Goal: Task Accomplishment & Management: Complete application form

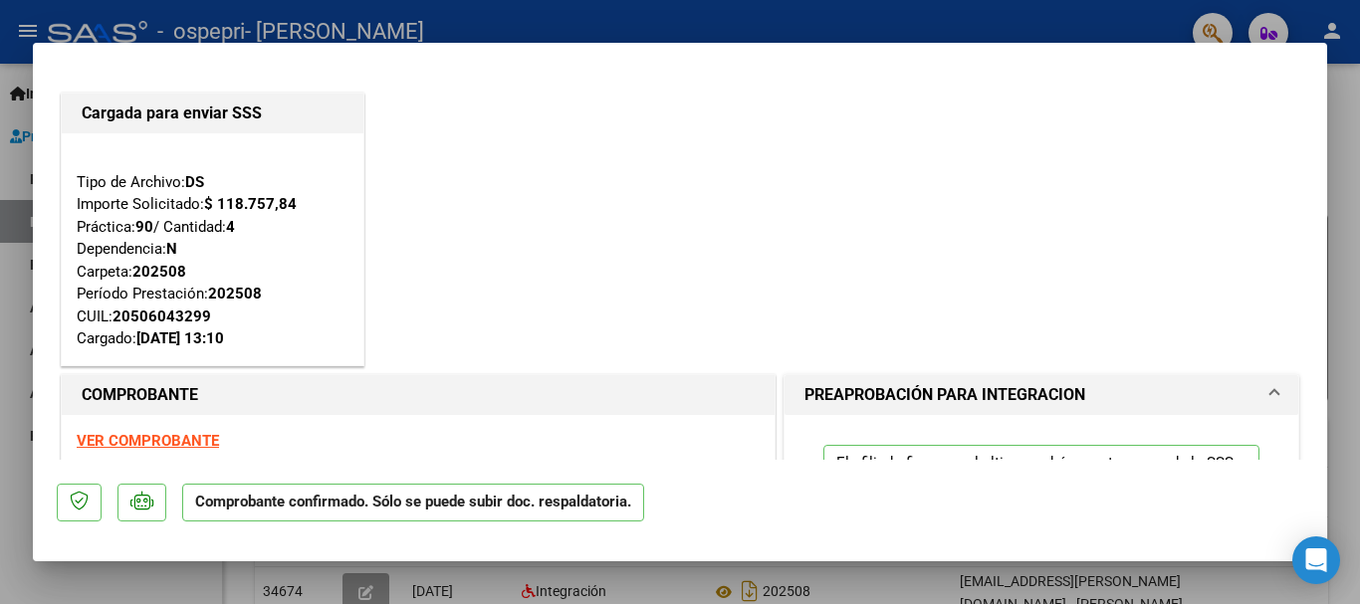
scroll to position [722, 0]
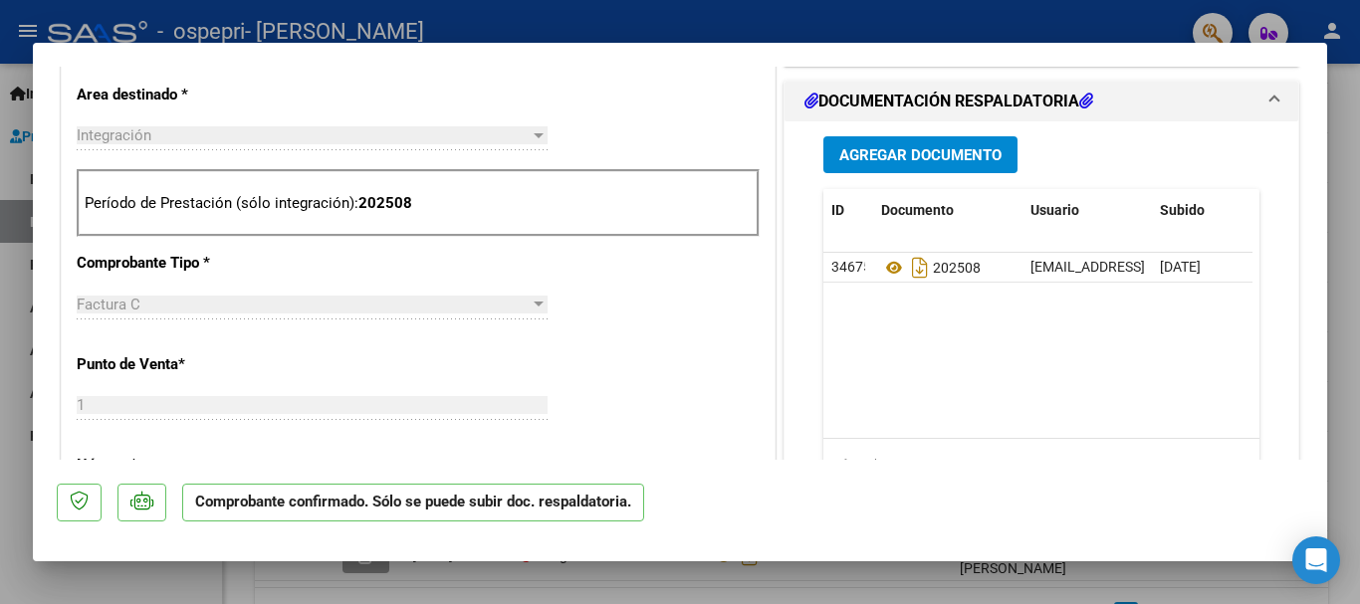
click at [1350, 147] on div at bounding box center [680, 302] width 1360 height 604
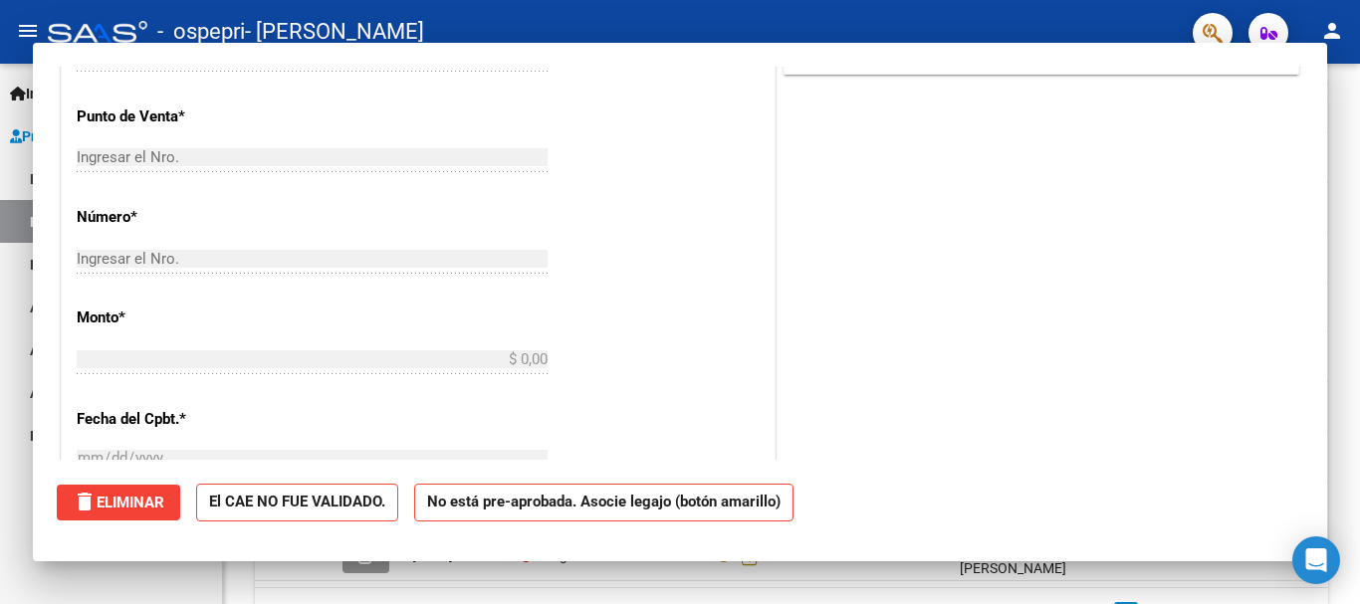
scroll to position [0, 0]
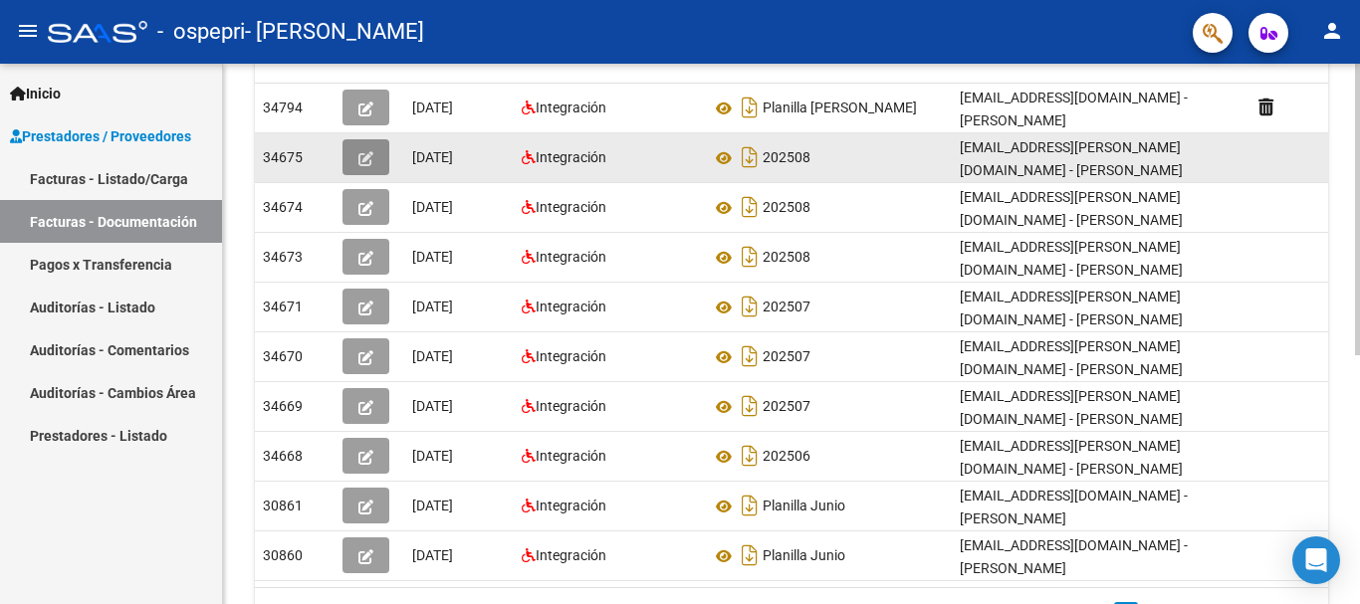
click at [364, 152] on icon "button" at bounding box center [365, 158] width 15 height 15
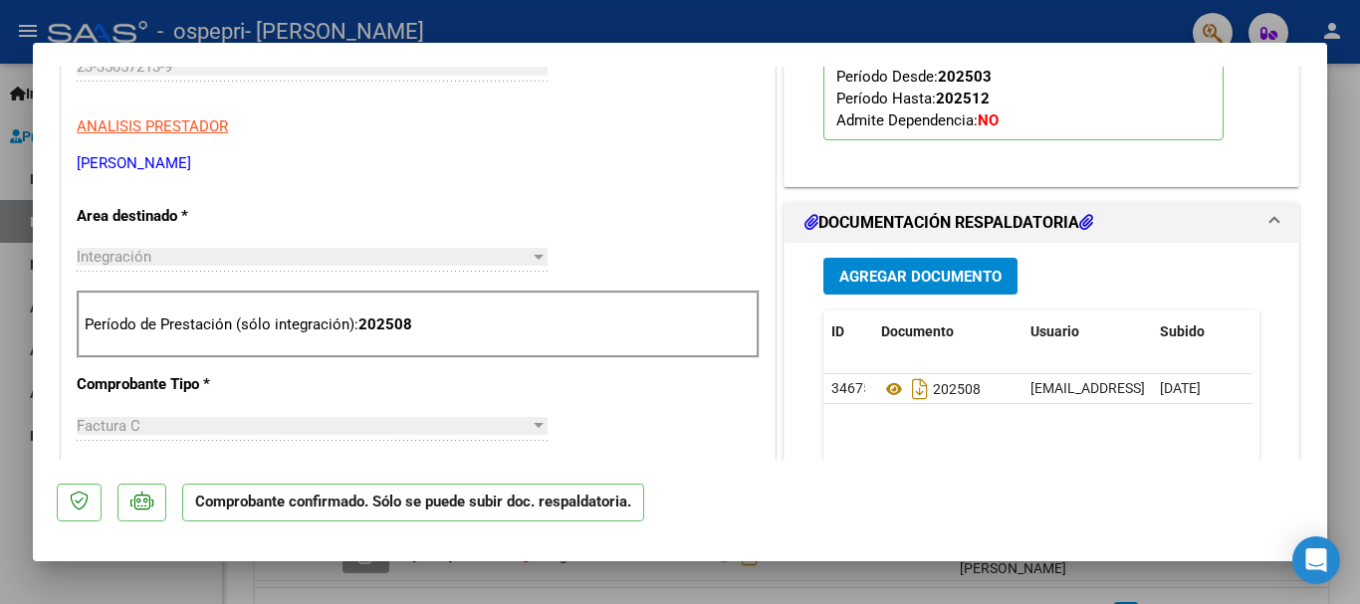
scroll to position [595, 0]
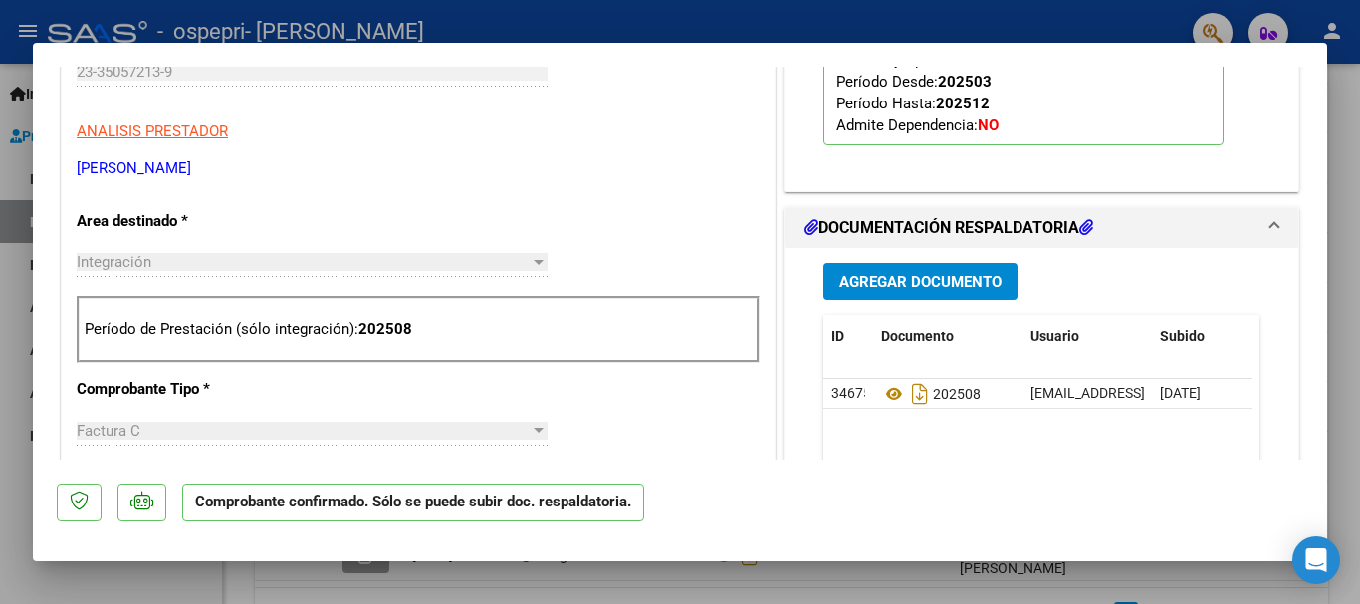
click at [944, 287] on span "Agregar Documento" at bounding box center [920, 282] width 162 height 18
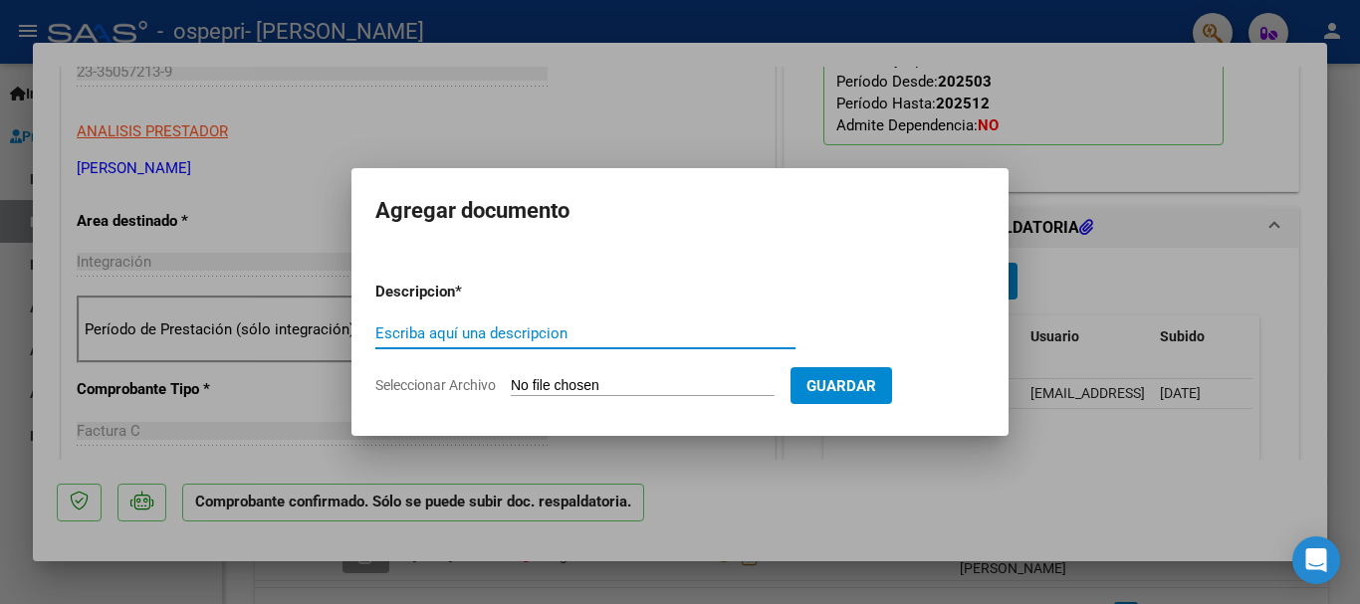
click at [460, 333] on input "Escriba aquí una descripcion" at bounding box center [585, 334] width 420 height 18
type input "Planilla de asistencia."
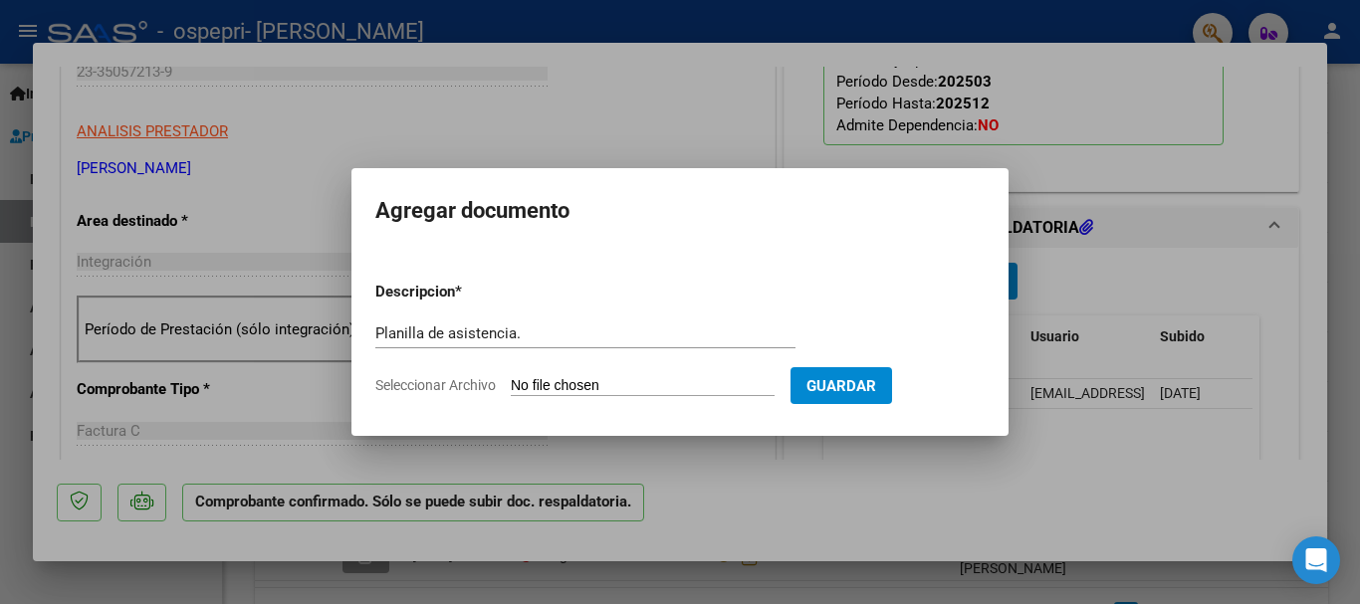
click at [540, 378] on input "Seleccionar Archivo" at bounding box center [643, 386] width 264 height 19
type input "C:\fakepath\[PERSON_NAME]. Agosto .pdf"
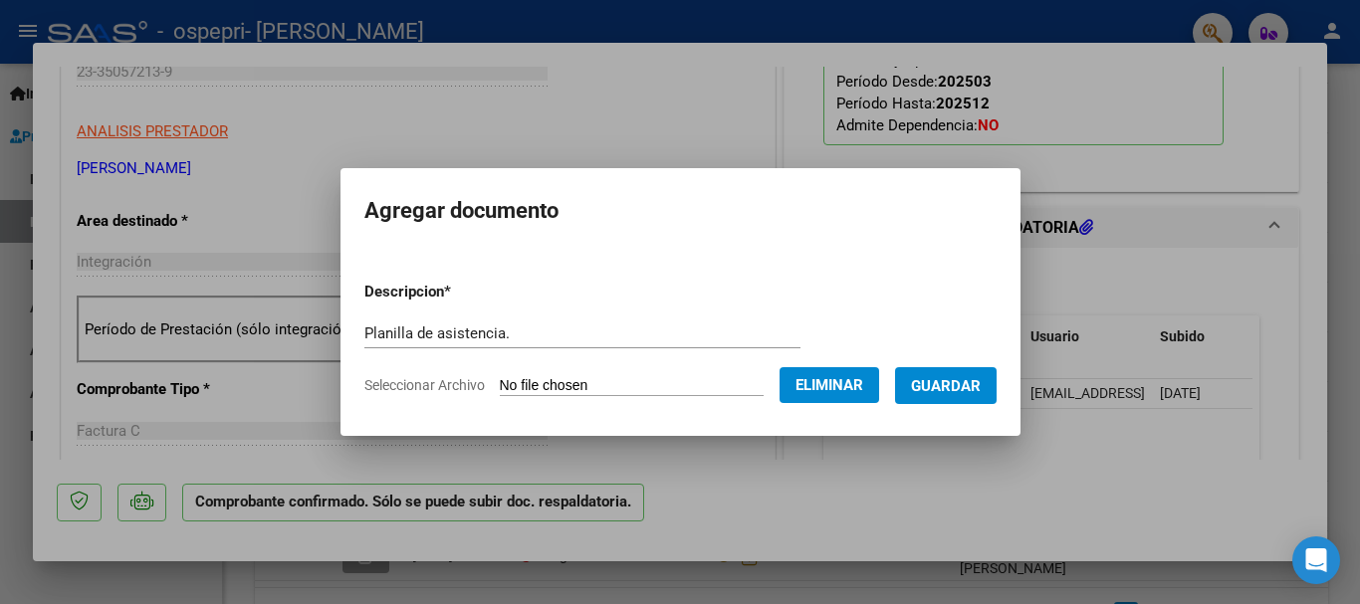
click at [560, 316] on form "Descripcion * Planilla de asistencia. Escriba aquí una descripcion Seleccionar …" at bounding box center [680, 338] width 632 height 145
click at [533, 329] on input "Planilla de asistencia." at bounding box center [582, 334] width 436 height 18
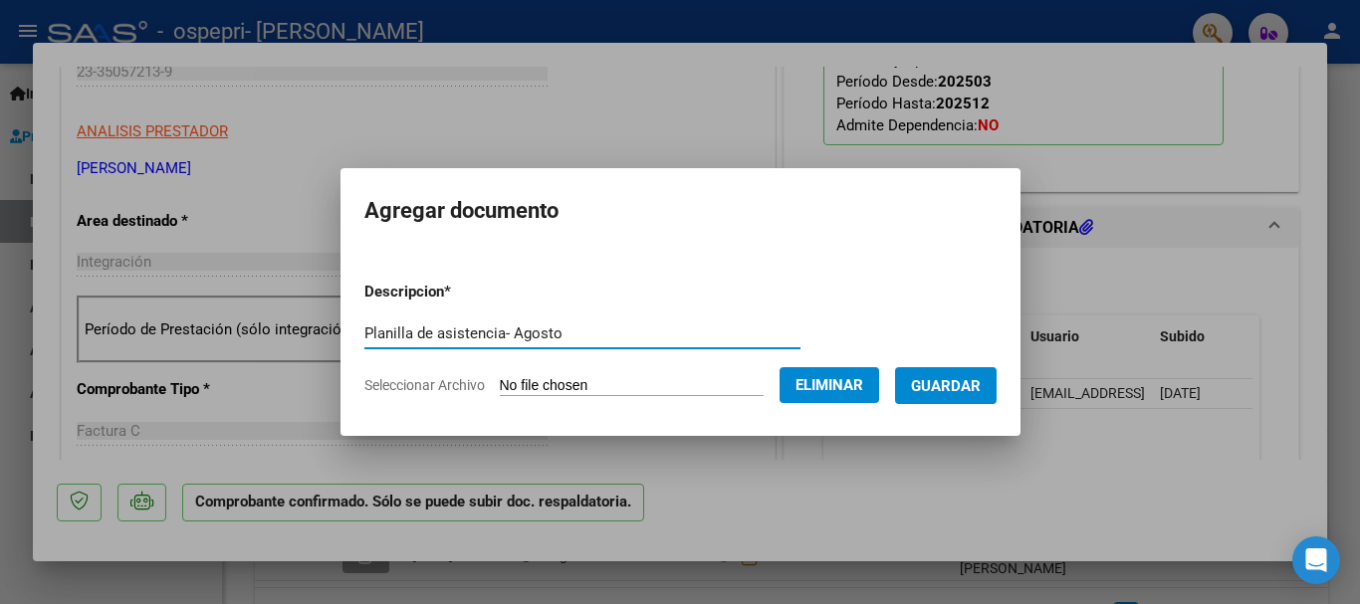
type input "Planilla de asistencia- Agosto"
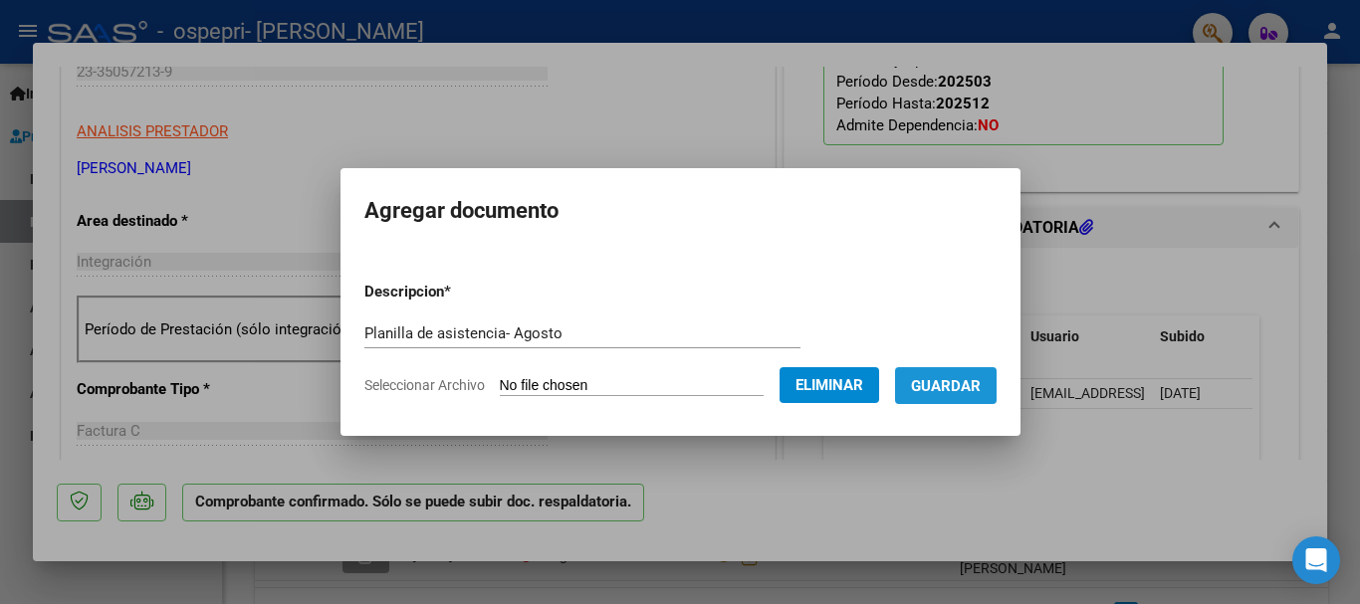
click at [964, 393] on span "Guardar" at bounding box center [946, 386] width 70 height 18
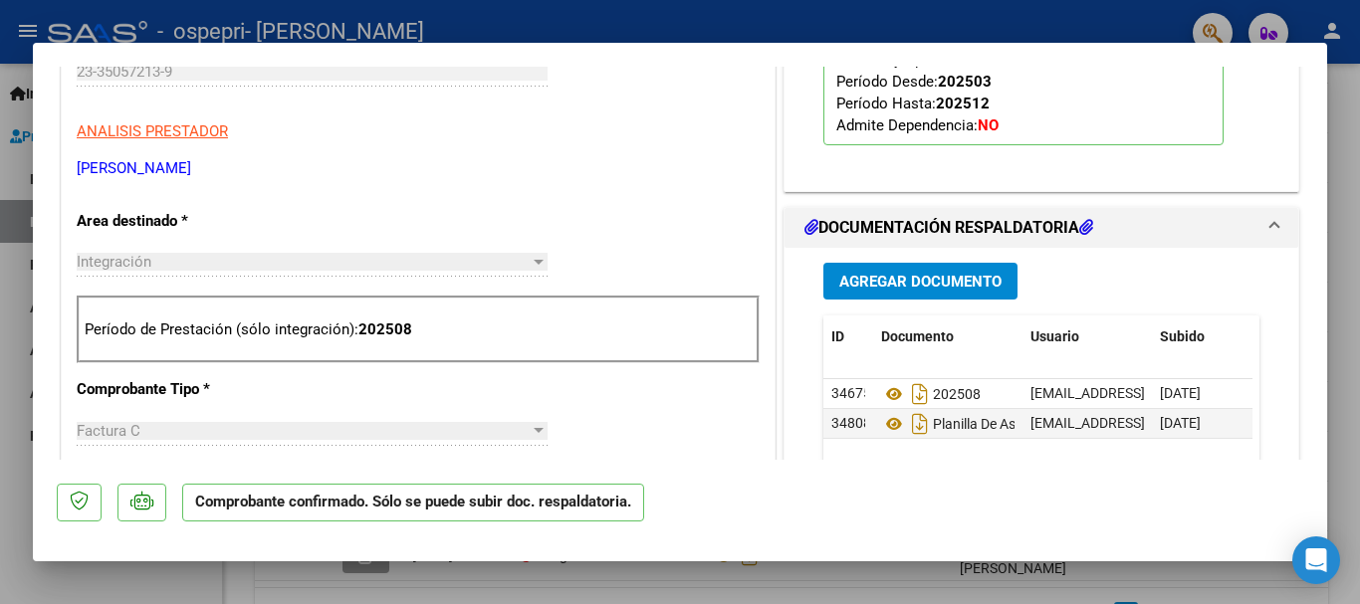
click at [1338, 296] on div at bounding box center [680, 302] width 1360 height 604
type input "$ 0,00"
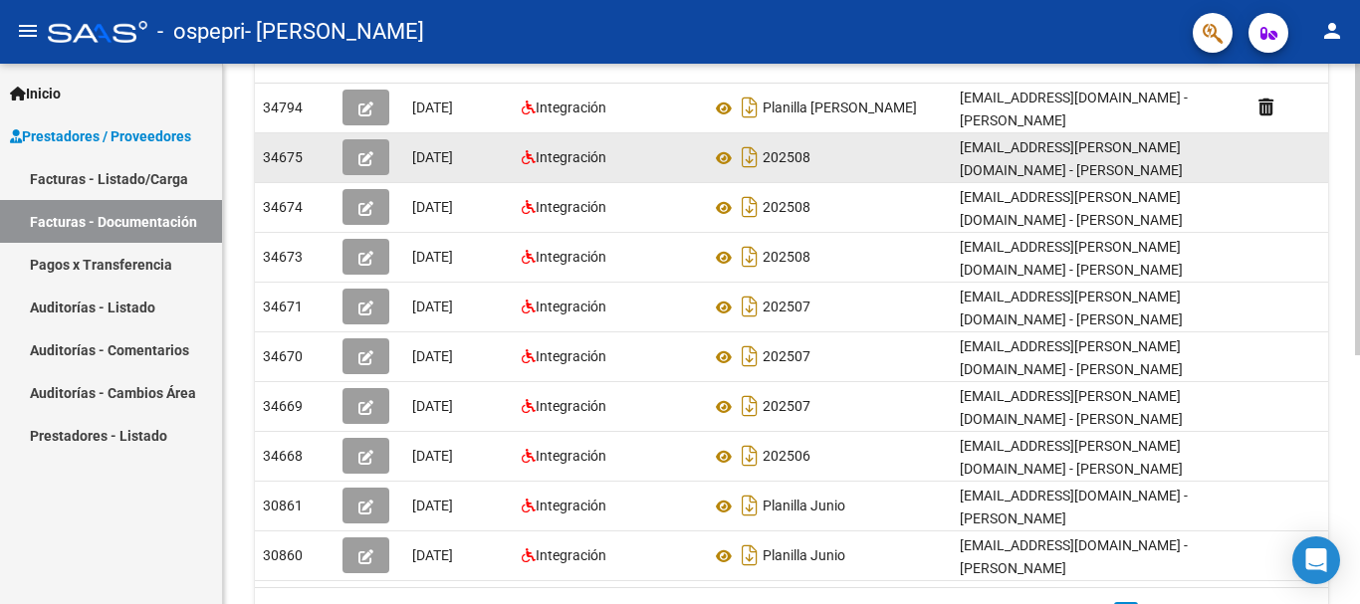
click at [368, 160] on icon "button" at bounding box center [365, 158] width 15 height 15
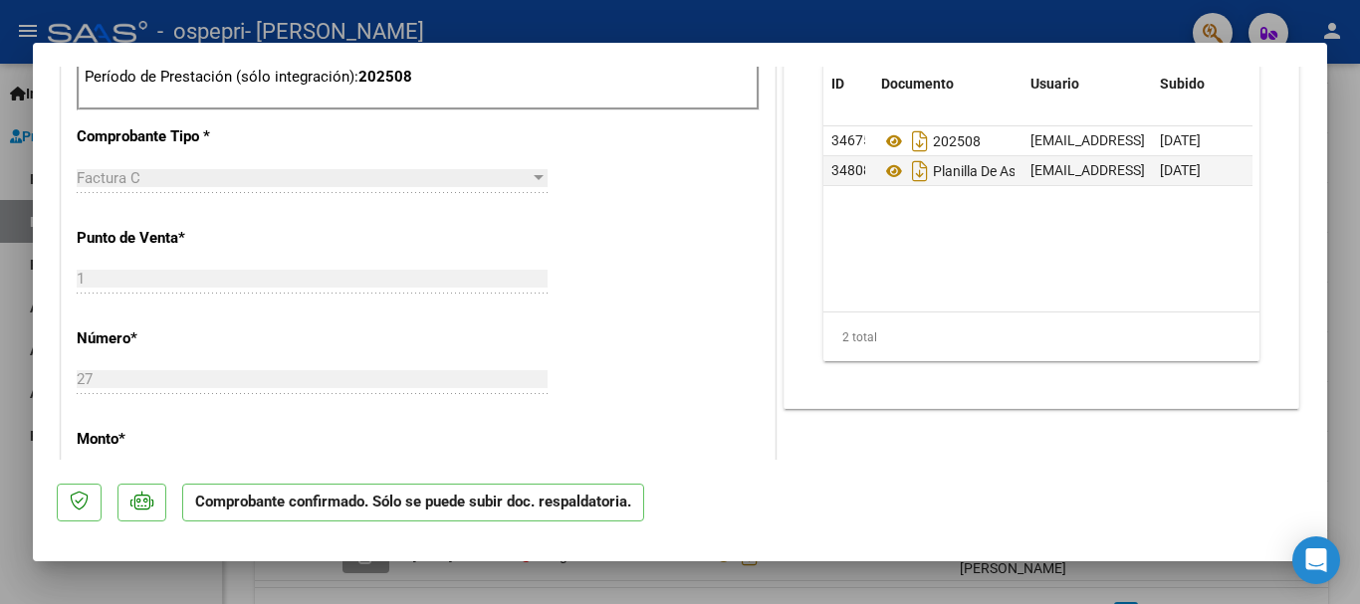
scroll to position [880, 0]
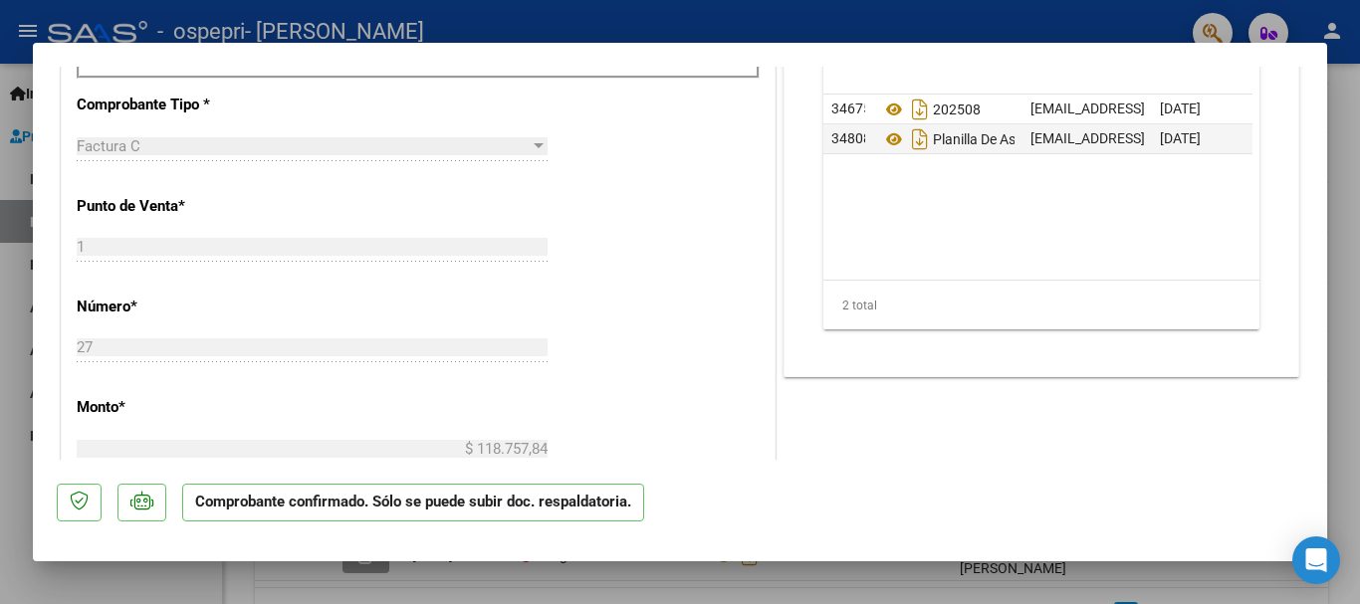
click at [1349, 229] on div at bounding box center [680, 302] width 1360 height 604
type input "$ 0,00"
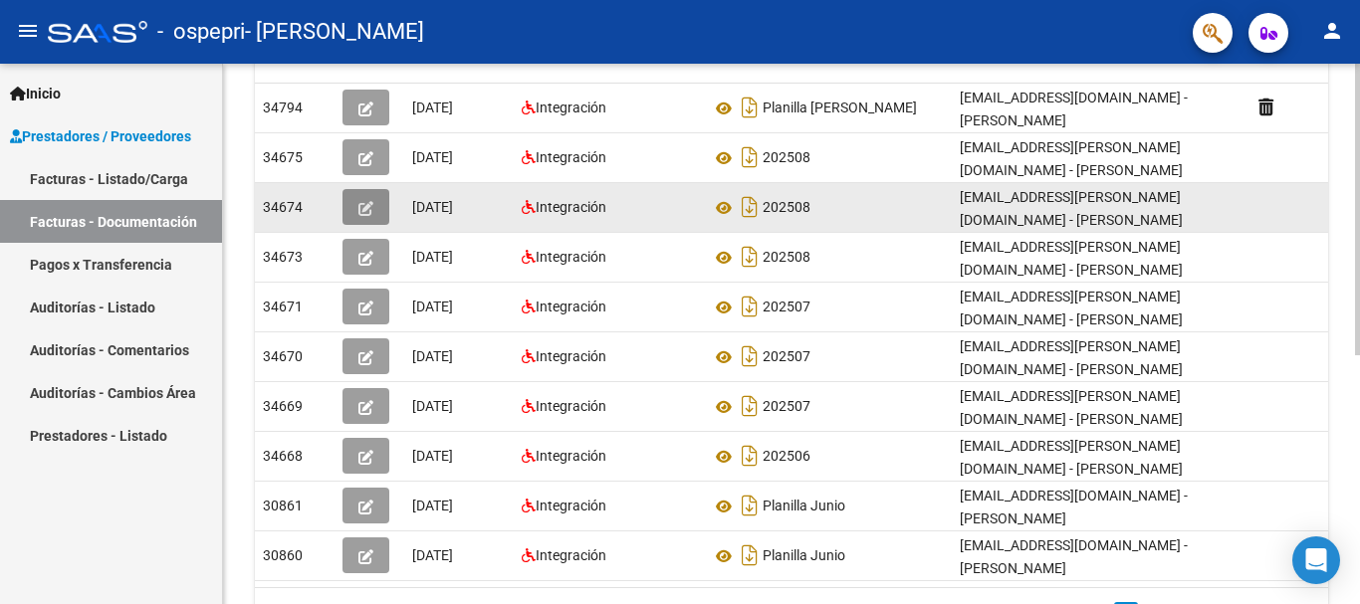
click at [362, 201] on icon "button" at bounding box center [365, 208] width 15 height 15
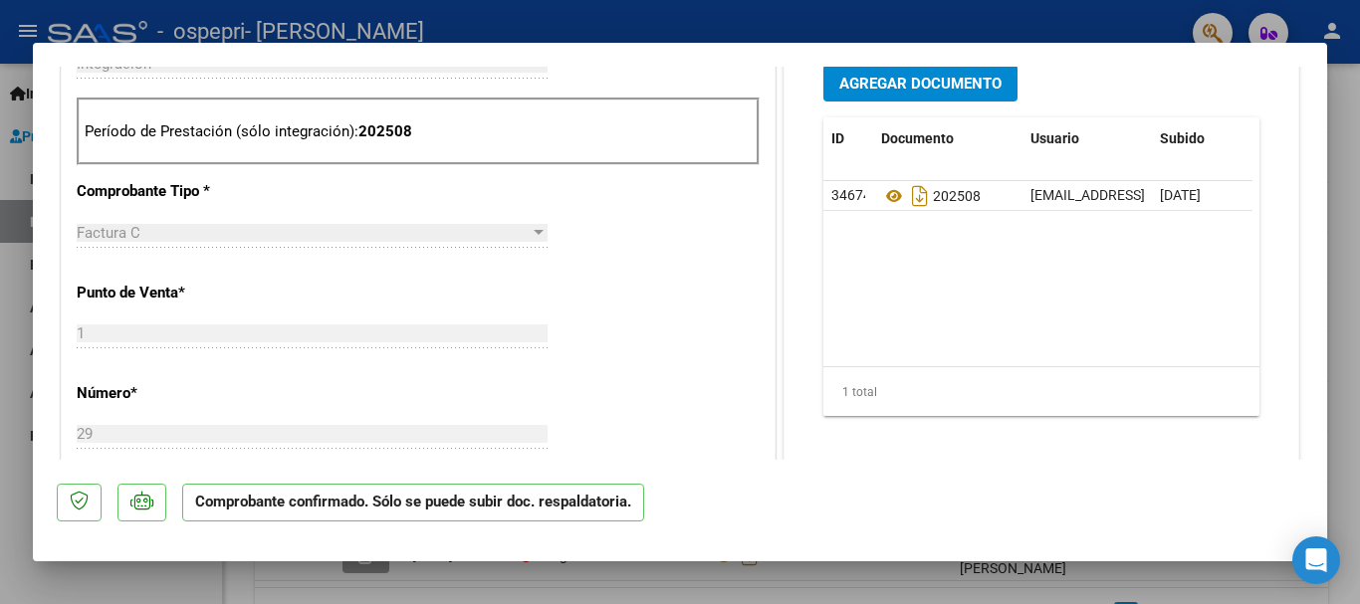
scroll to position [776, 0]
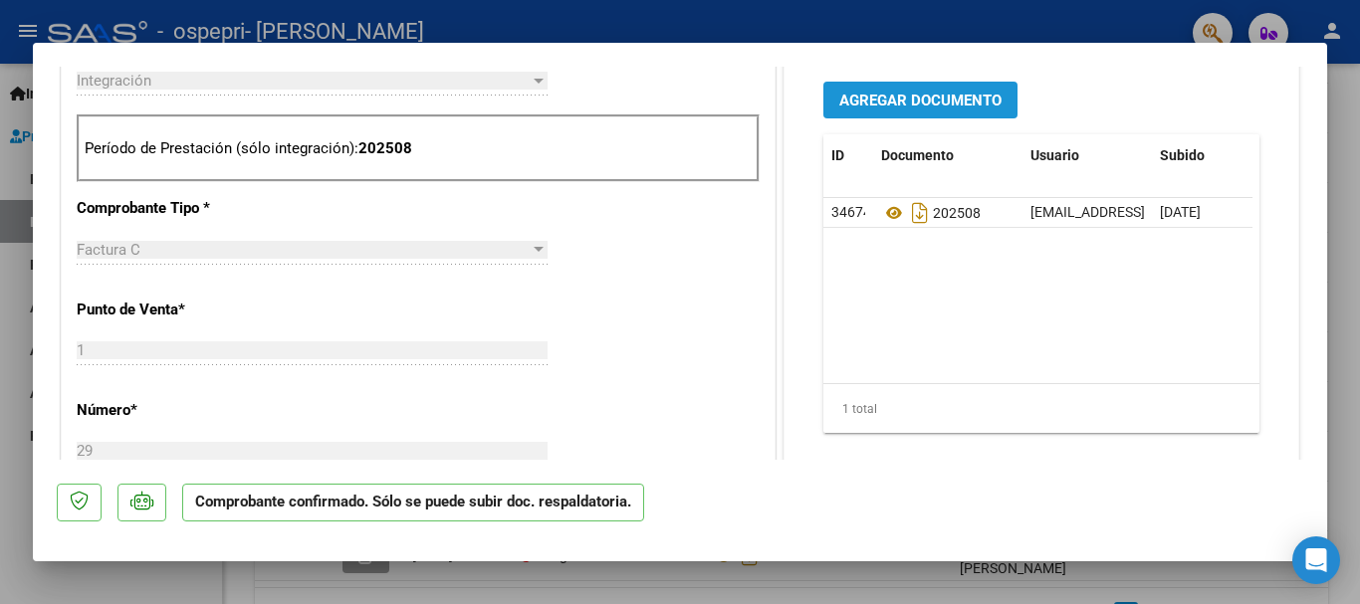
click at [964, 91] on span "Agregar Documento" at bounding box center [920, 100] width 162 height 18
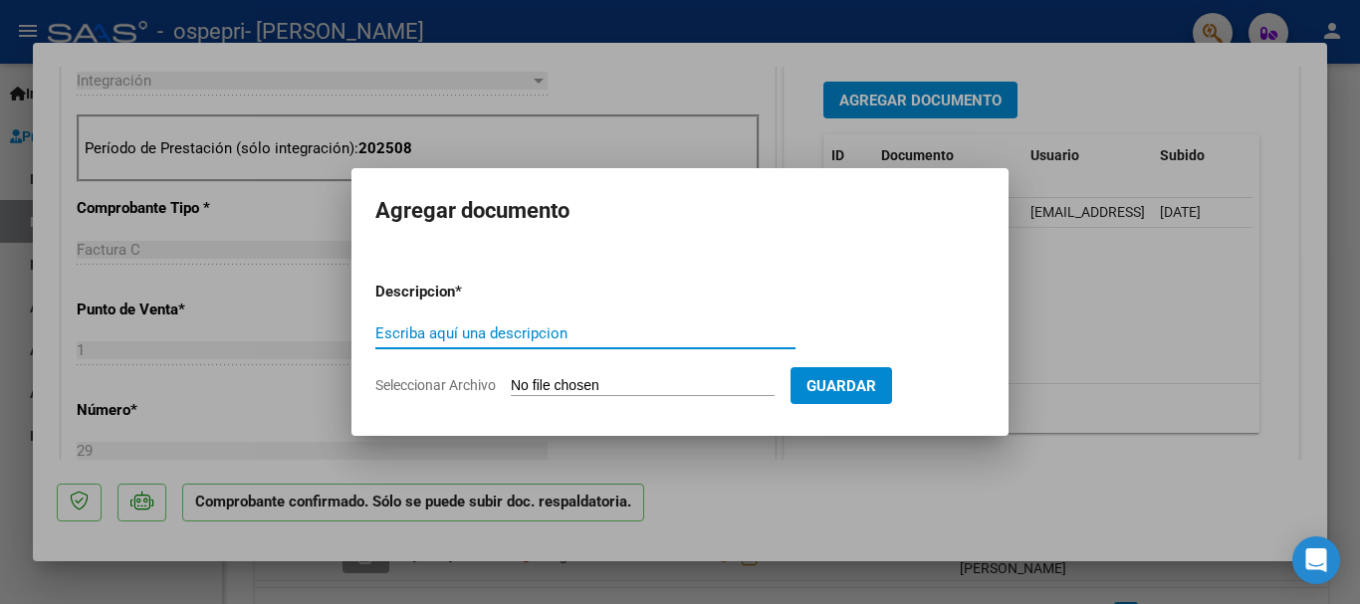
click at [485, 332] on input "Escriba aquí una descripcion" at bounding box center [585, 334] width 420 height 18
type input "Planilla de asistencia- Agosto"
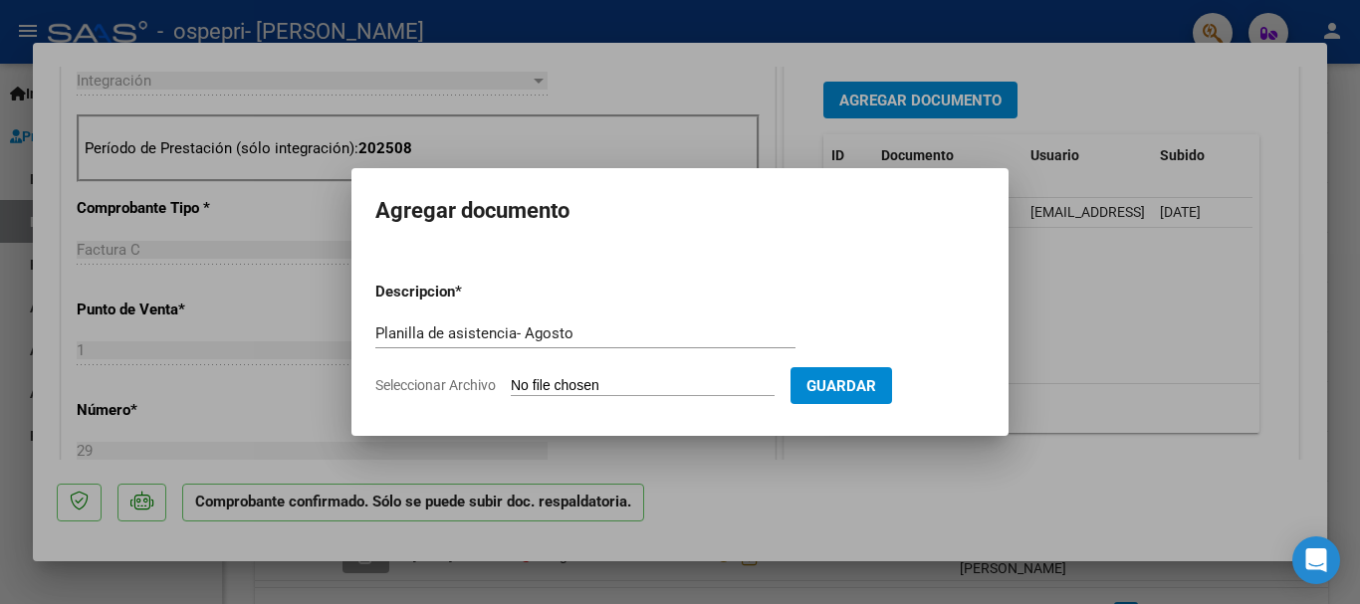
click at [595, 388] on input "Seleccionar Archivo" at bounding box center [643, 386] width 264 height 19
type input "C:\fakepath\[PERSON_NAME]. Agosto .pdf"
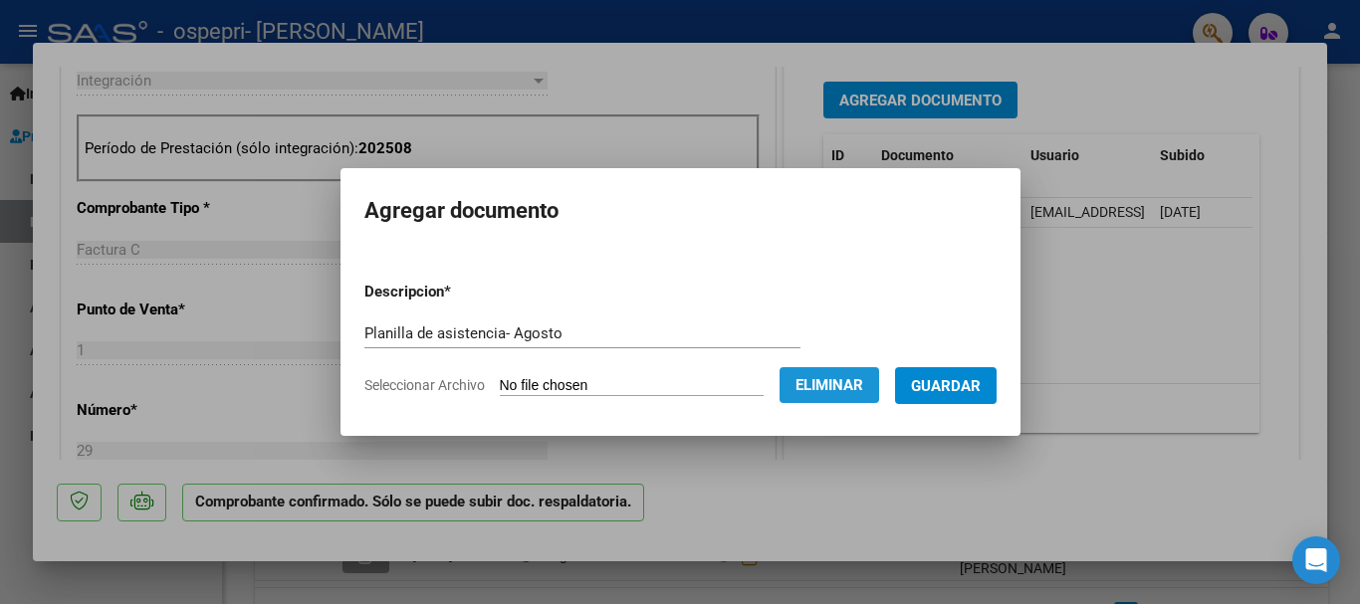
click at [853, 401] on button "Eliminar" at bounding box center [829, 385] width 100 height 36
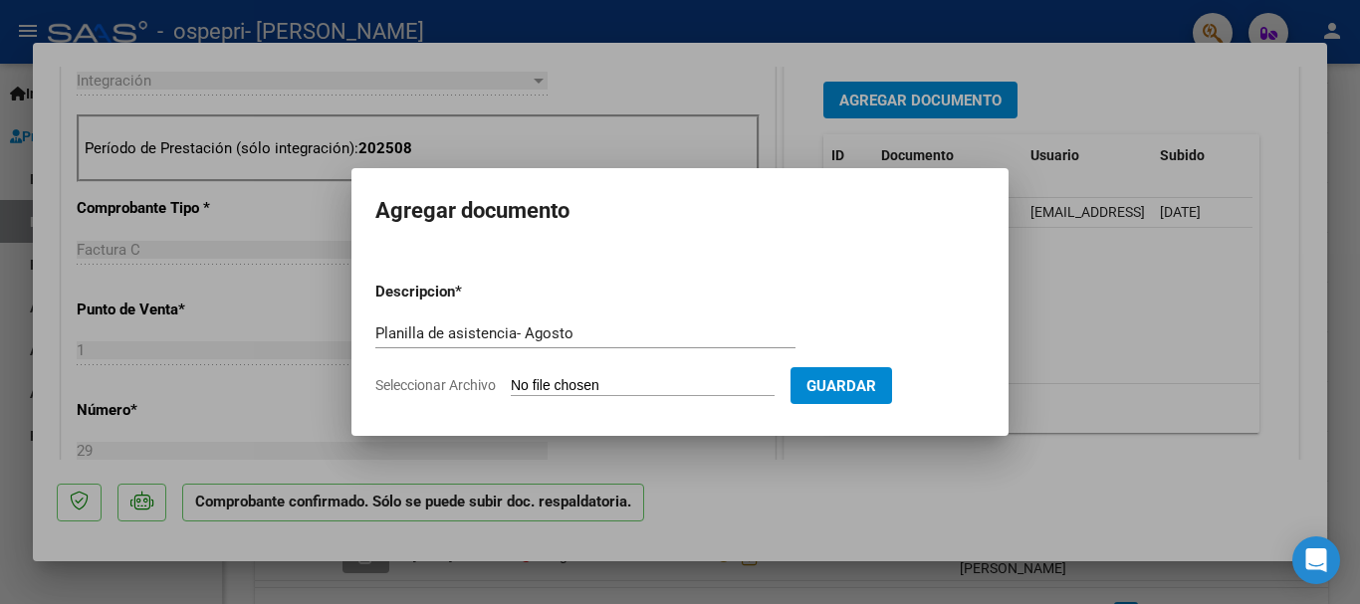
click at [643, 380] on input "Seleccionar Archivo" at bounding box center [643, 386] width 264 height 19
type input "C:\fakepath\[PERSON_NAME]. Agosto .pdf"
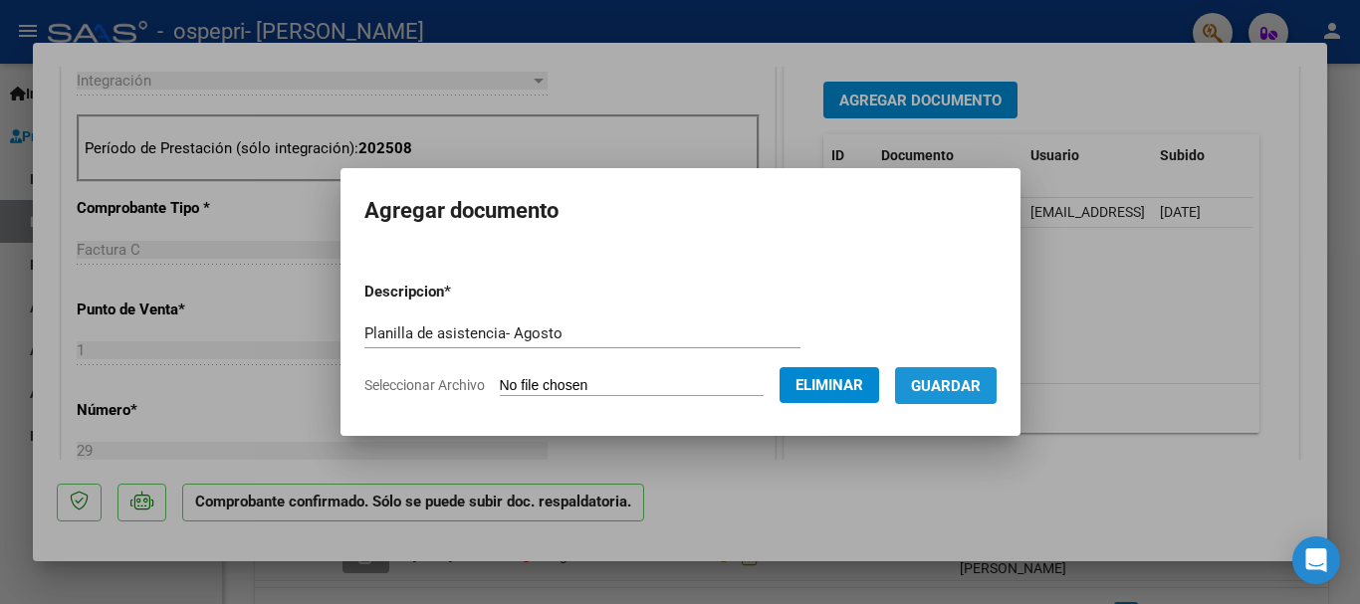
click at [952, 388] on span "Guardar" at bounding box center [946, 386] width 70 height 18
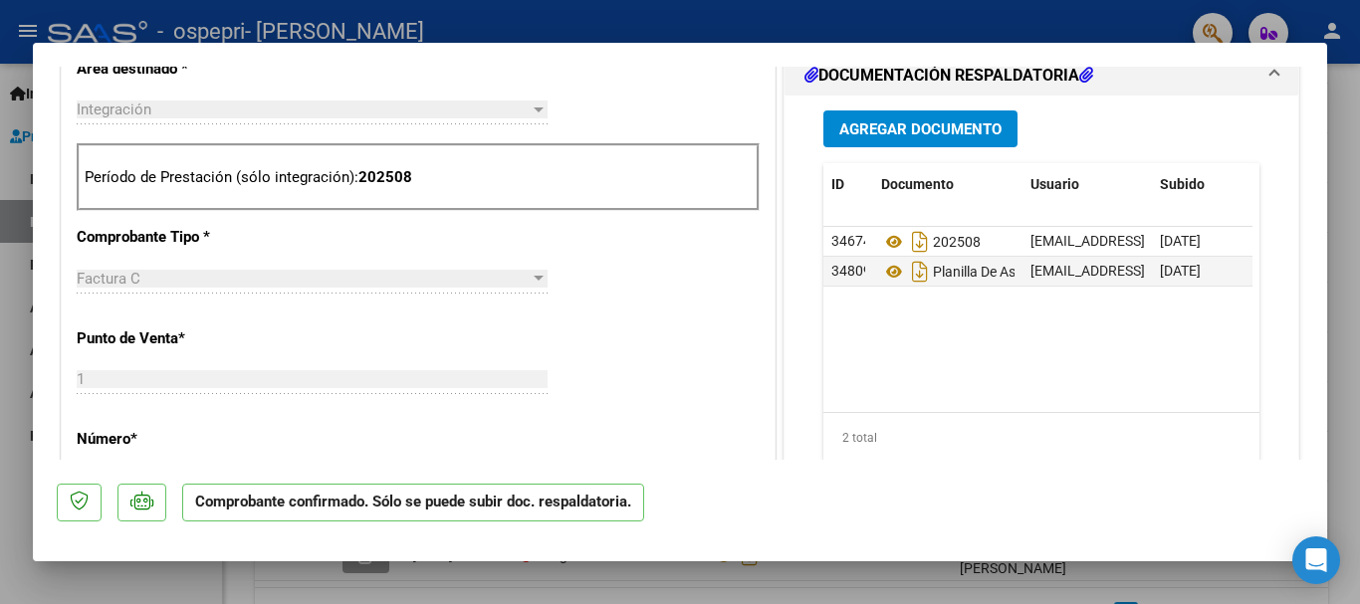
scroll to position [0, 0]
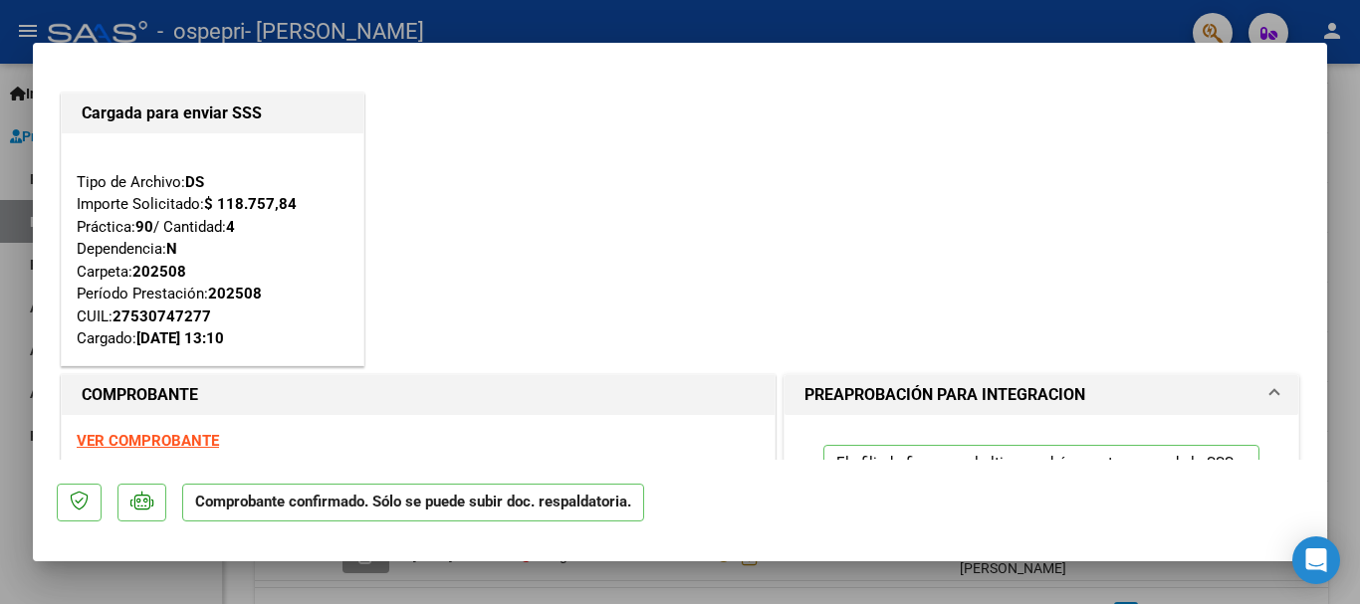
click at [1355, 174] on div at bounding box center [680, 302] width 1360 height 604
type input "$ 0,00"
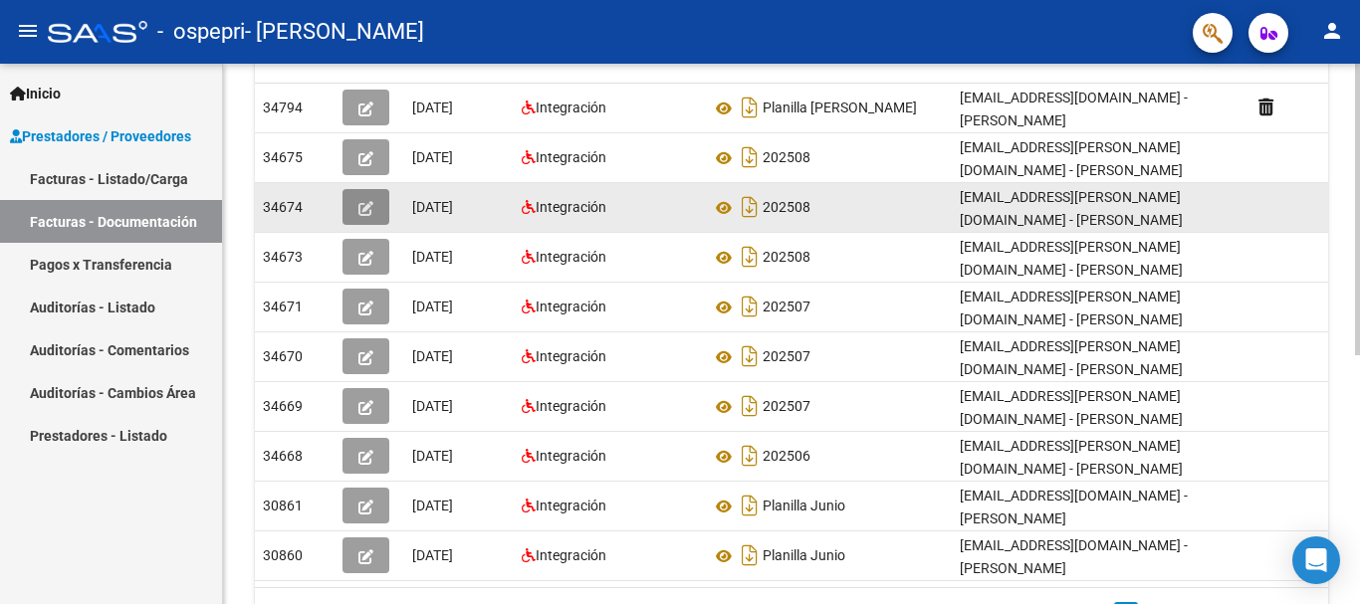
click at [367, 208] on icon "button" at bounding box center [365, 208] width 15 height 15
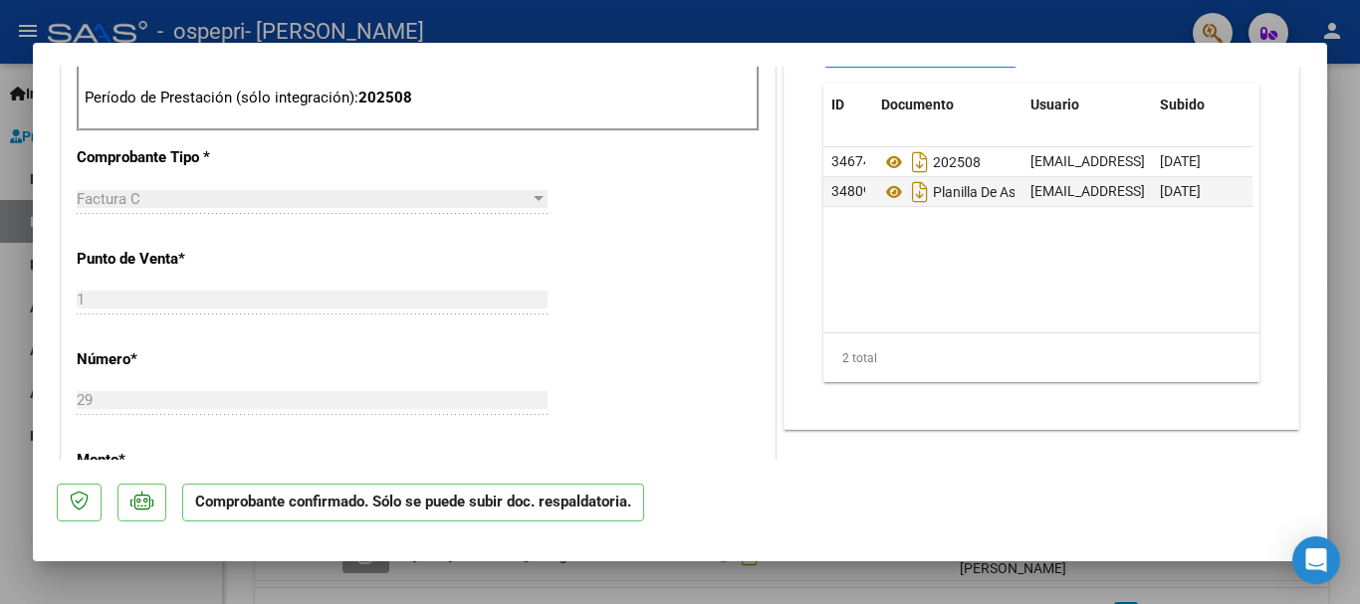
scroll to position [837, 0]
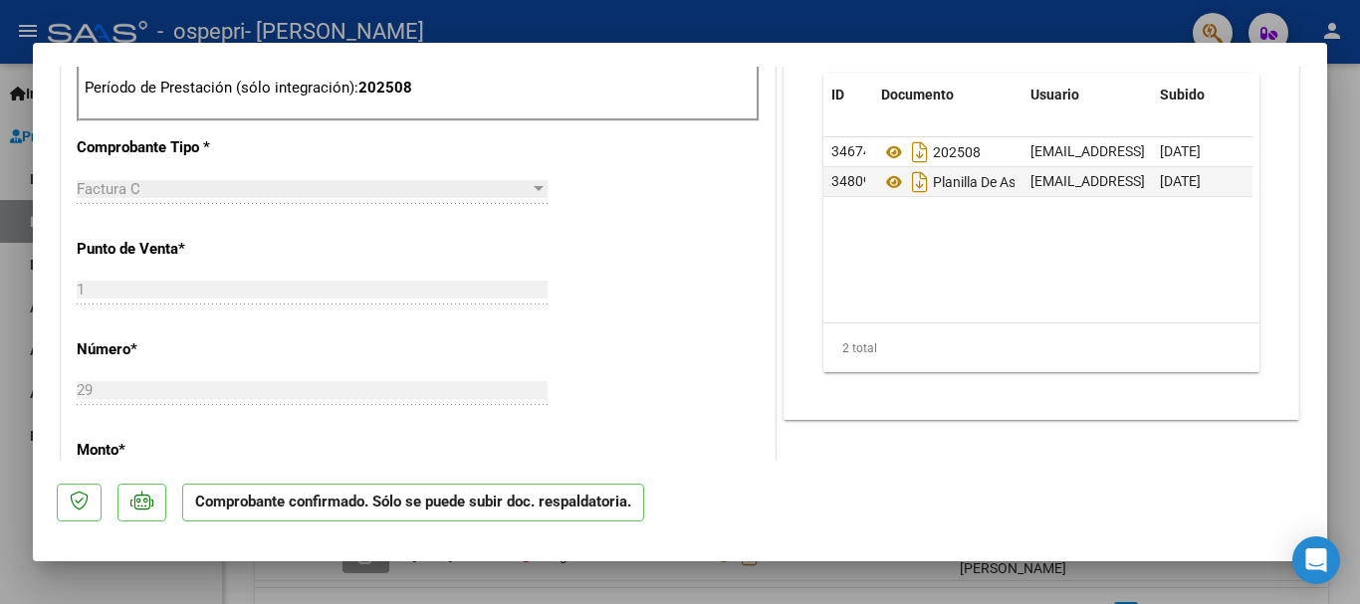
click at [1358, 244] on div at bounding box center [680, 302] width 1360 height 604
type input "$ 0,00"
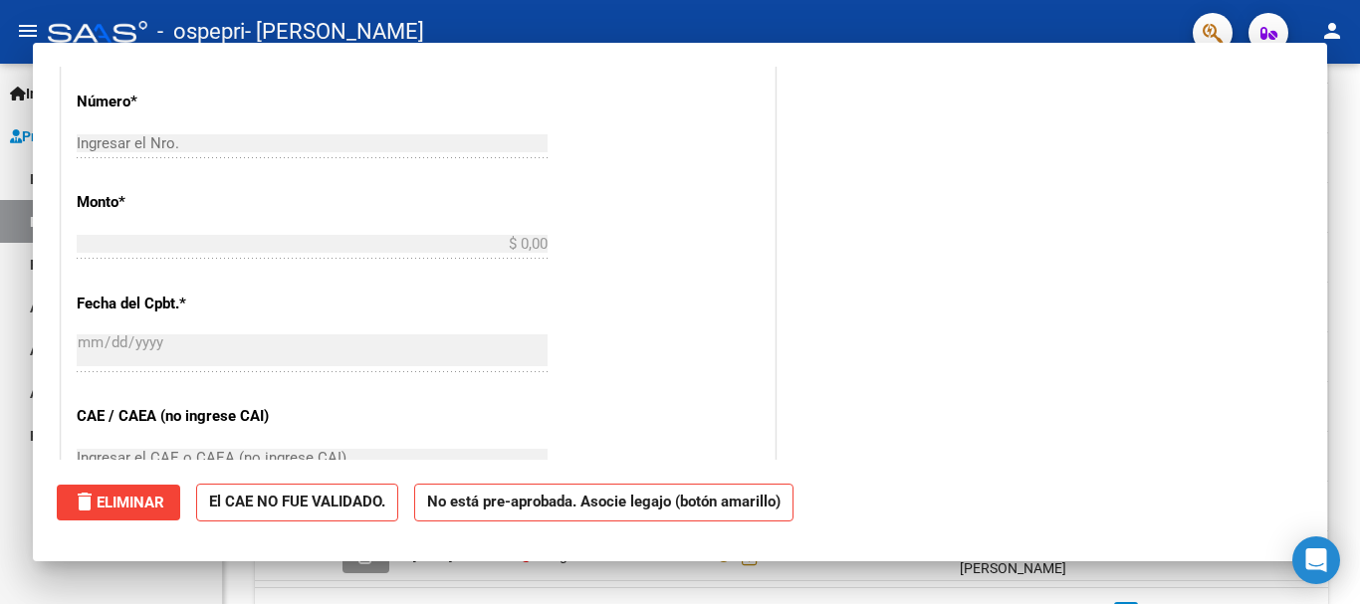
scroll to position [589, 0]
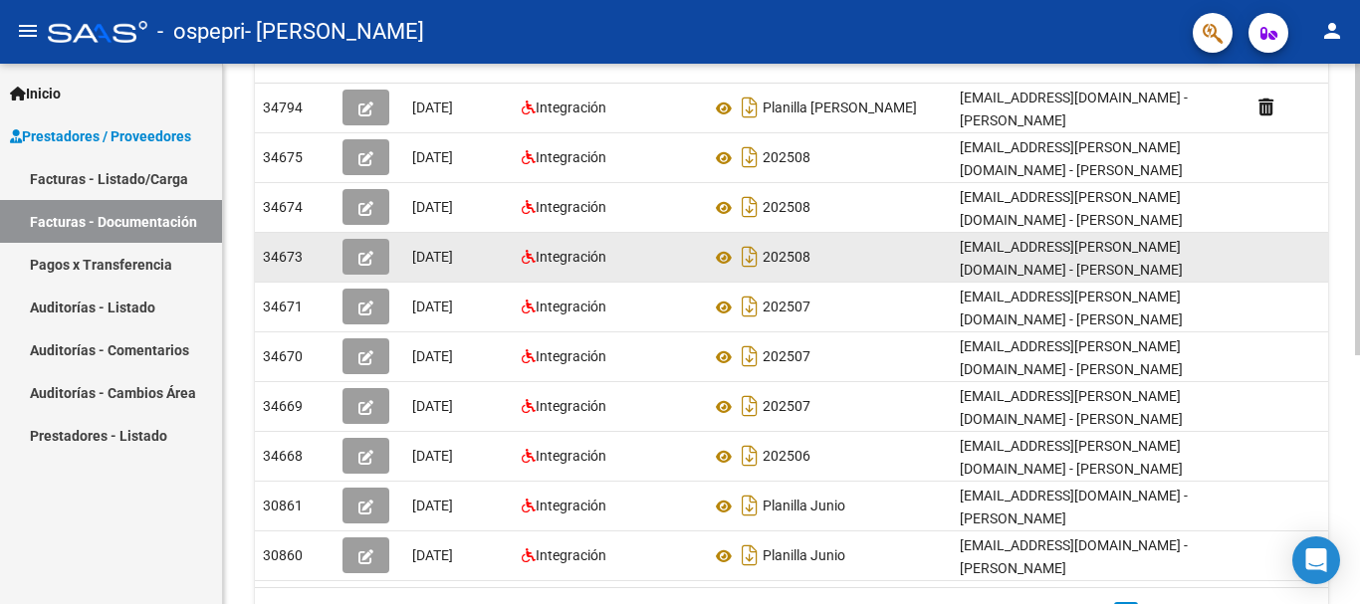
click at [362, 251] on icon "button" at bounding box center [365, 258] width 15 height 15
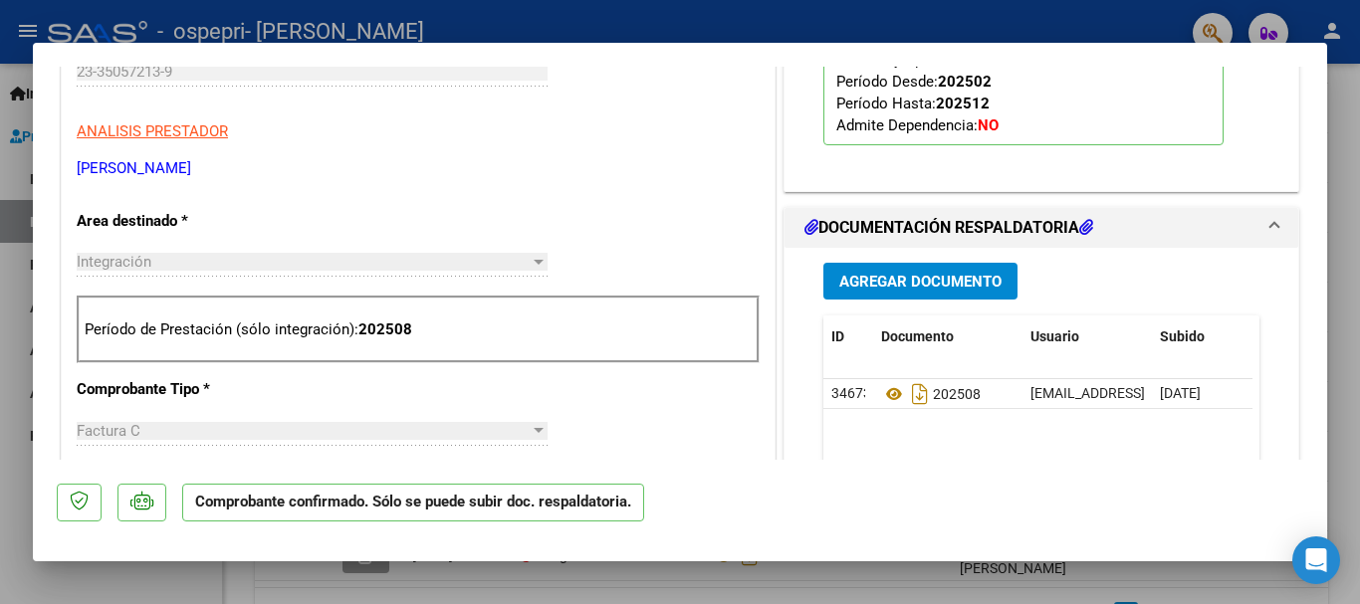
scroll to position [522, 0]
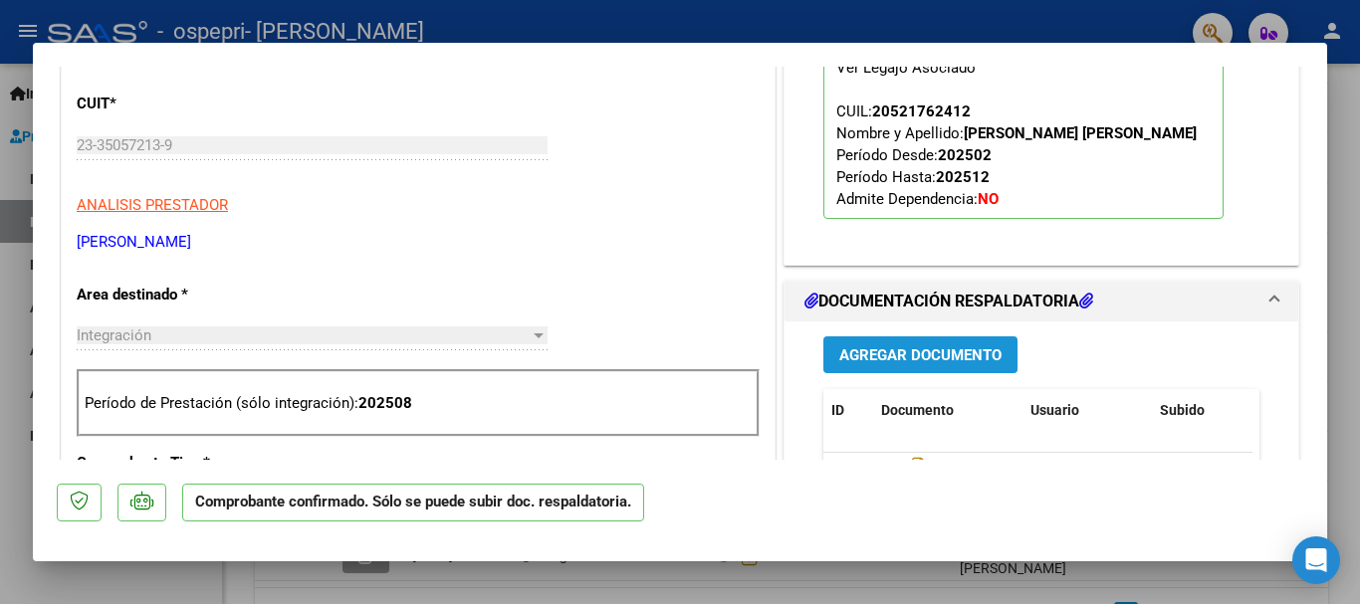
click at [878, 350] on span "Agregar Documento" at bounding box center [920, 355] width 162 height 18
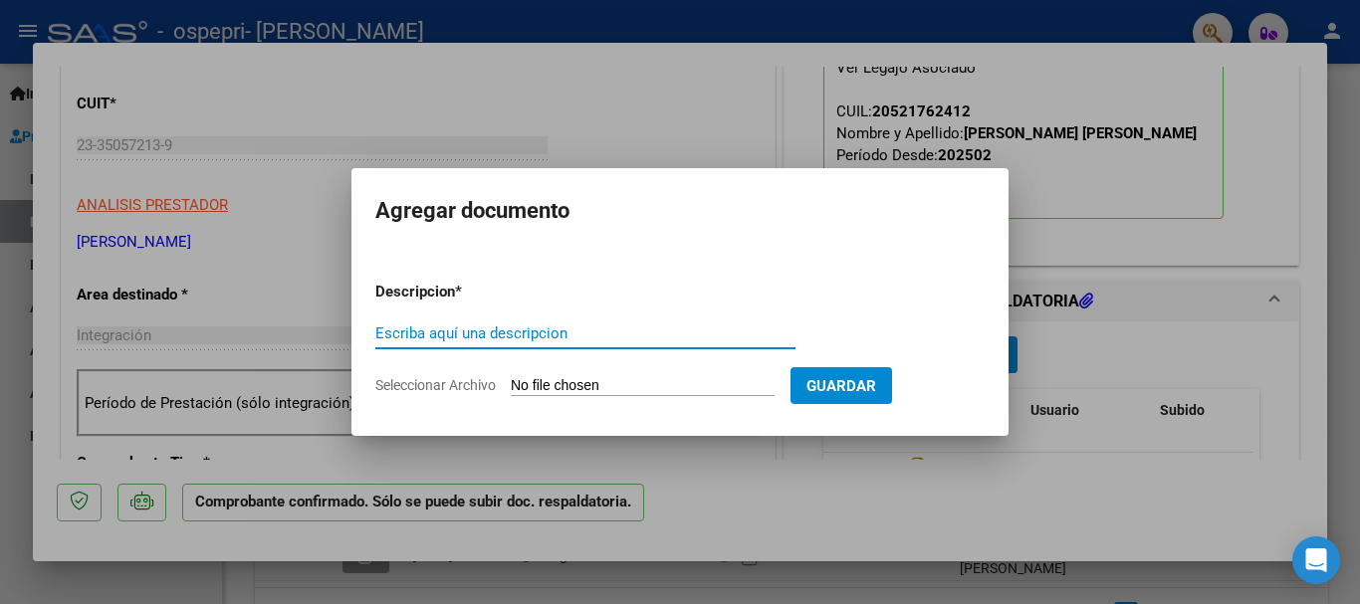
click at [548, 331] on input "Escriba aquí una descripcion" at bounding box center [585, 334] width 420 height 18
type input "Planilla de asistencia. Agosto"
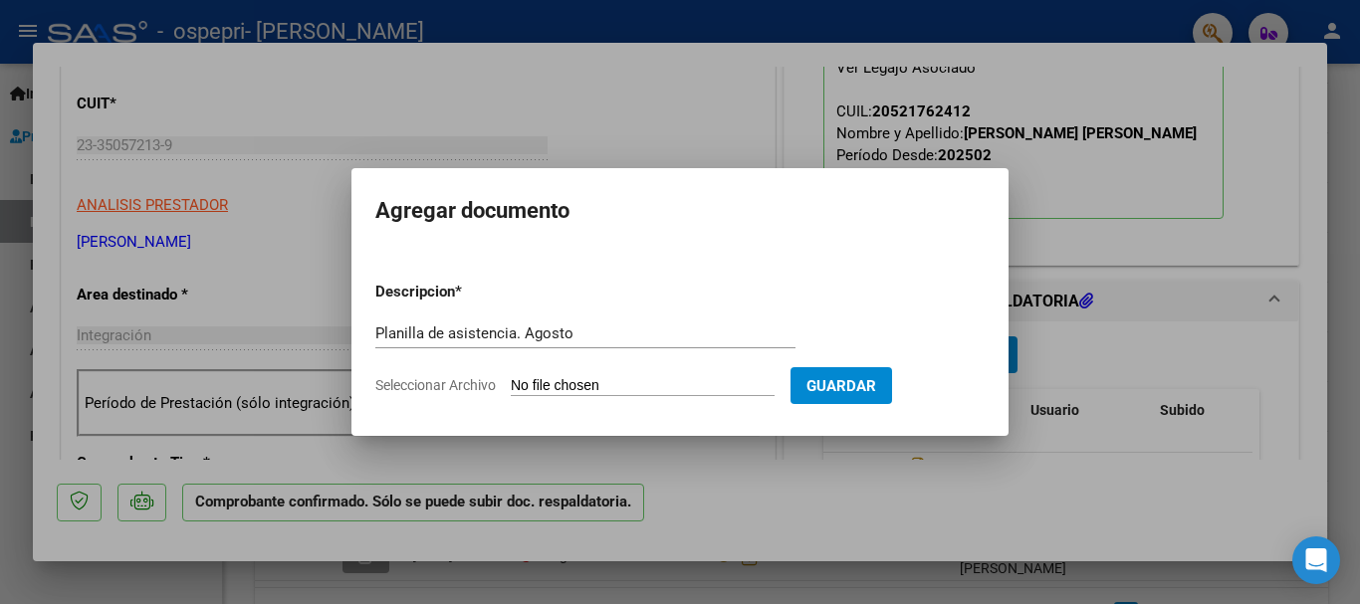
click at [622, 385] on input "Seleccionar Archivo" at bounding box center [643, 386] width 264 height 19
type input "C:\fakepath\[PERSON_NAME]. Agosto .pdf"
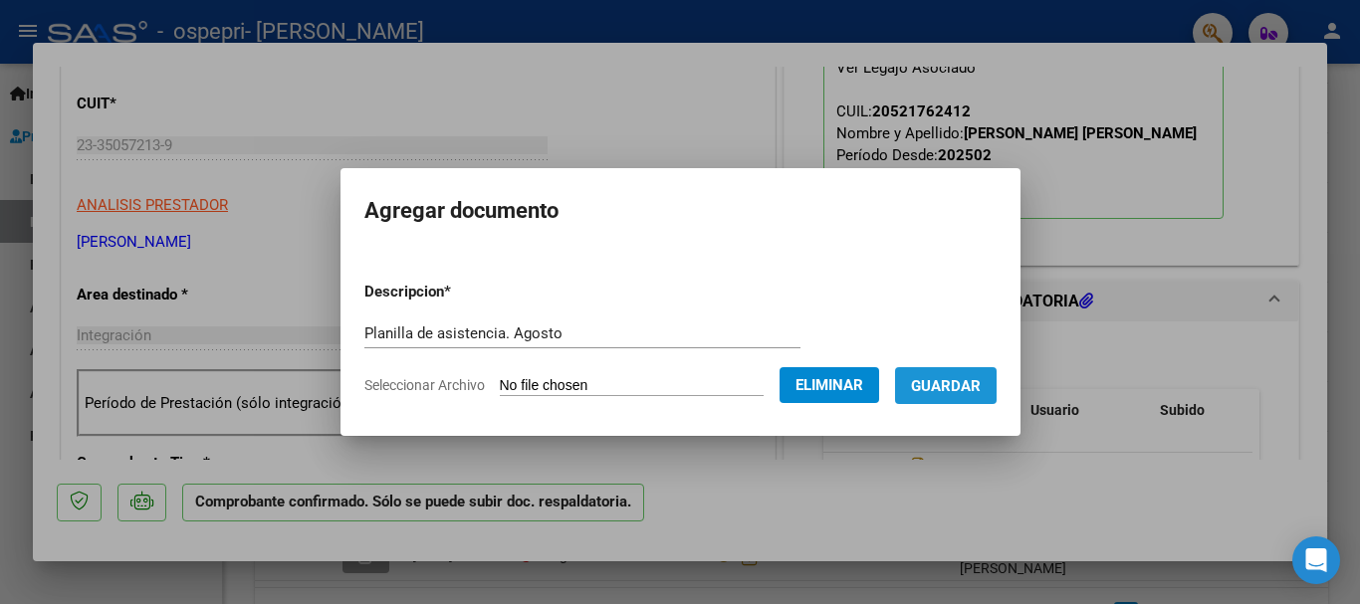
click at [974, 384] on span "Guardar" at bounding box center [946, 386] width 70 height 18
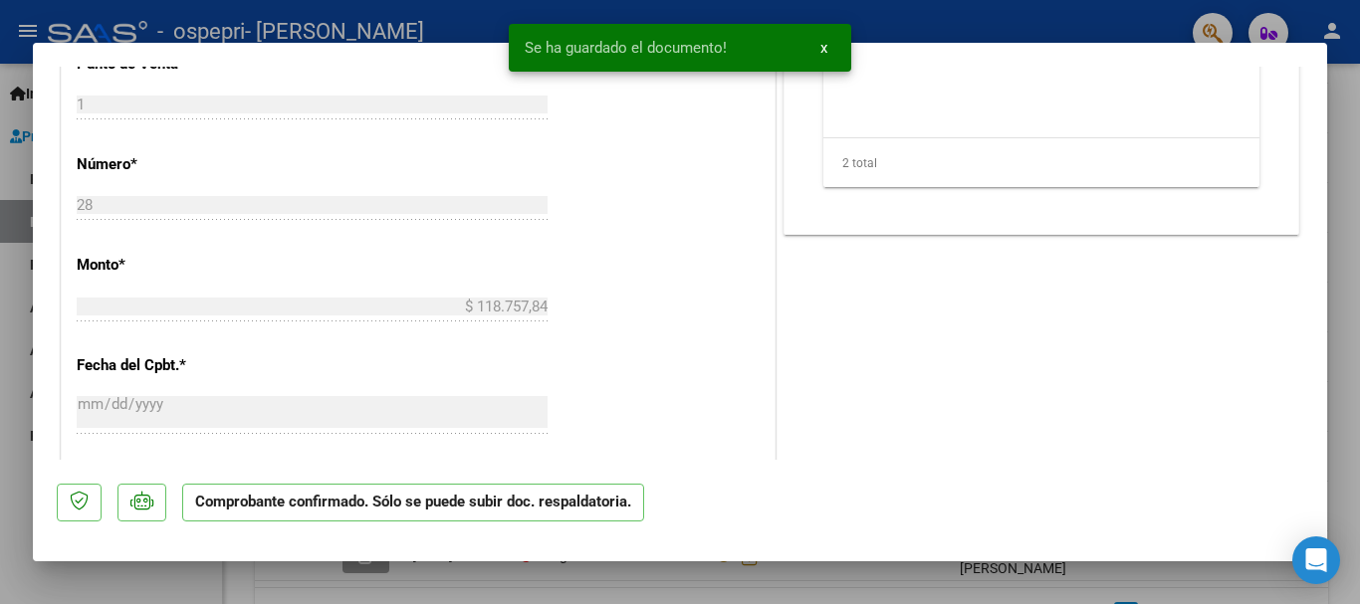
scroll to position [979, 0]
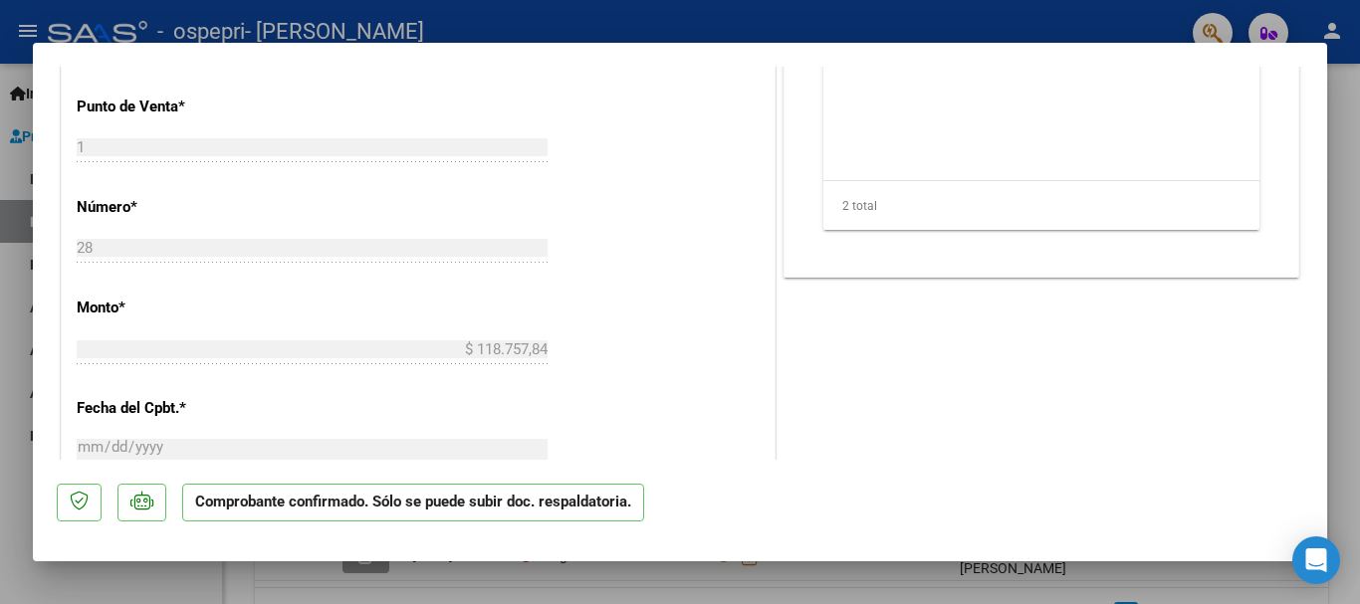
click at [1339, 287] on div at bounding box center [680, 302] width 1360 height 604
type input "$ 0,00"
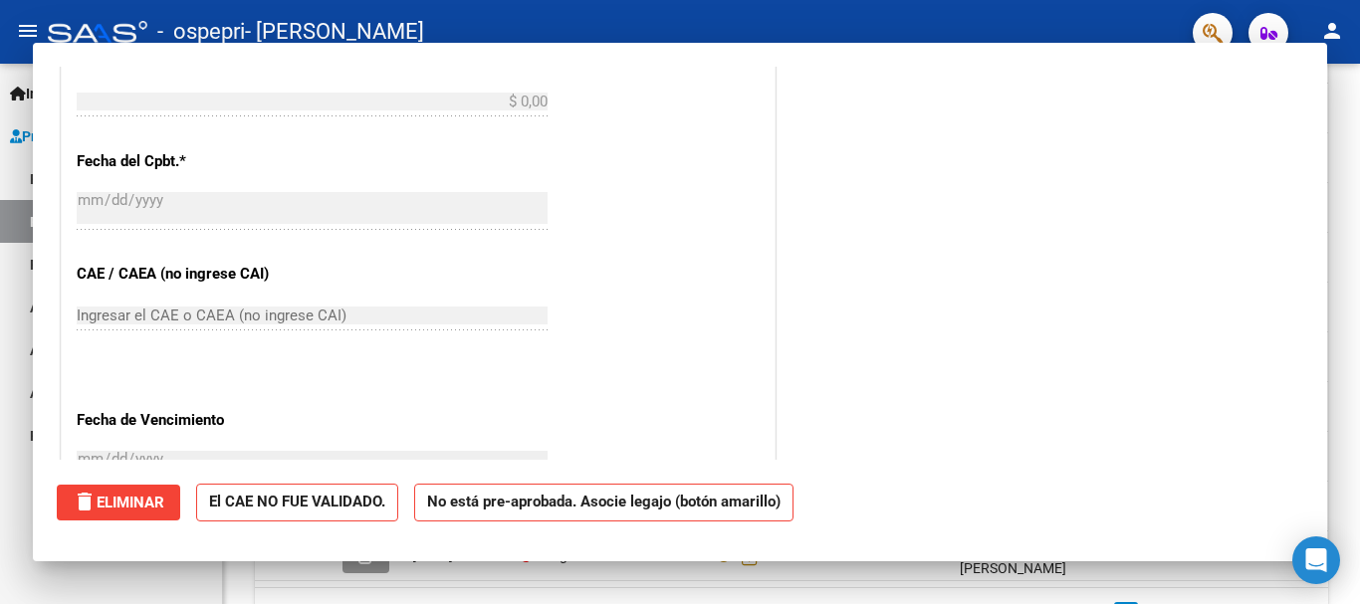
scroll to position [0, 0]
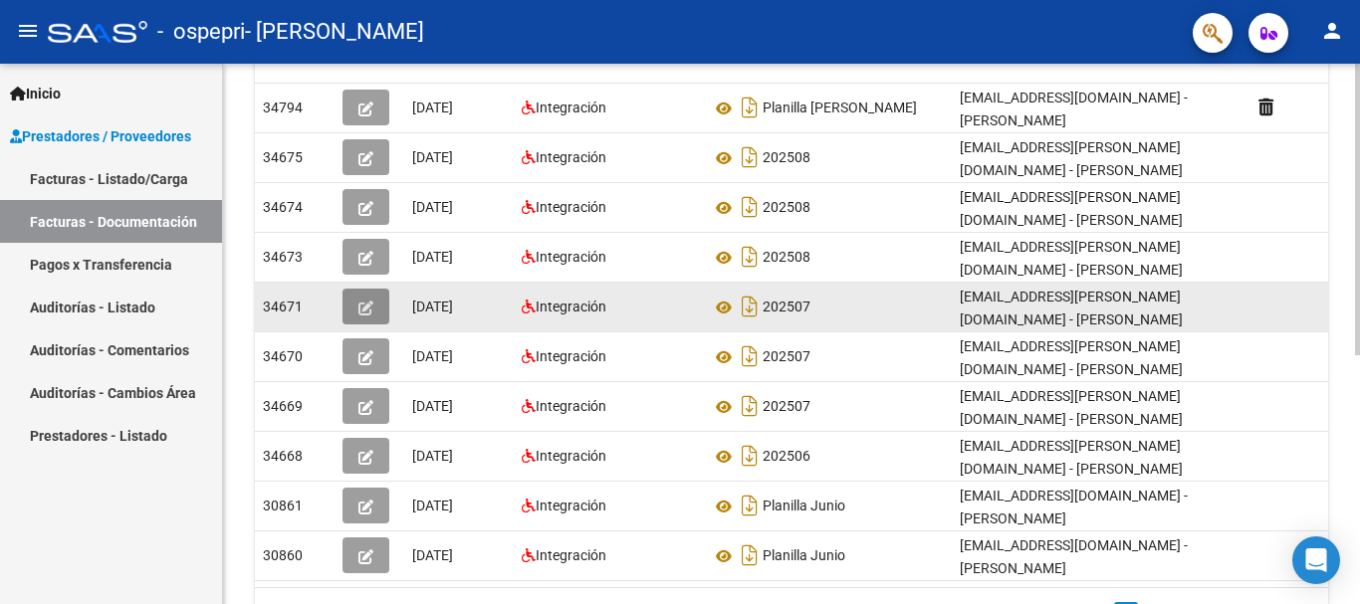
click at [374, 289] on button "button" at bounding box center [365, 307] width 47 height 36
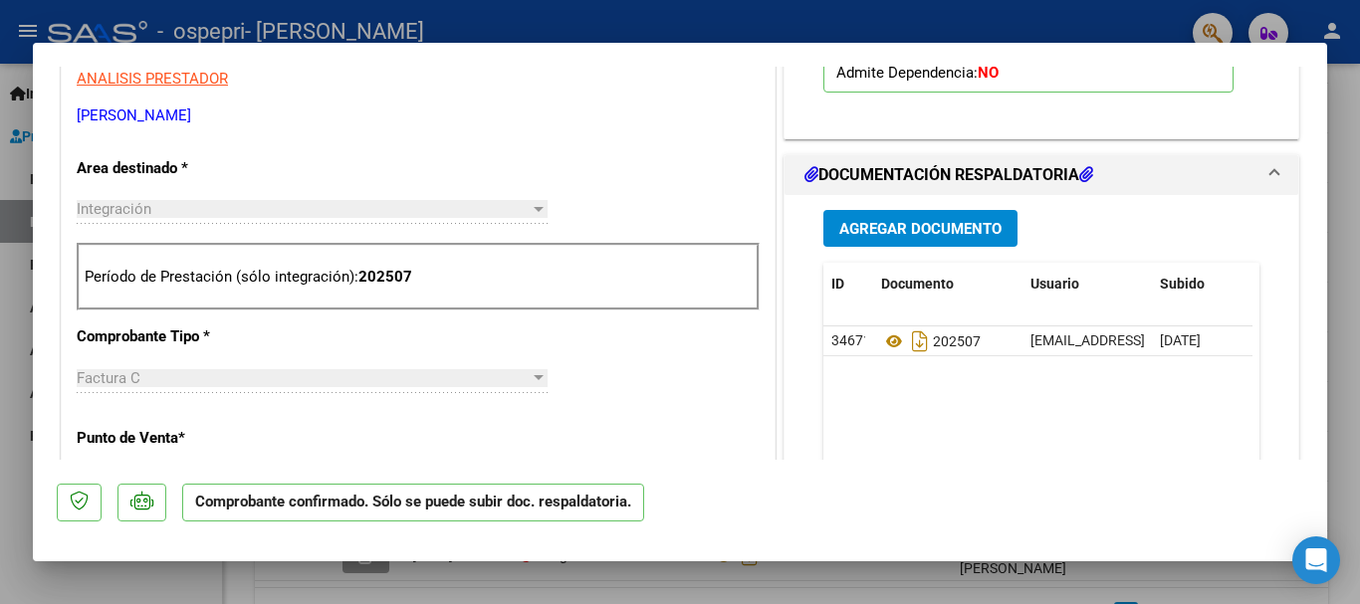
scroll to position [637, 0]
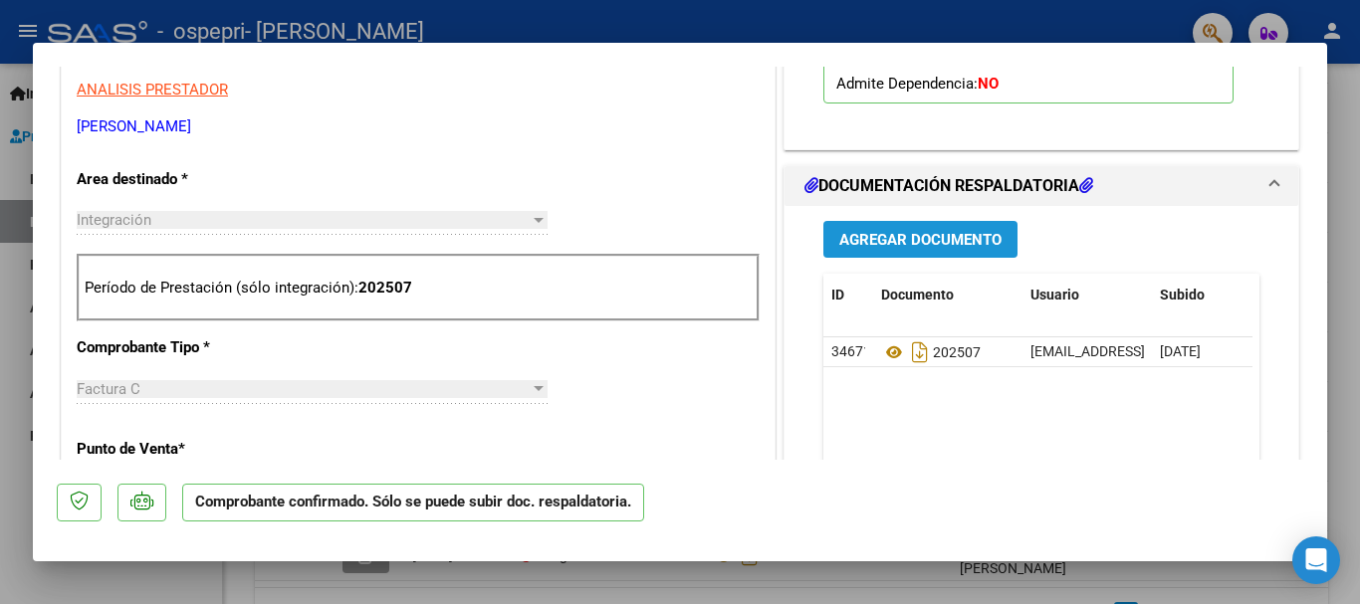
click at [913, 247] on span "Agregar Documento" at bounding box center [920, 240] width 162 height 18
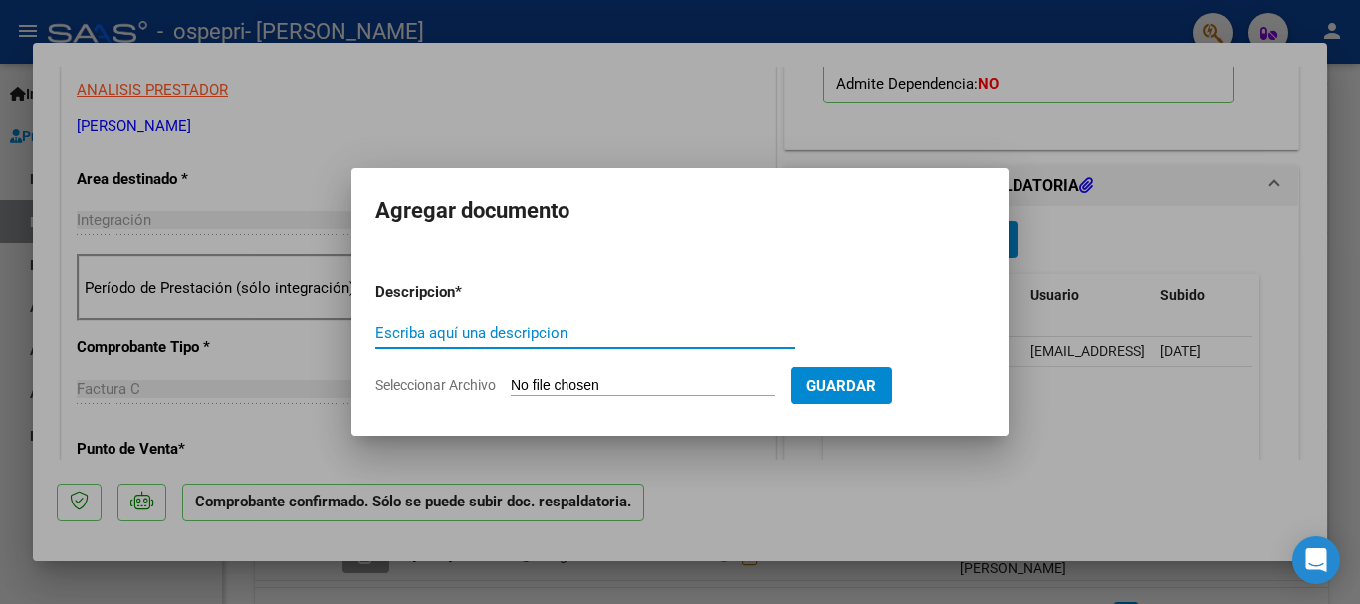
click at [518, 331] on input "Escriba aquí una descripcion" at bounding box center [585, 334] width 420 height 18
type input "Planilla de asistencia- agosto"
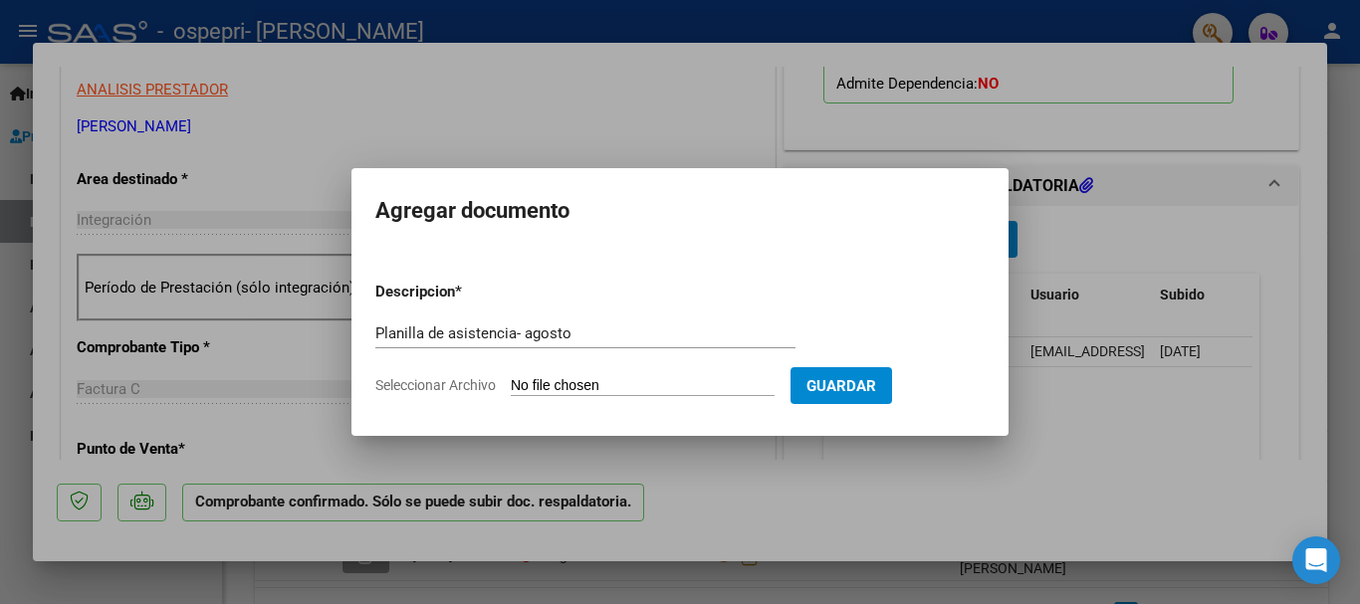
click at [656, 386] on input "Seleccionar Archivo" at bounding box center [643, 386] width 264 height 19
type input "C:\fakepath\[PERSON_NAME]. [PERSON_NAME] .pdf"
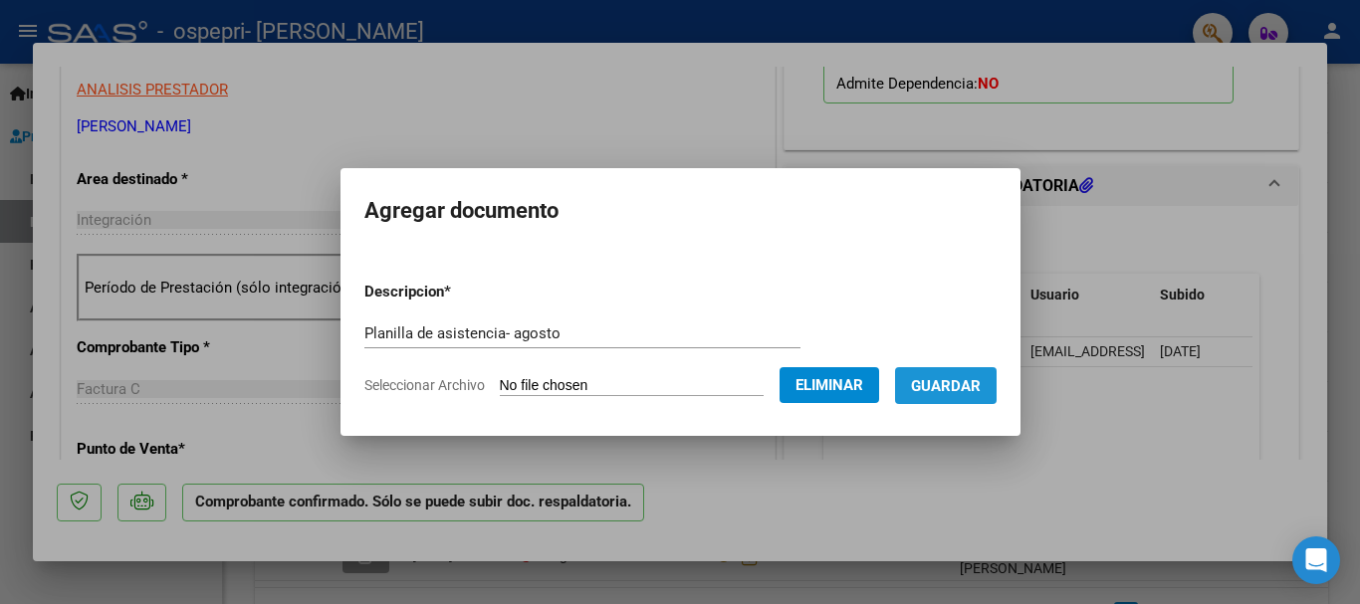
click at [977, 383] on span "Guardar" at bounding box center [946, 386] width 70 height 18
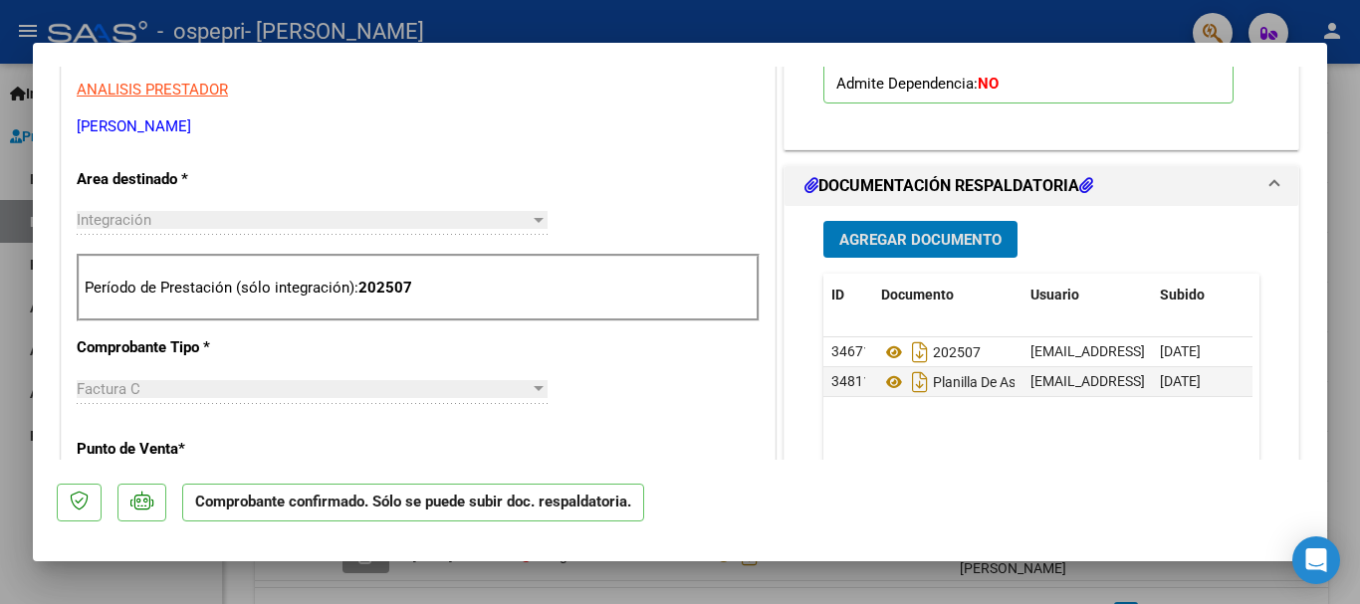
click at [955, 582] on div at bounding box center [680, 302] width 1360 height 604
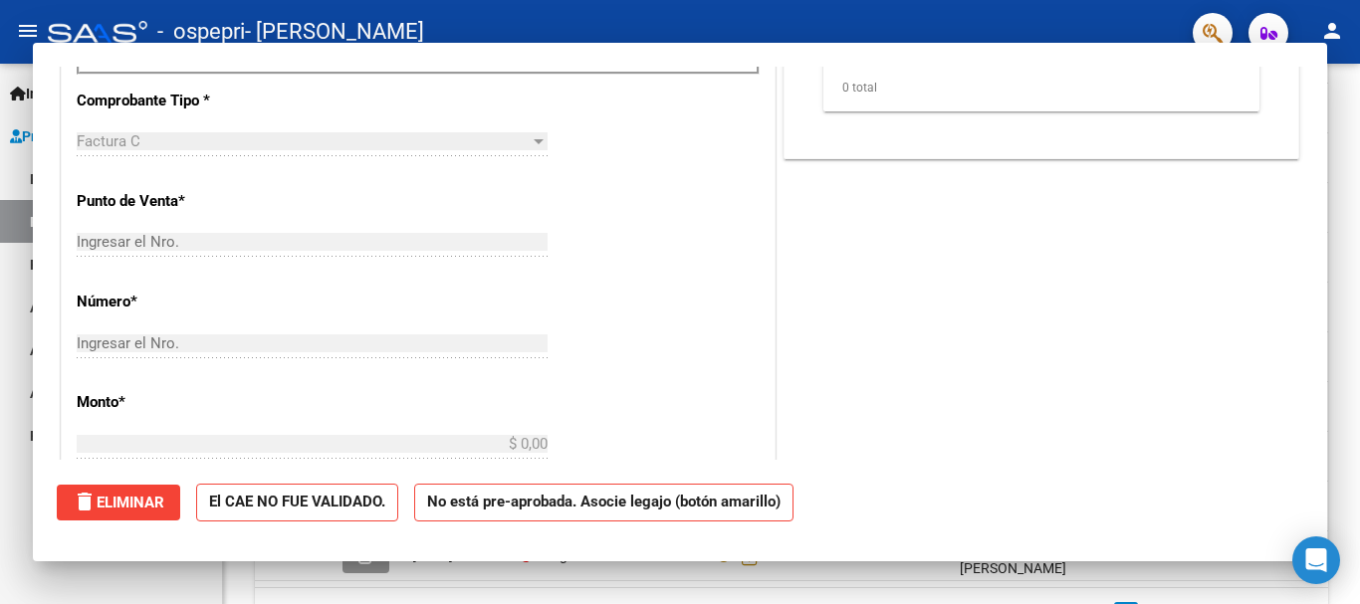
scroll to position [0, 0]
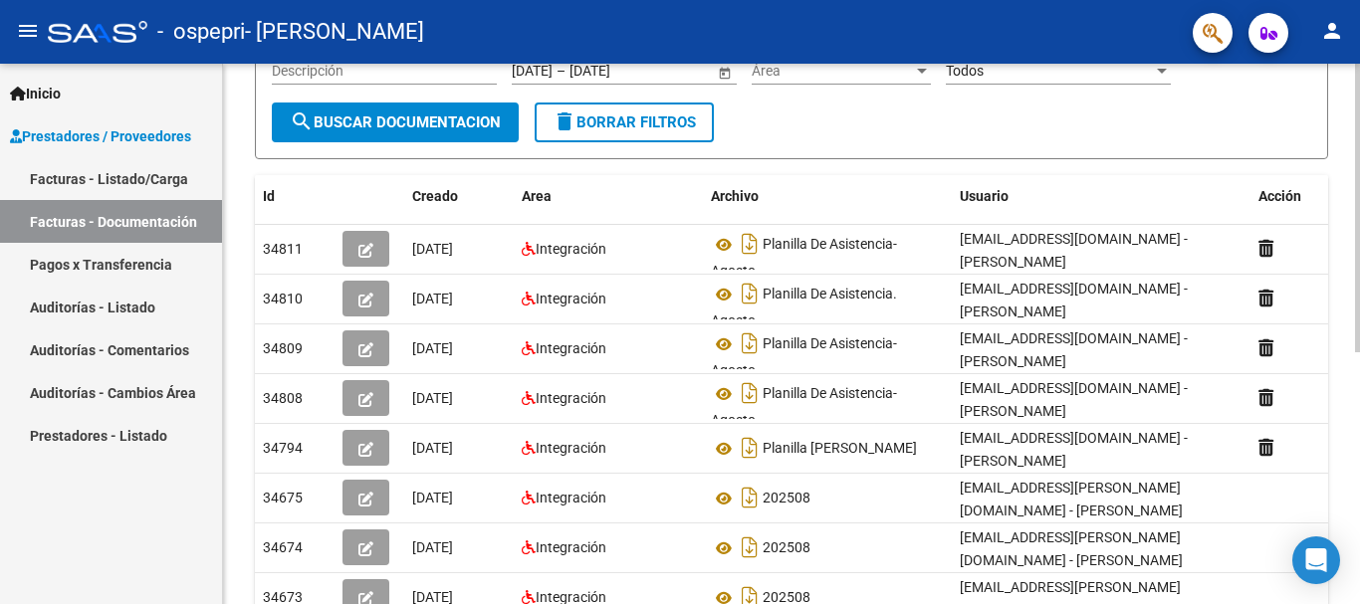
scroll to position [248, 0]
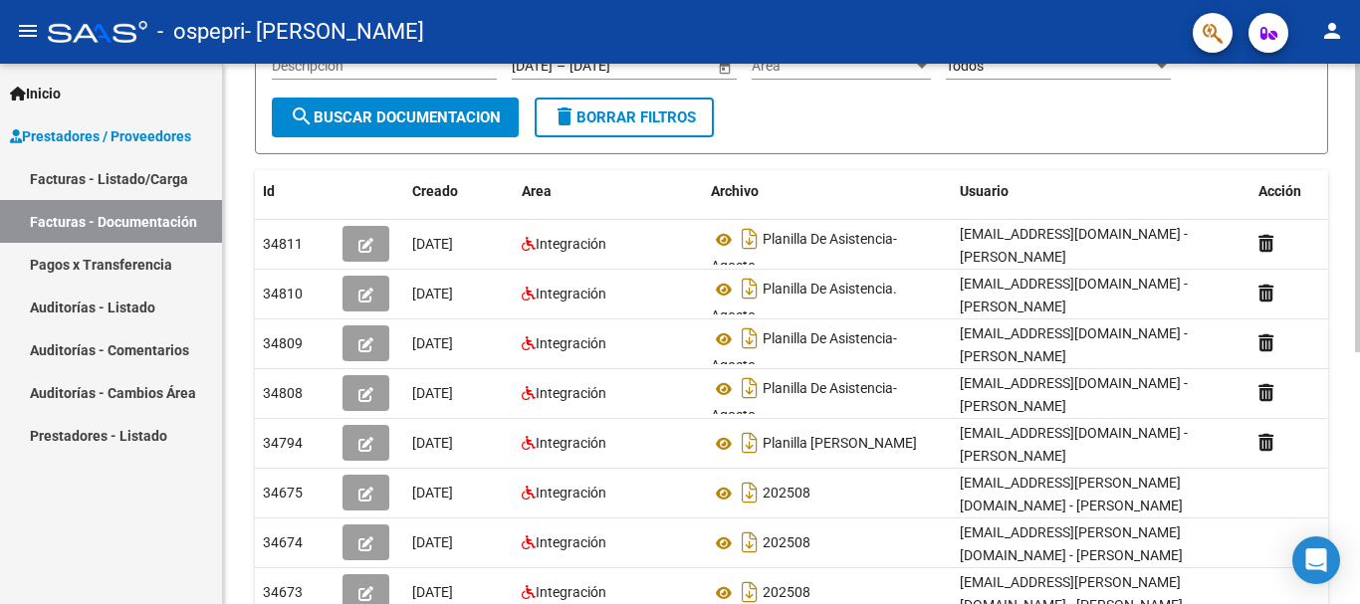
click at [1347, 260] on div "PRESTADORES -> Comprobantes - Documentación Respaldatoria cloud_download Export…" at bounding box center [794, 327] width 1142 height 1022
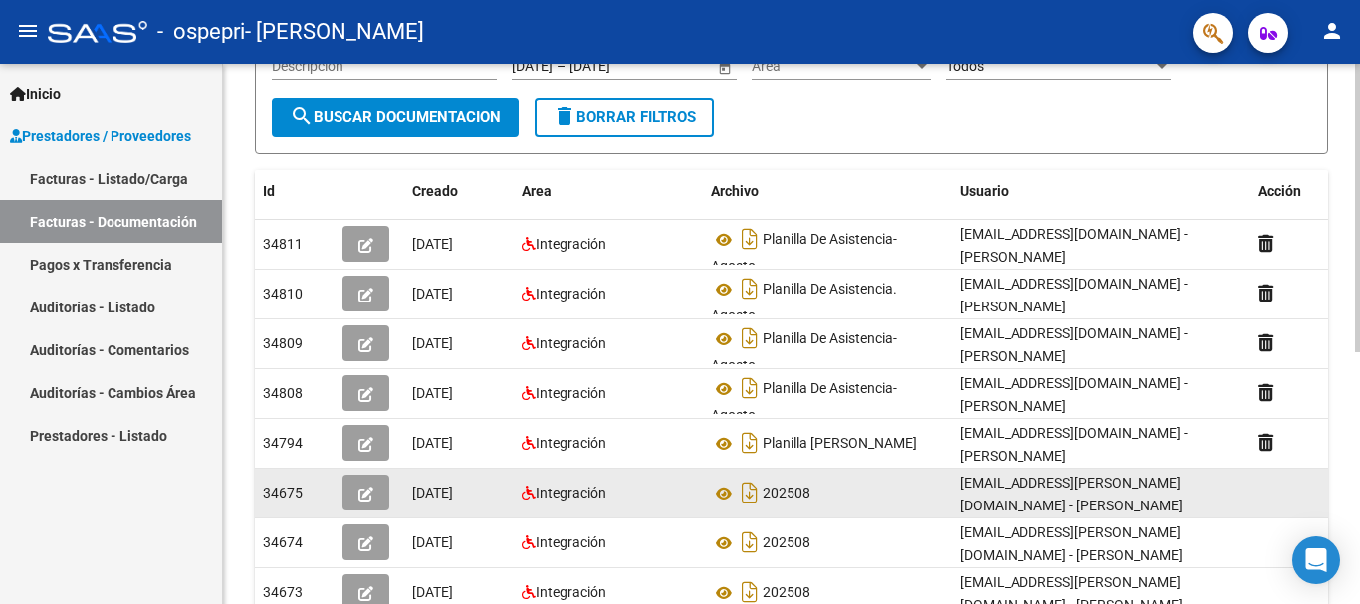
click at [360, 498] on icon "button" at bounding box center [365, 494] width 15 height 15
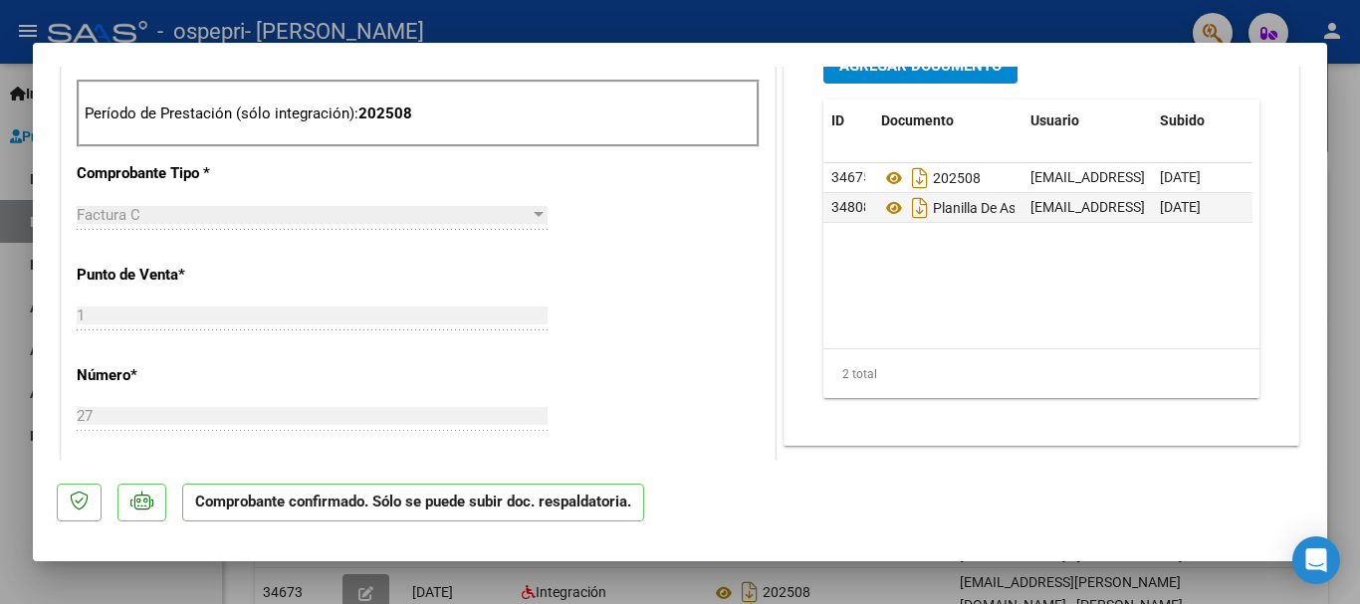
scroll to position [790, 0]
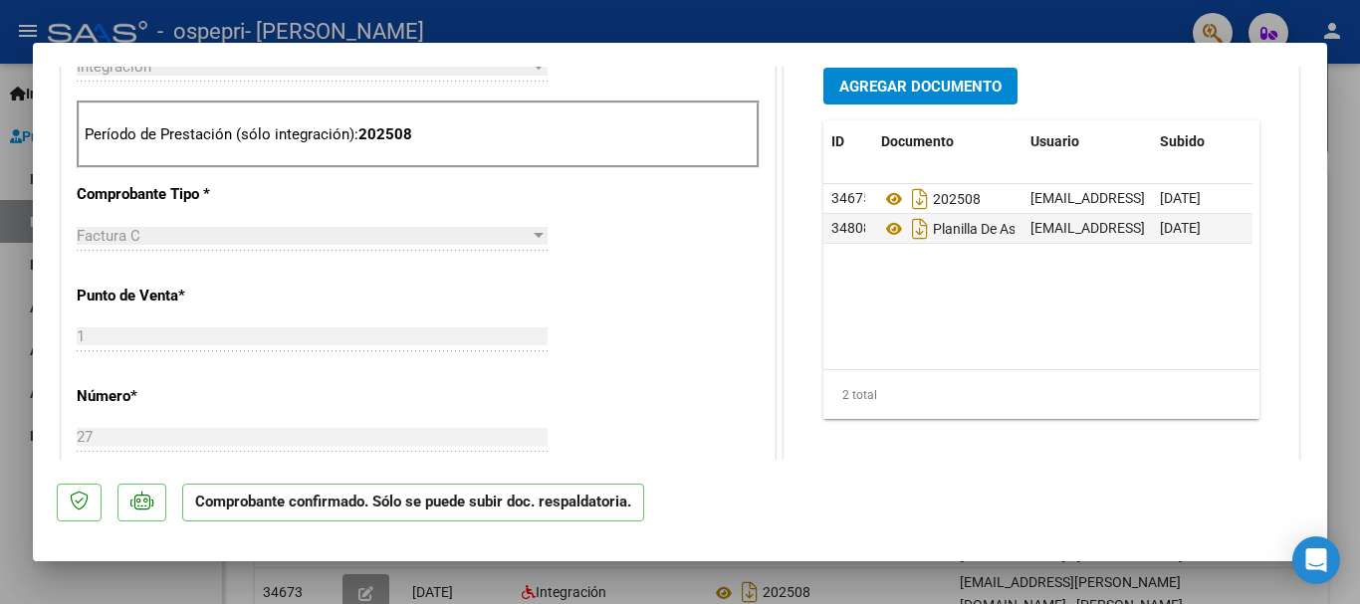
click at [1352, 209] on div at bounding box center [680, 302] width 1360 height 604
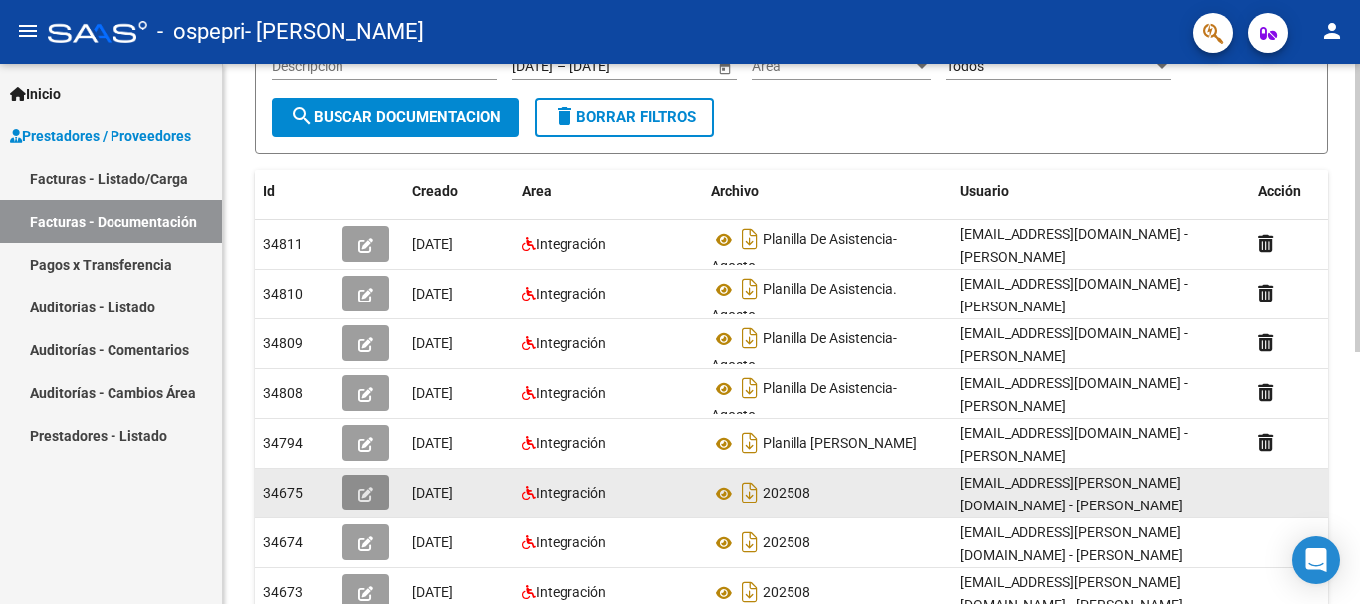
click at [367, 487] on icon "button" at bounding box center [365, 494] width 15 height 15
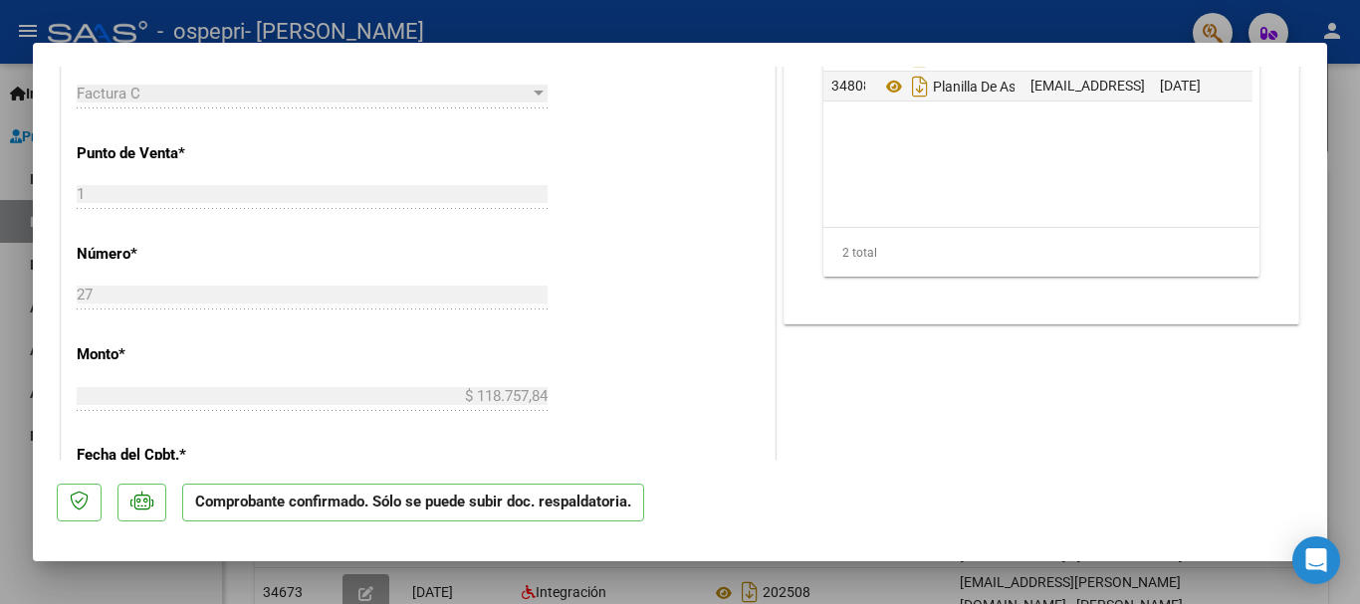
scroll to position [938, 0]
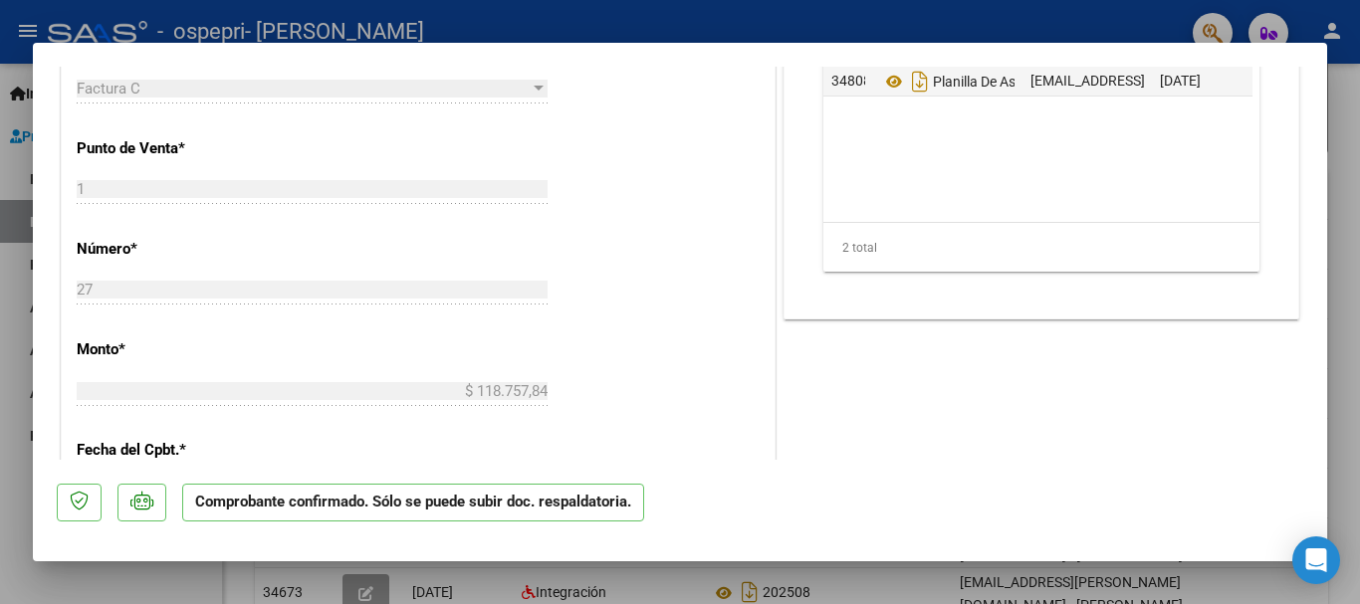
click at [1357, 332] on div at bounding box center [680, 302] width 1360 height 604
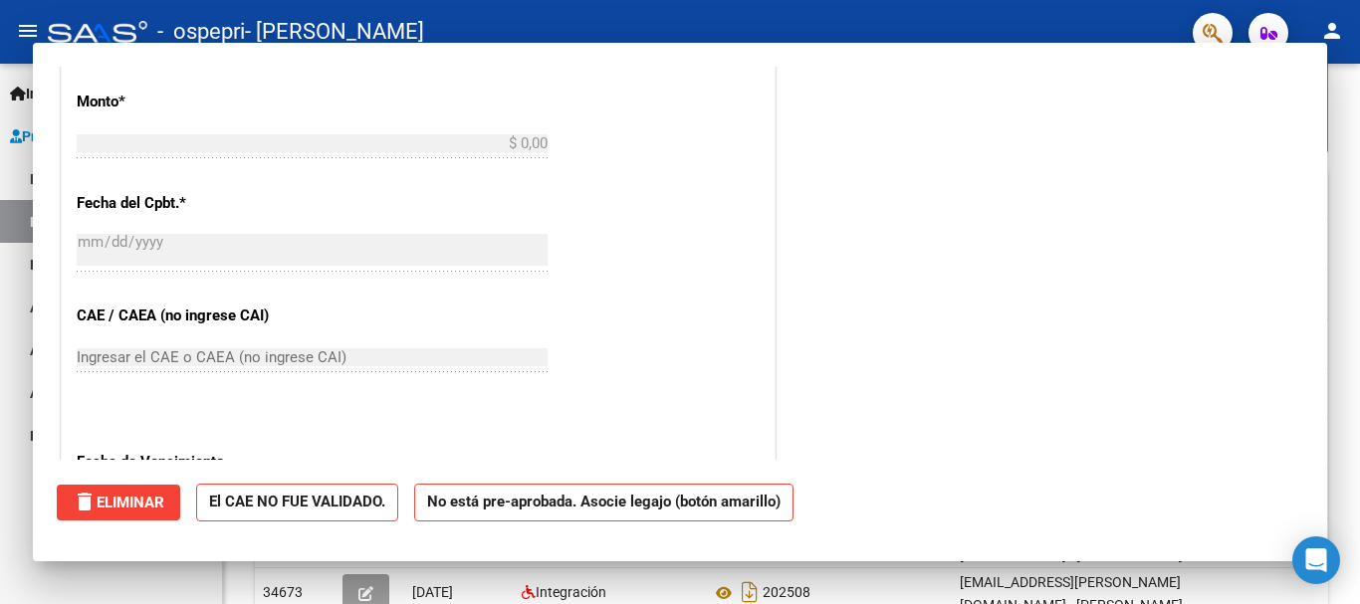
scroll to position [0, 0]
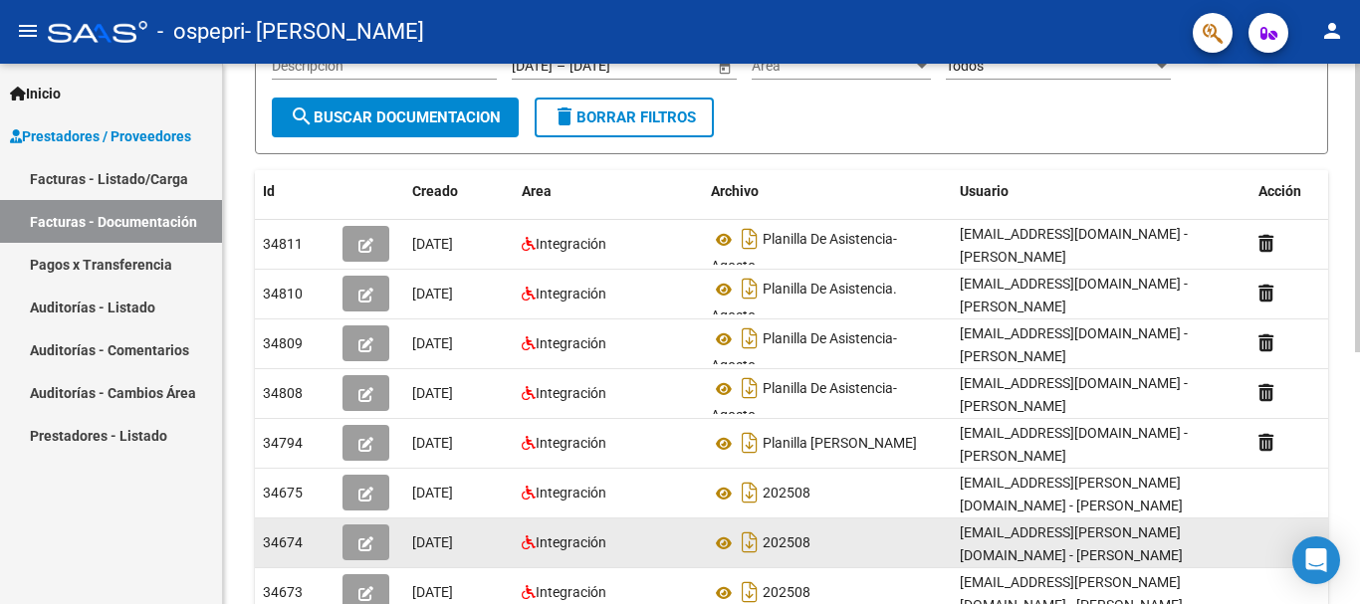
click at [377, 543] on button "button" at bounding box center [365, 543] width 47 height 36
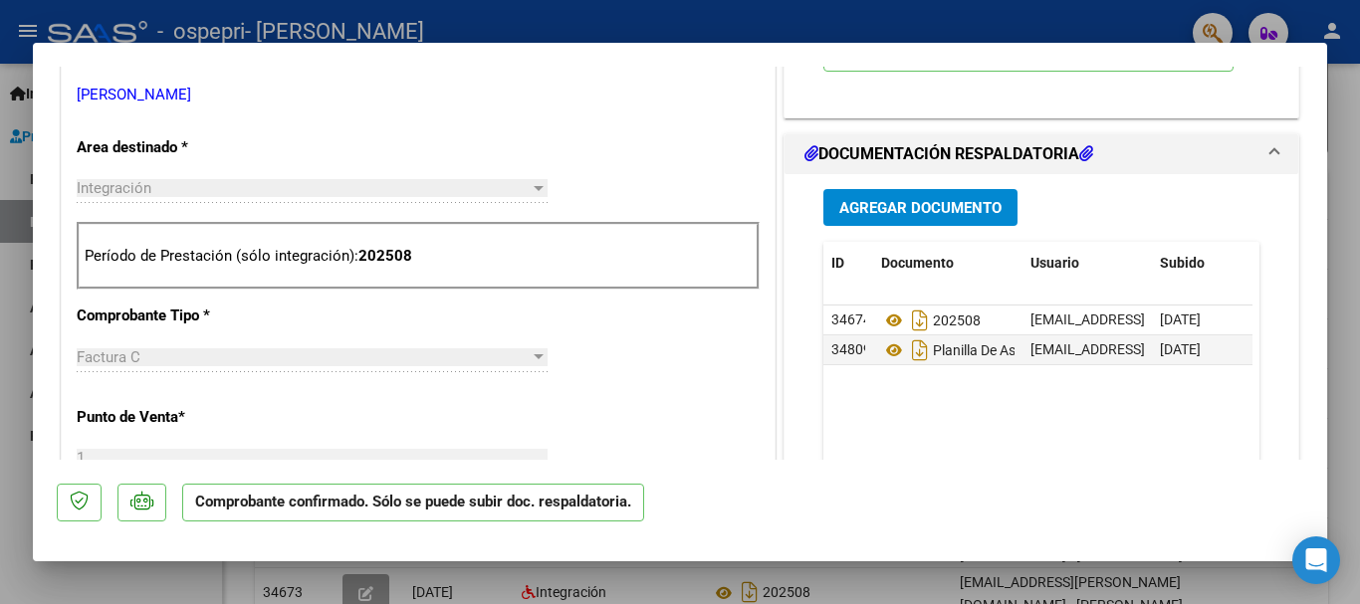
scroll to position [674, 0]
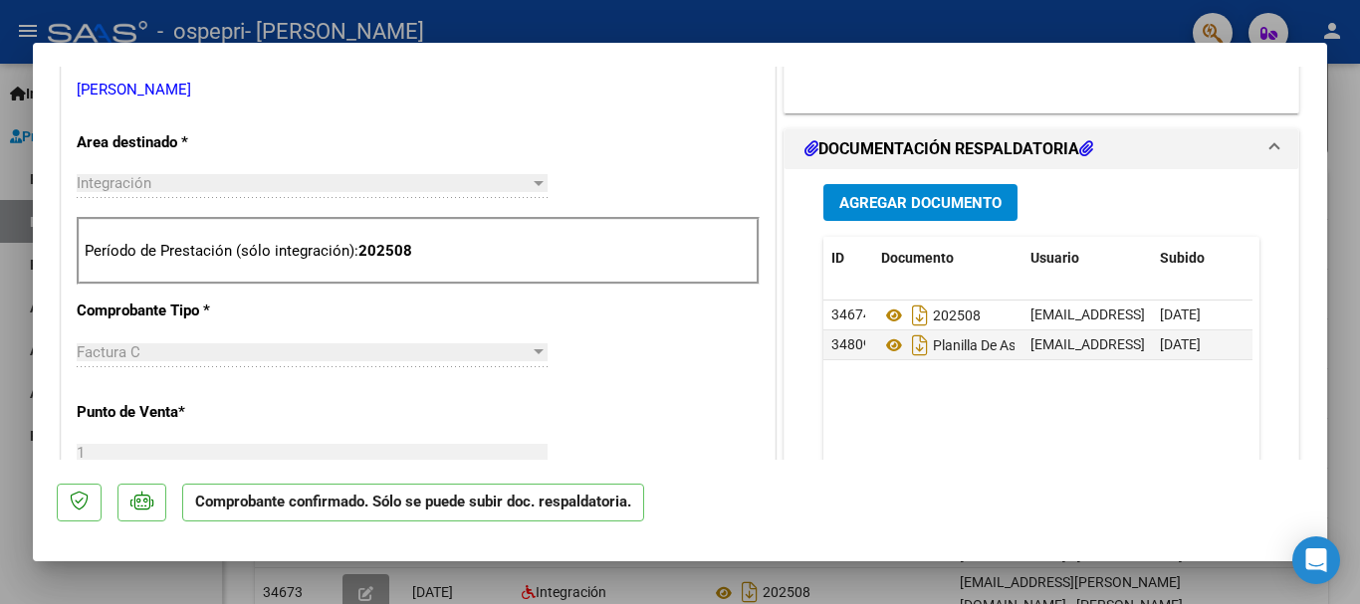
click at [1349, 212] on div at bounding box center [680, 302] width 1360 height 604
type input "$ 0,00"
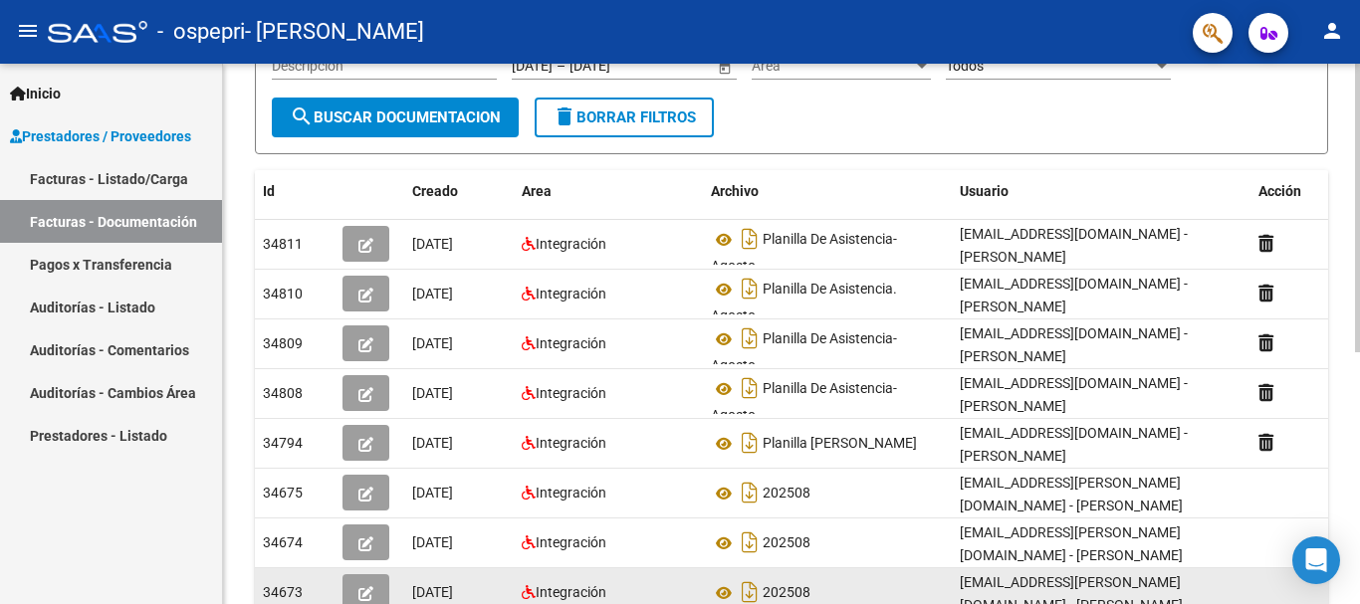
click at [369, 586] on icon "button" at bounding box center [365, 593] width 15 height 15
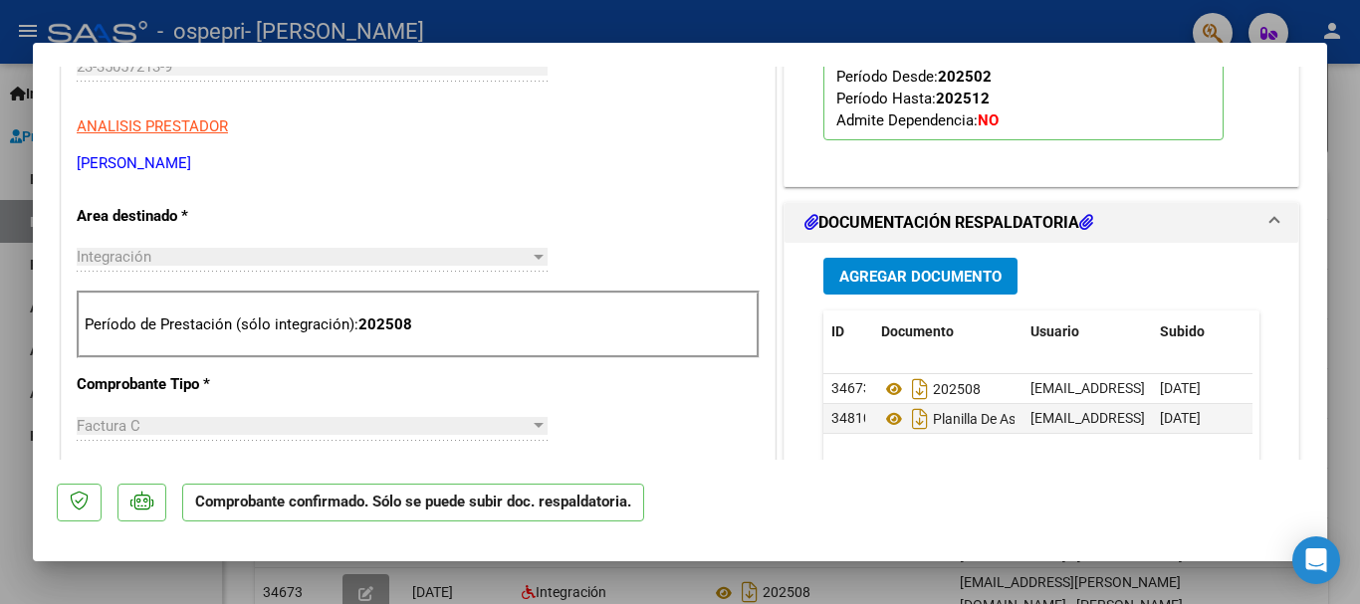
click at [1343, 197] on div at bounding box center [680, 302] width 1360 height 604
type input "$ 0,00"
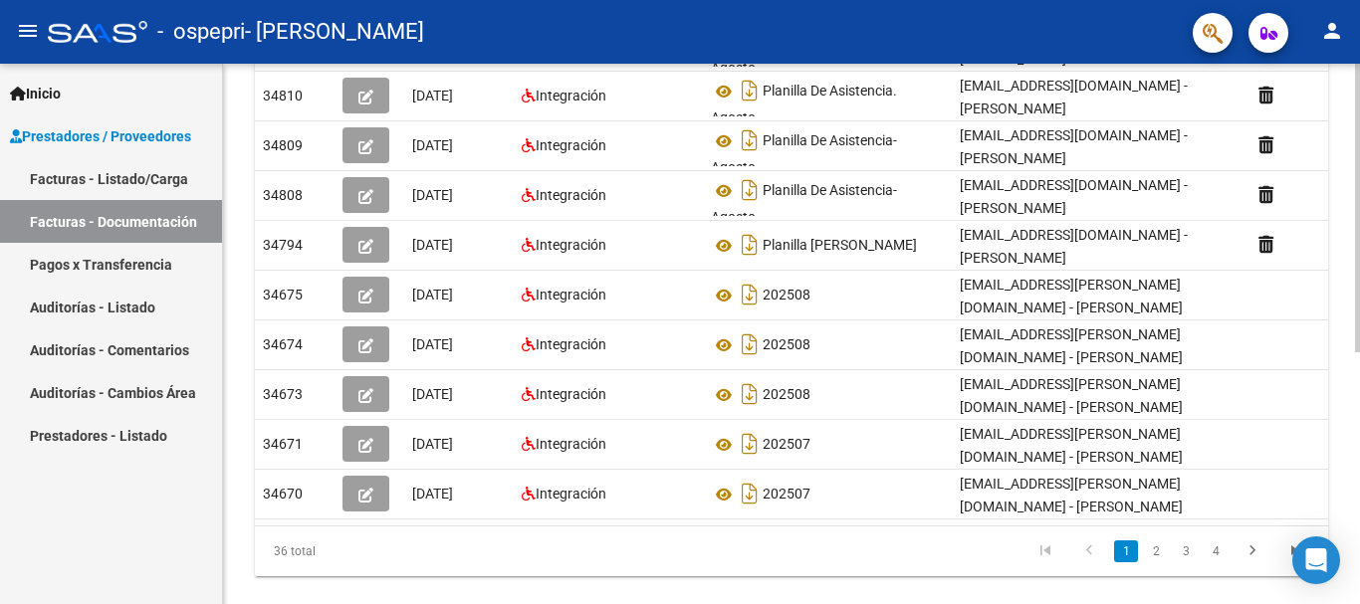
scroll to position [448, 0]
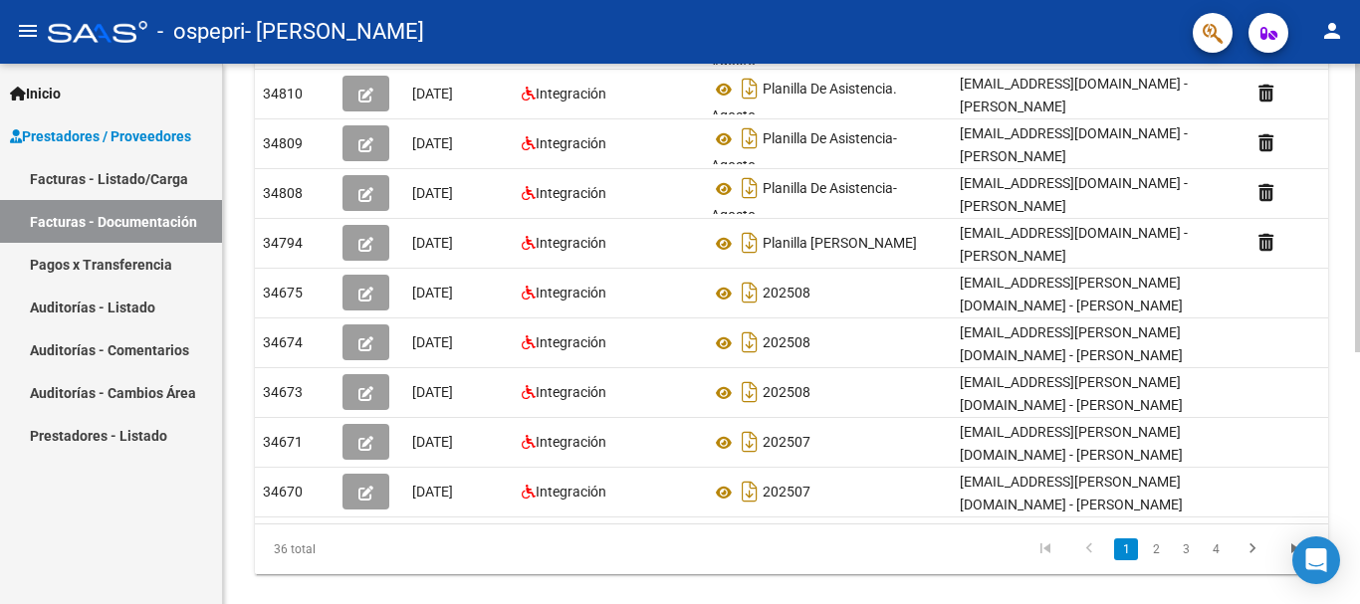
click at [1359, 351] on div at bounding box center [1357, 443] width 5 height 289
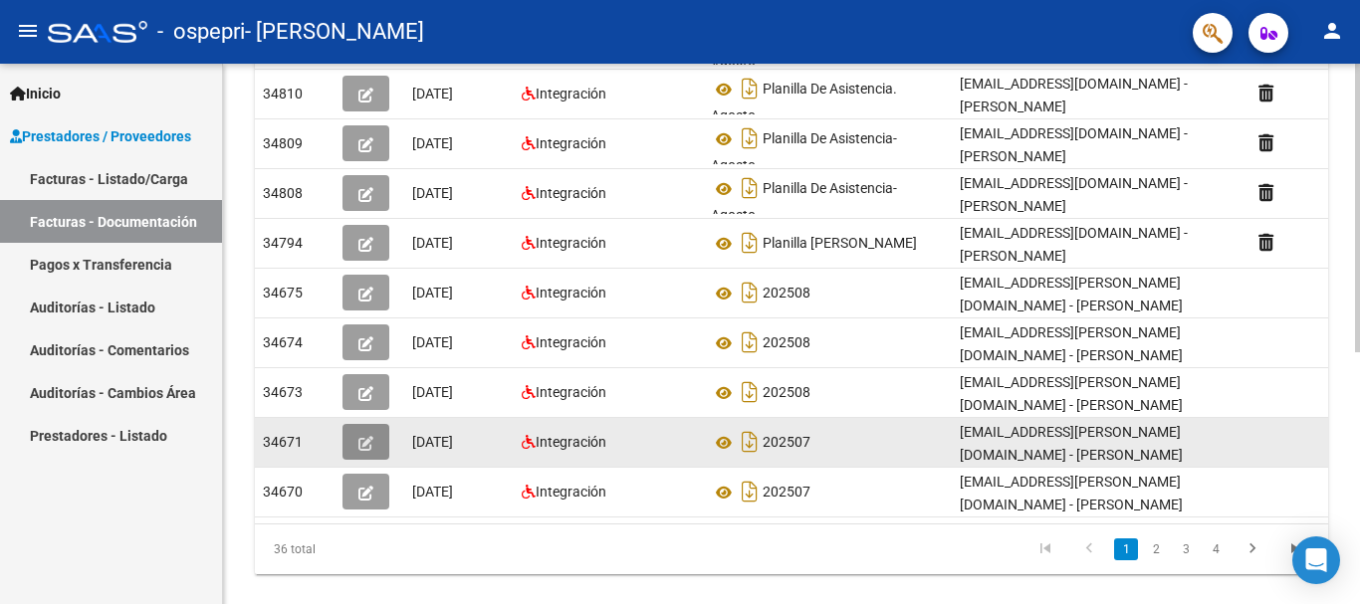
click at [369, 436] on icon "button" at bounding box center [365, 443] width 15 height 15
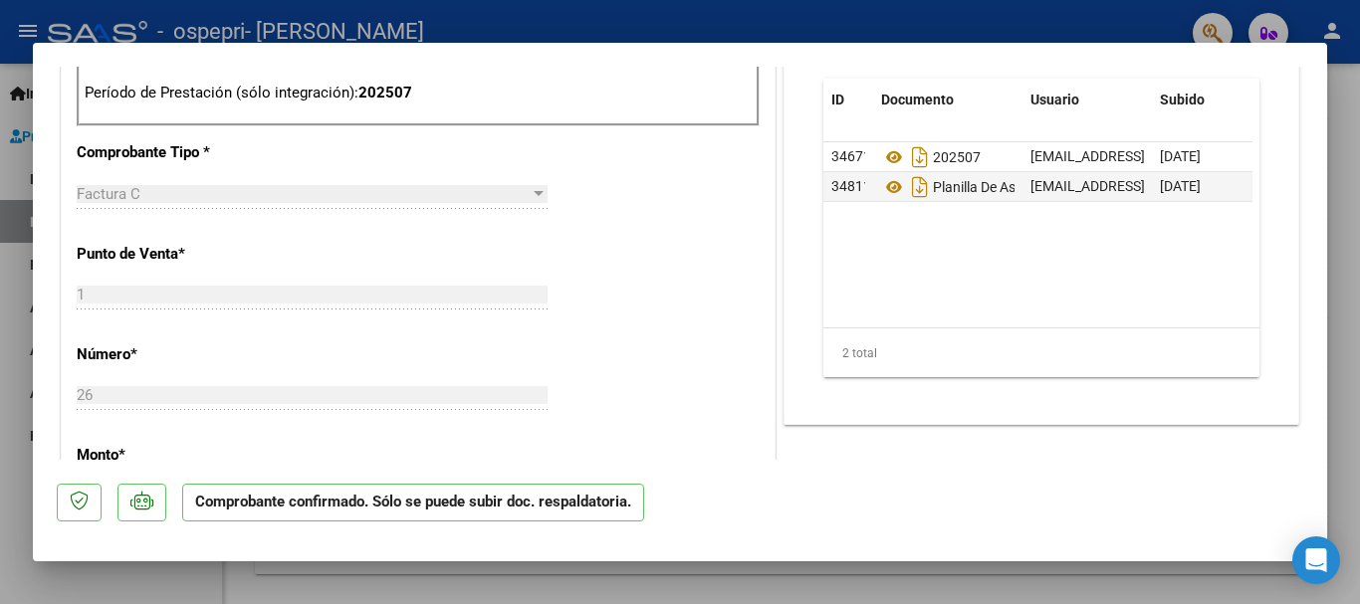
scroll to position [880, 0]
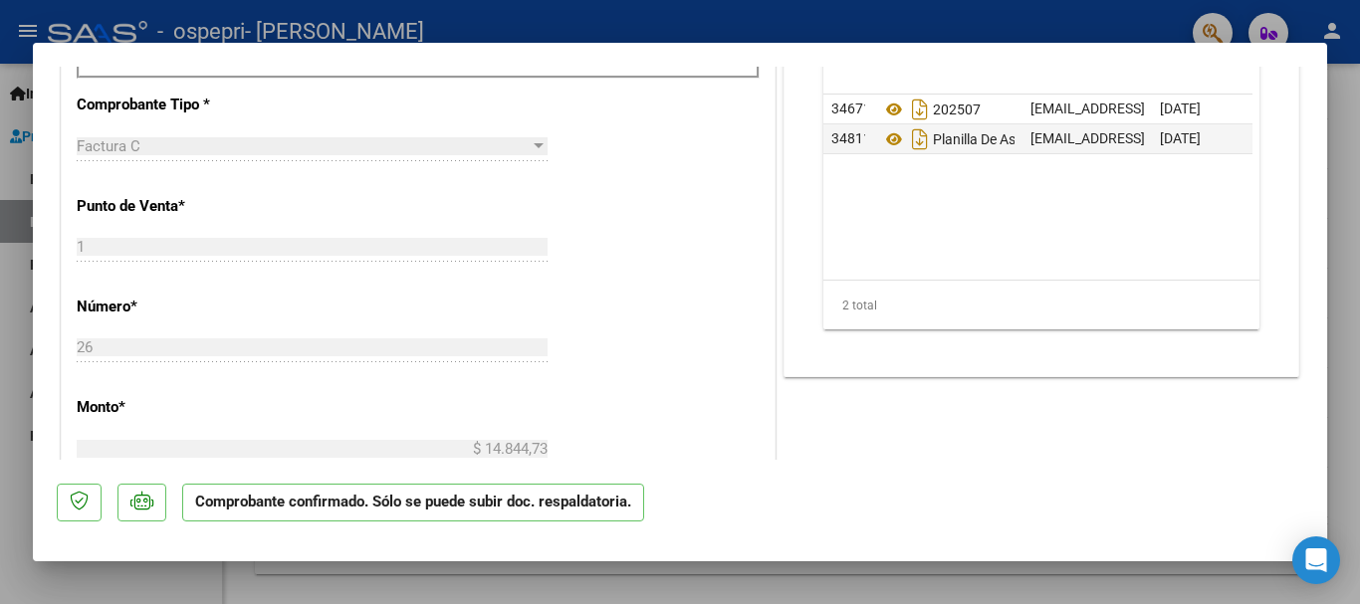
click at [1350, 283] on div at bounding box center [680, 302] width 1360 height 604
type input "$ 0,00"
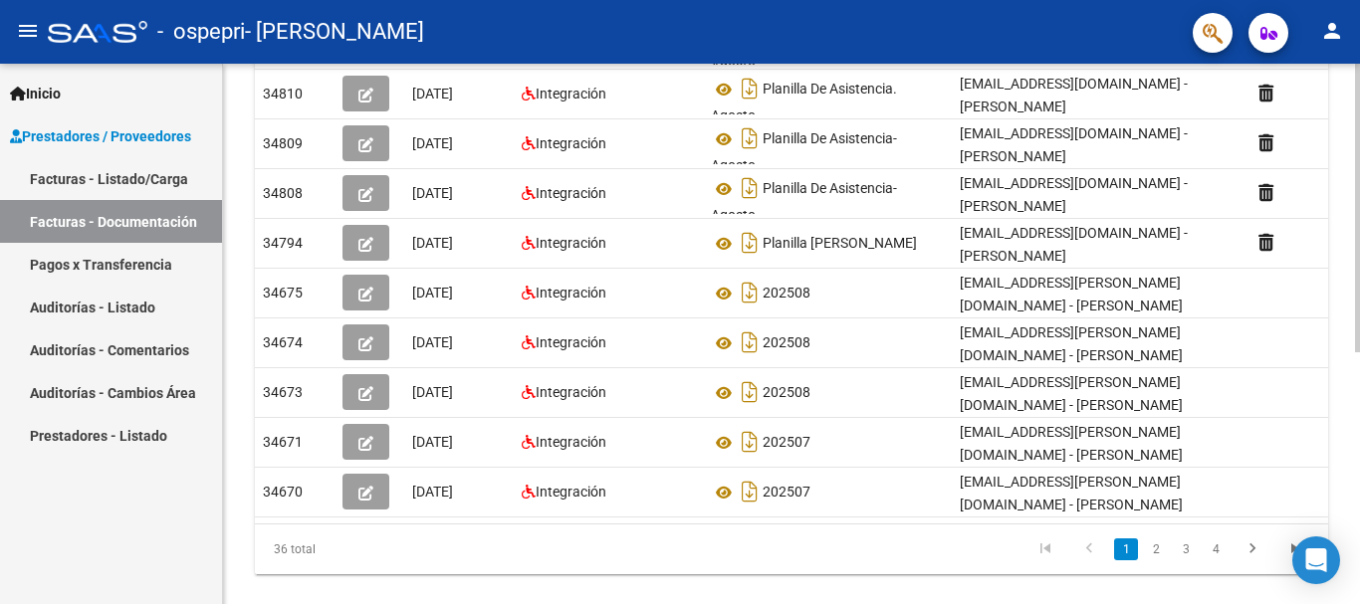
scroll to position [473, 0]
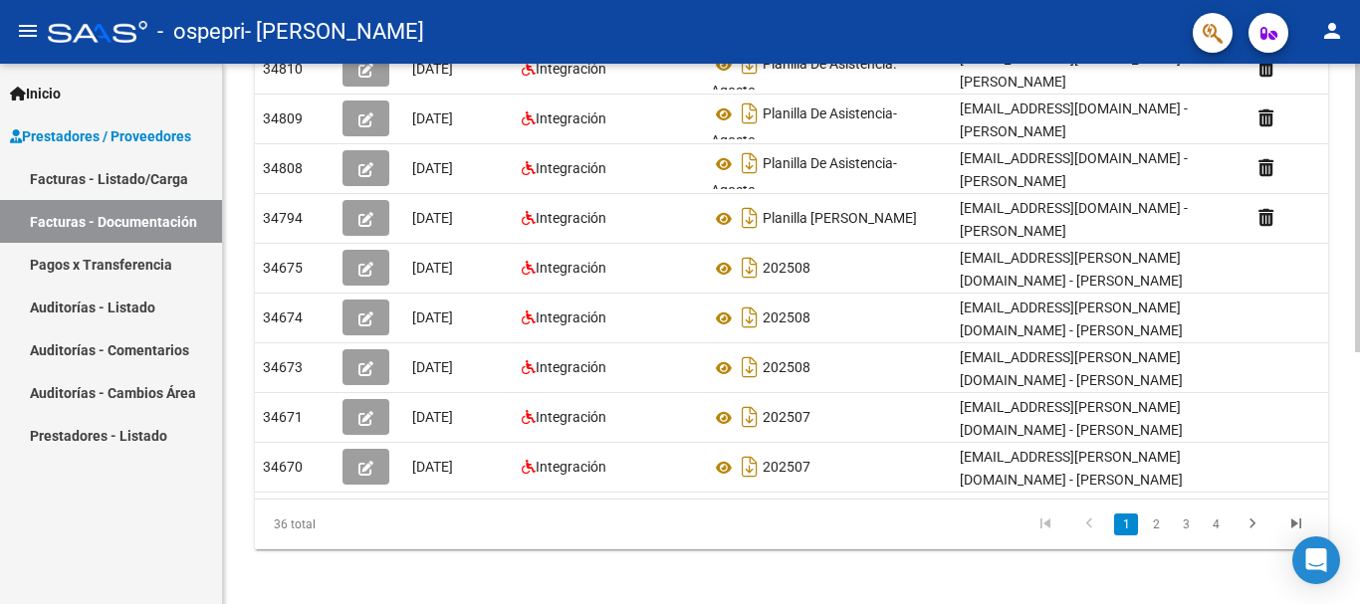
click at [1359, 376] on div at bounding box center [1357, 456] width 5 height 289
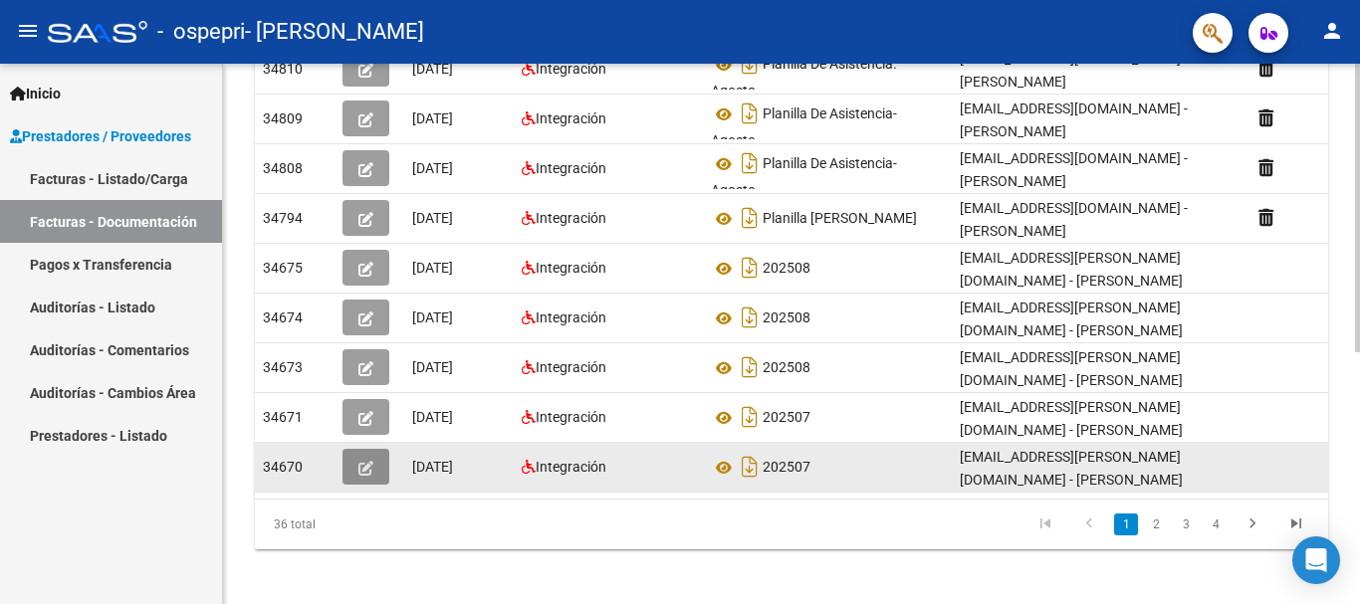
click at [363, 454] on button "button" at bounding box center [365, 467] width 47 height 36
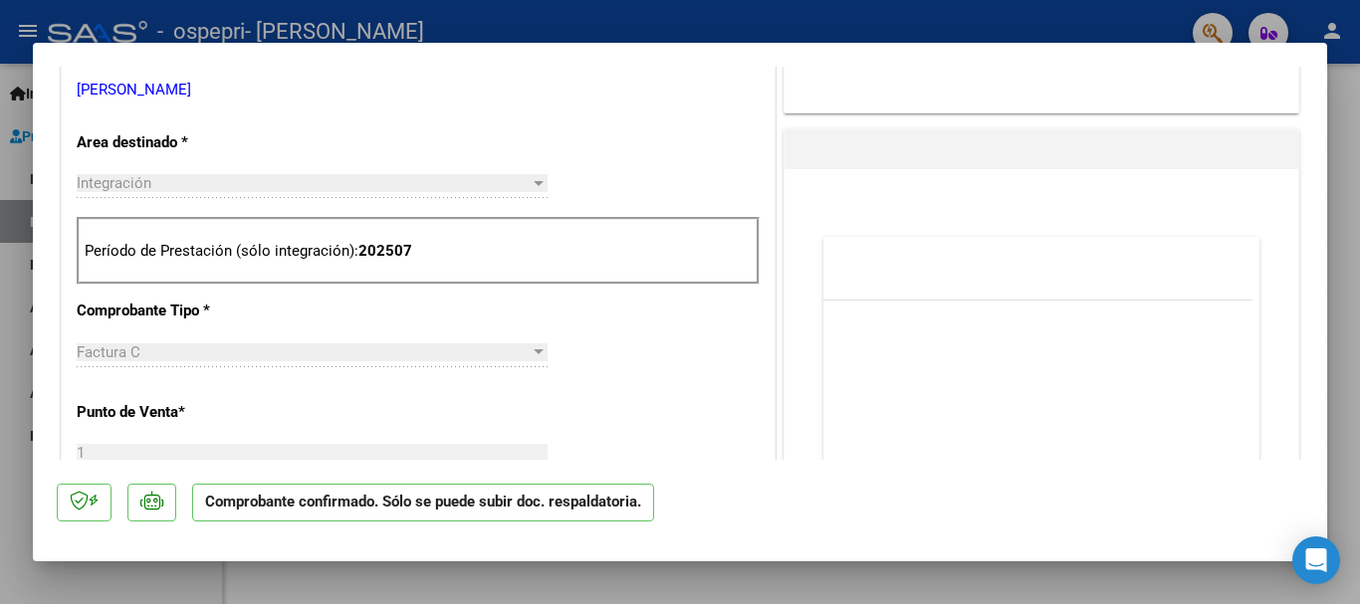
scroll to position [664, 0]
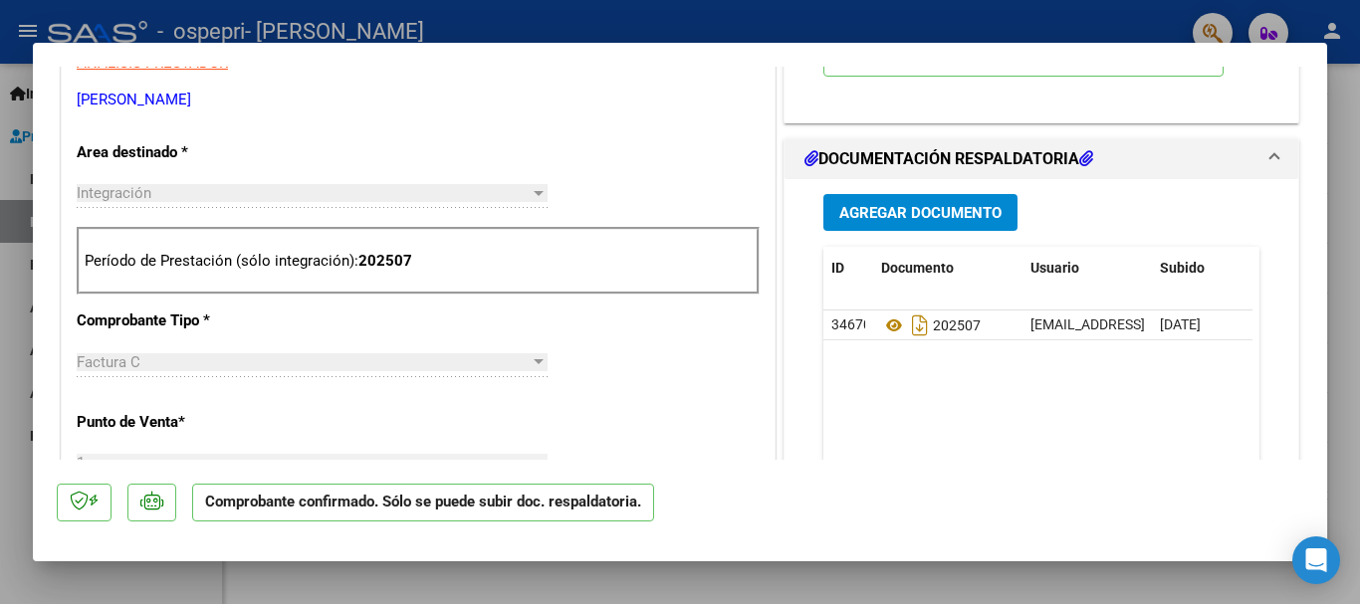
click at [868, 216] on span "Agregar Documento" at bounding box center [920, 213] width 162 height 18
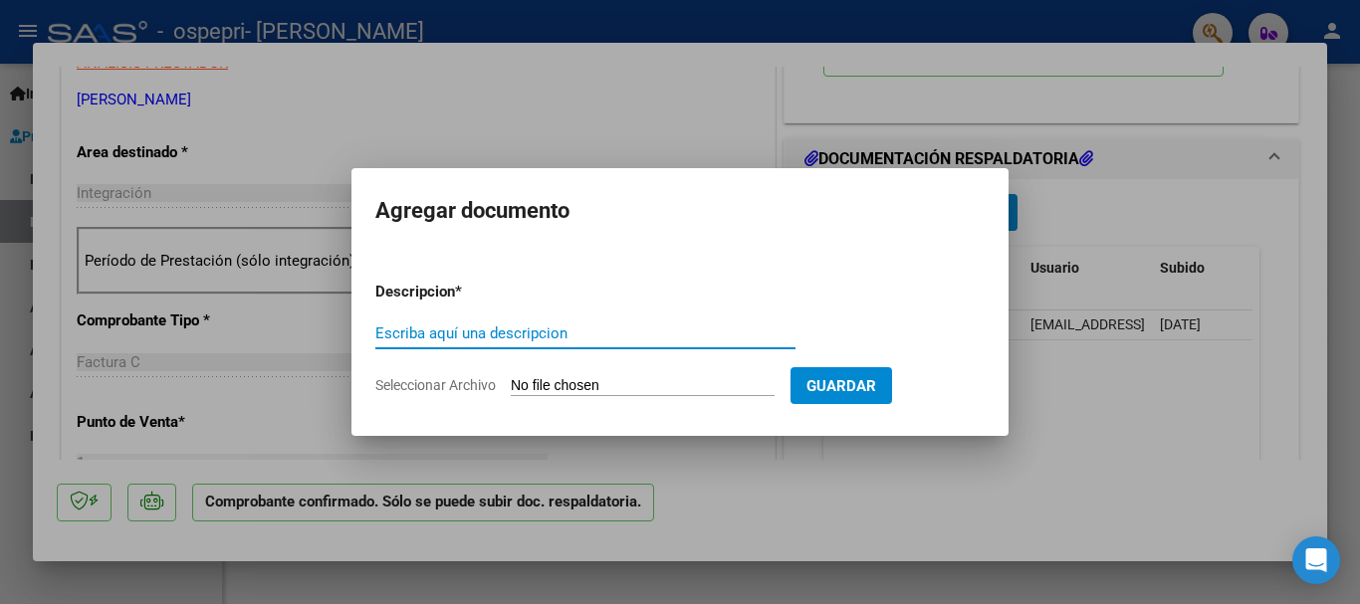
click at [427, 333] on input "Escriba aquí una descripcion" at bounding box center [585, 334] width 420 height 18
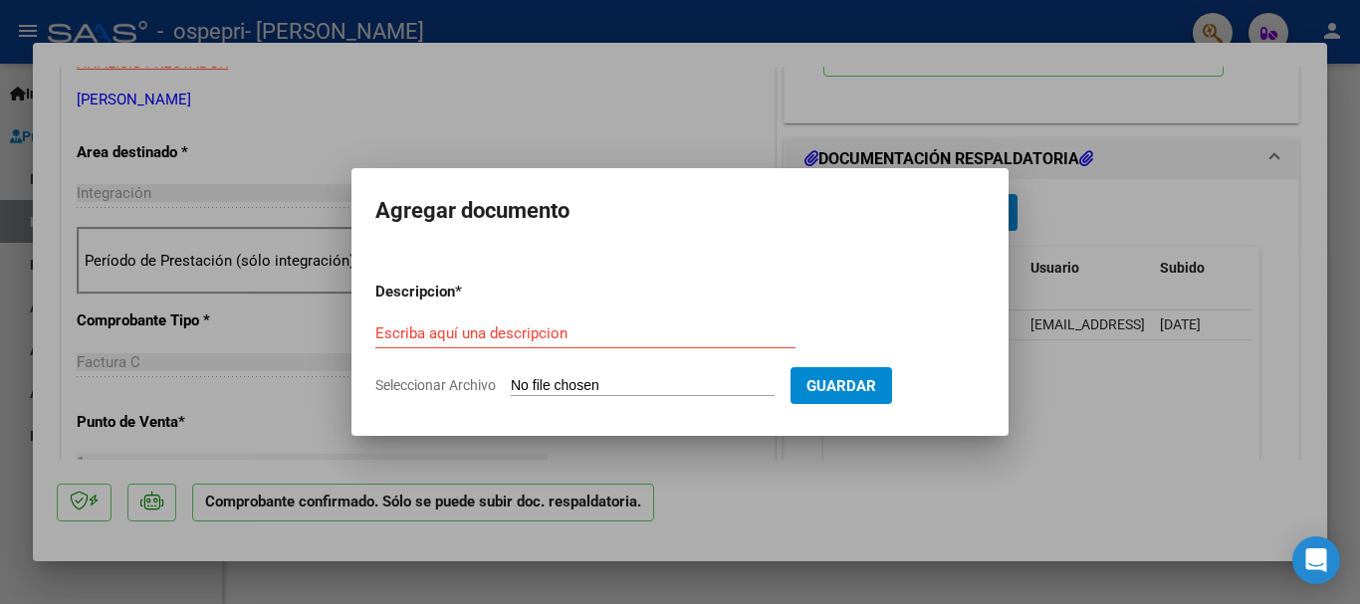
click at [646, 385] on input "Seleccionar Archivo" at bounding box center [643, 386] width 264 height 19
type input "C:\fakepath\Ian Kriger. Julio .pdf"
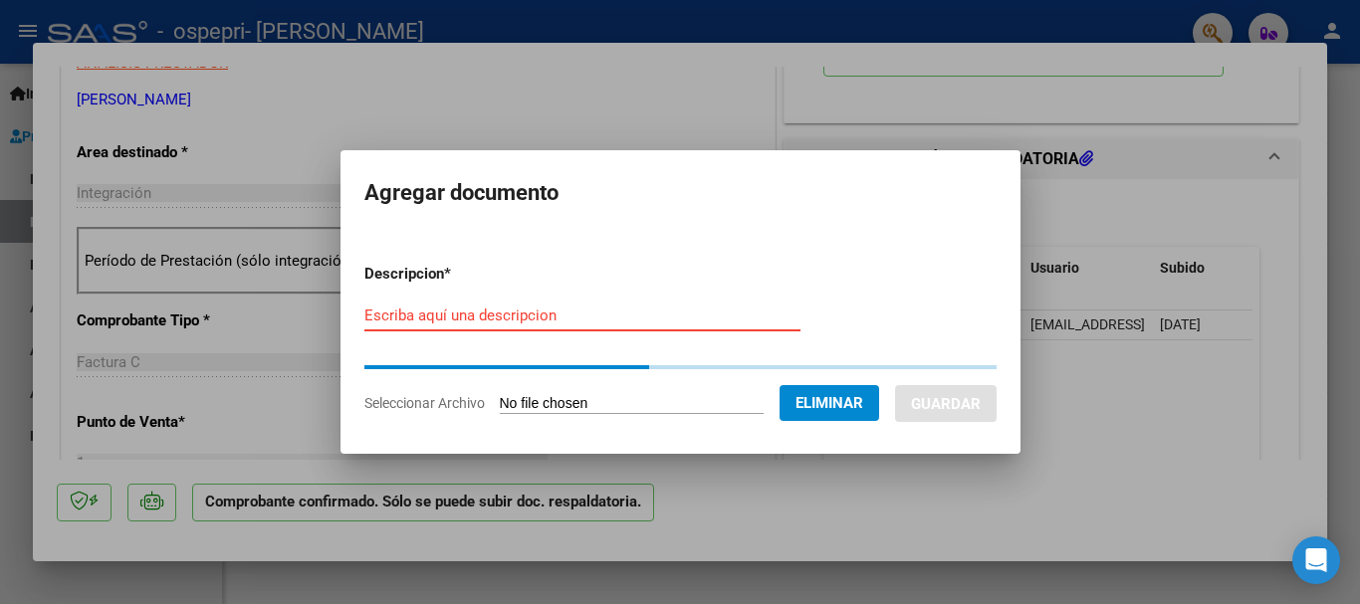
click at [604, 315] on input "Escriba aquí una descripcion" at bounding box center [582, 316] width 436 height 18
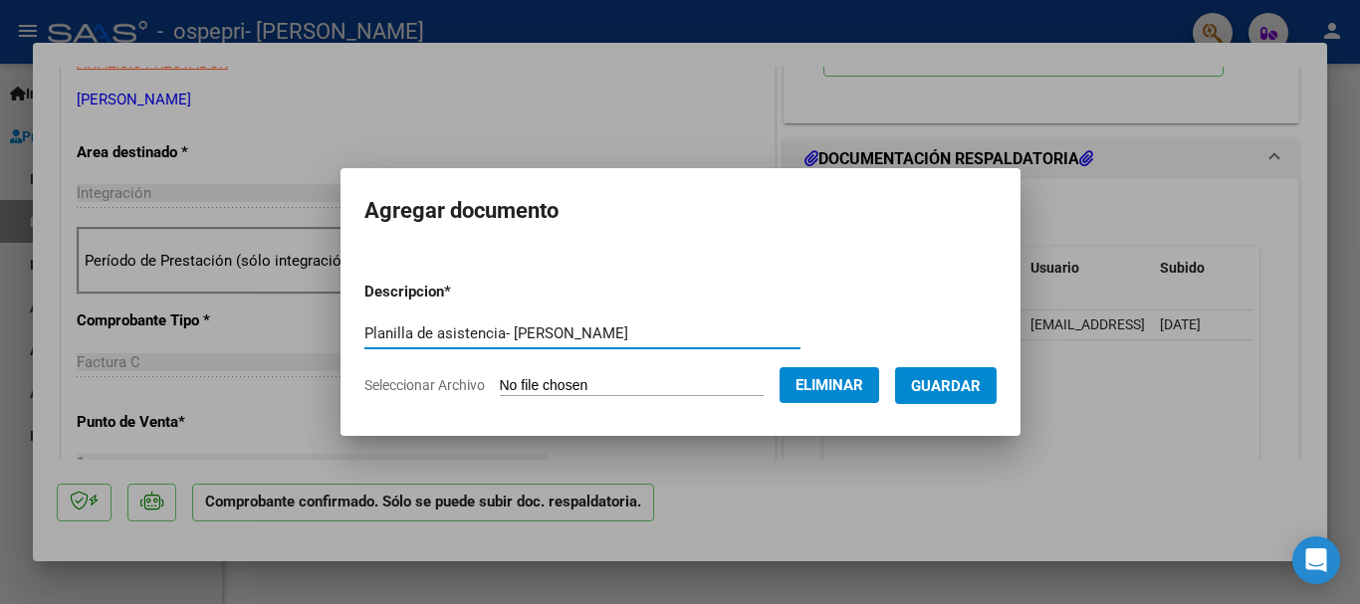
type input "Planilla de asistencia- Julio"
click at [940, 387] on span "Guardar" at bounding box center [946, 386] width 70 height 18
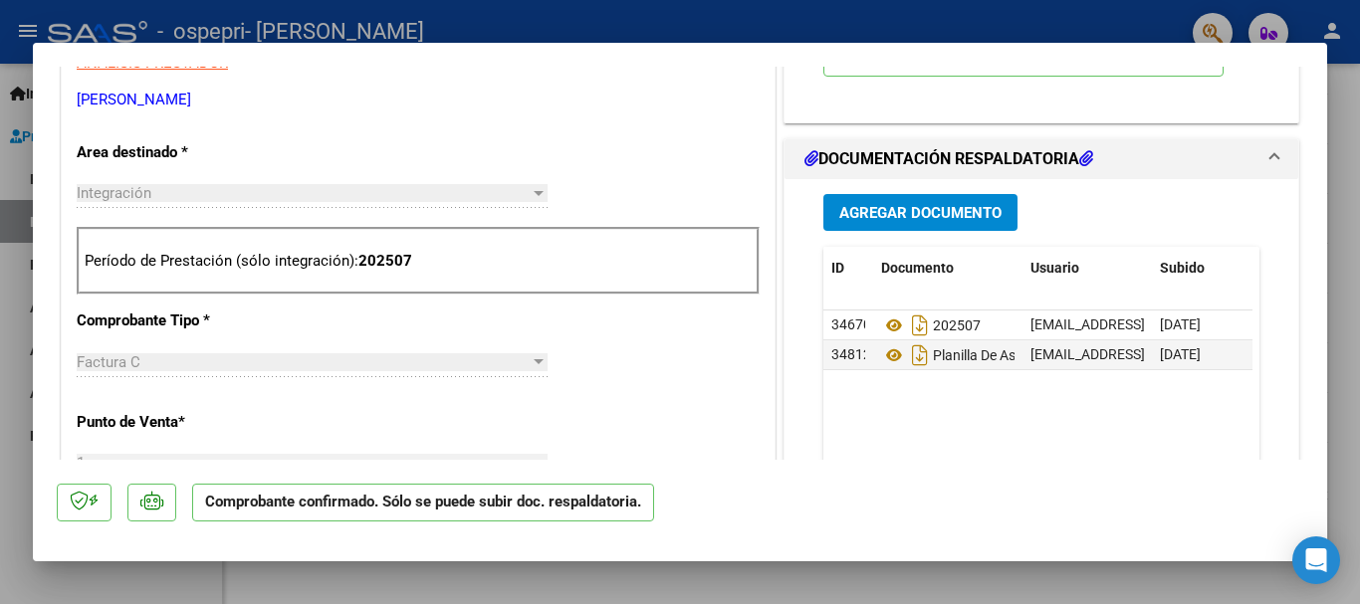
click at [1341, 186] on div at bounding box center [680, 302] width 1360 height 604
type input "$ 0,00"
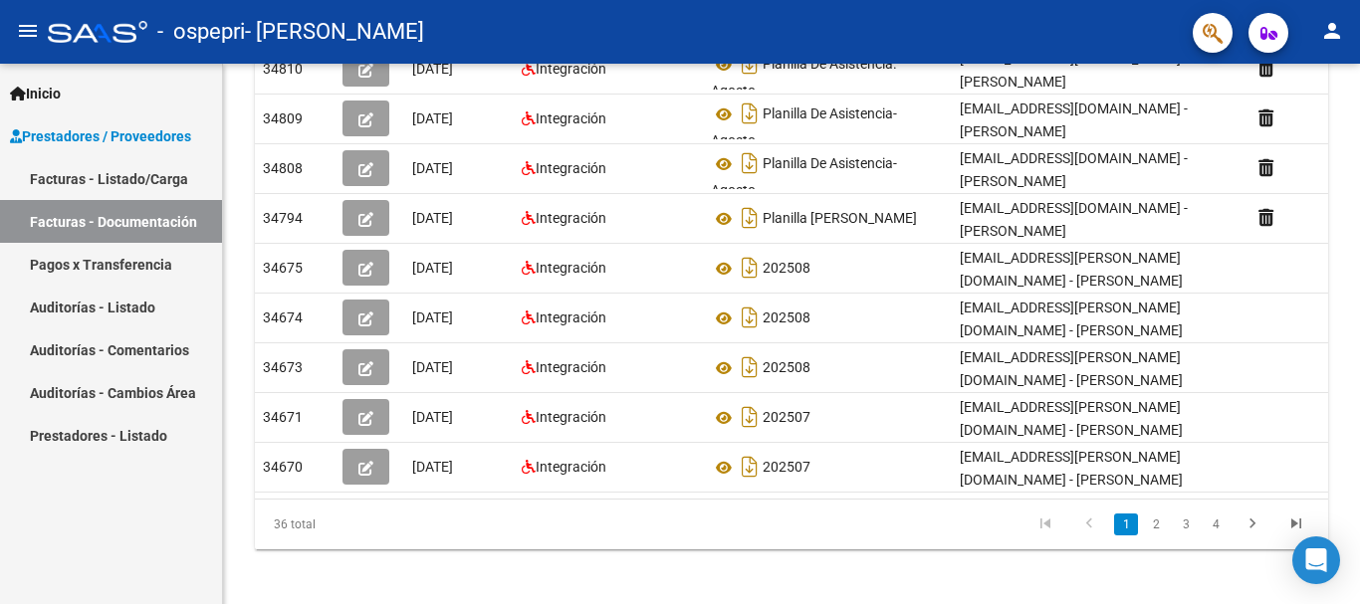
scroll to position [473, 0]
click at [1155, 514] on link "2" at bounding box center [1156, 525] width 24 height 22
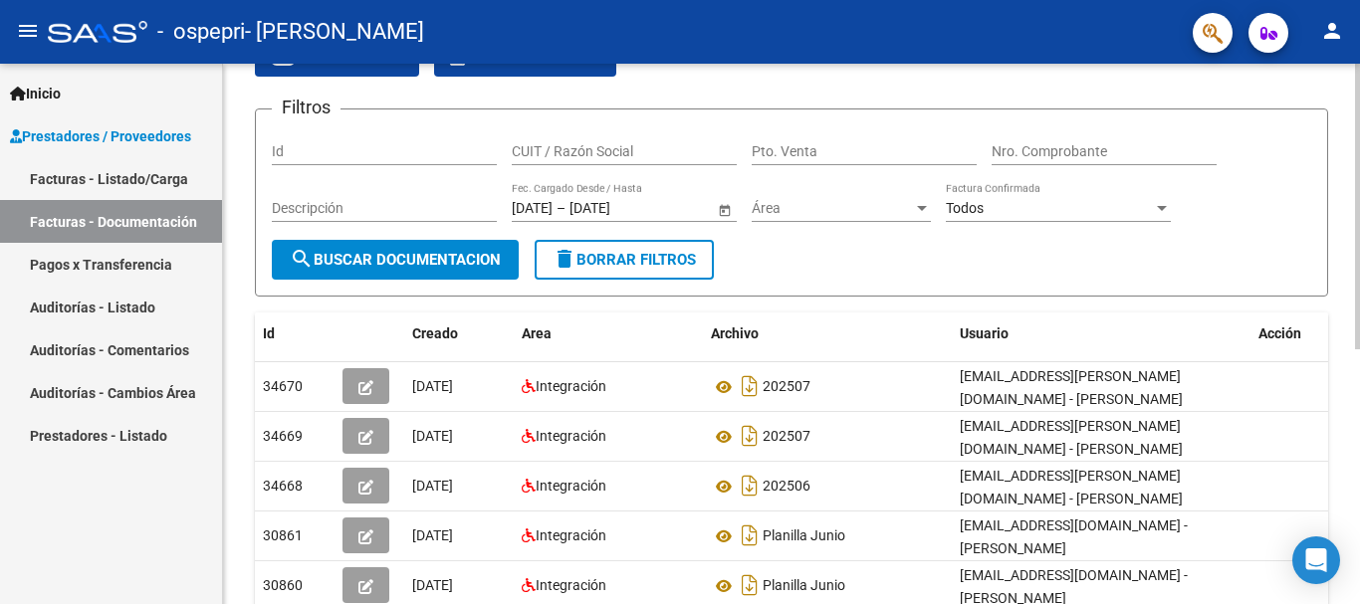
scroll to position [202, 0]
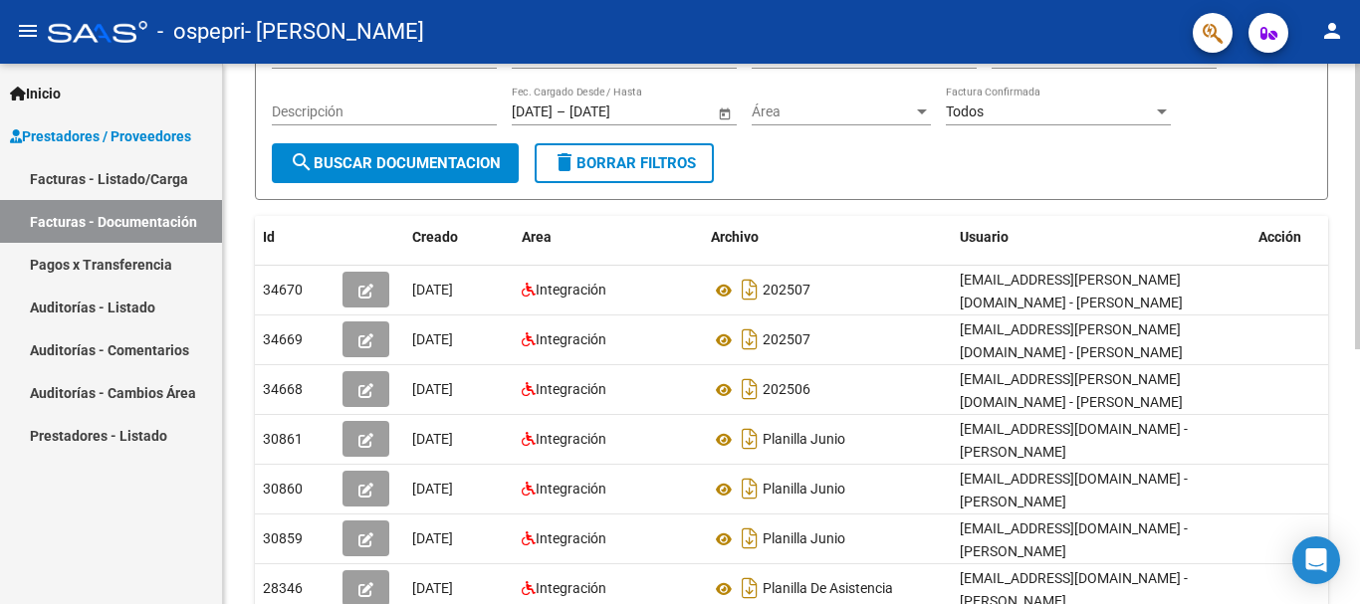
click at [1358, 236] on div at bounding box center [1357, 313] width 5 height 286
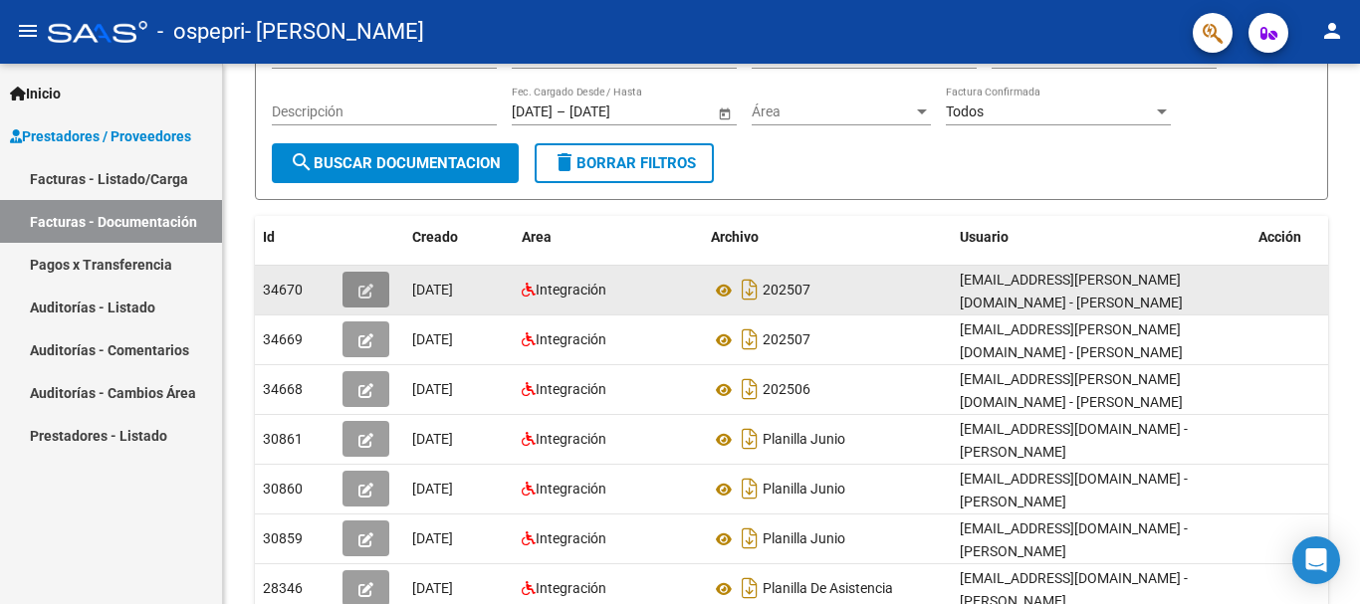
click at [378, 285] on button "button" at bounding box center [365, 290] width 47 height 36
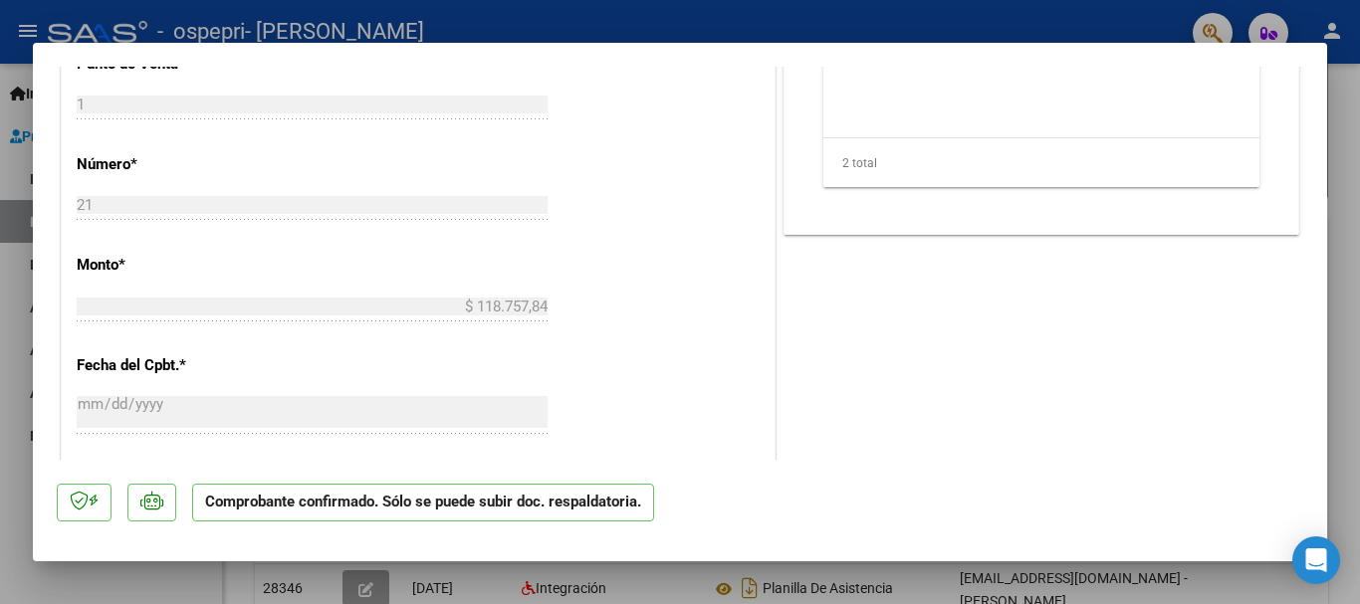
scroll to position [1016, 0]
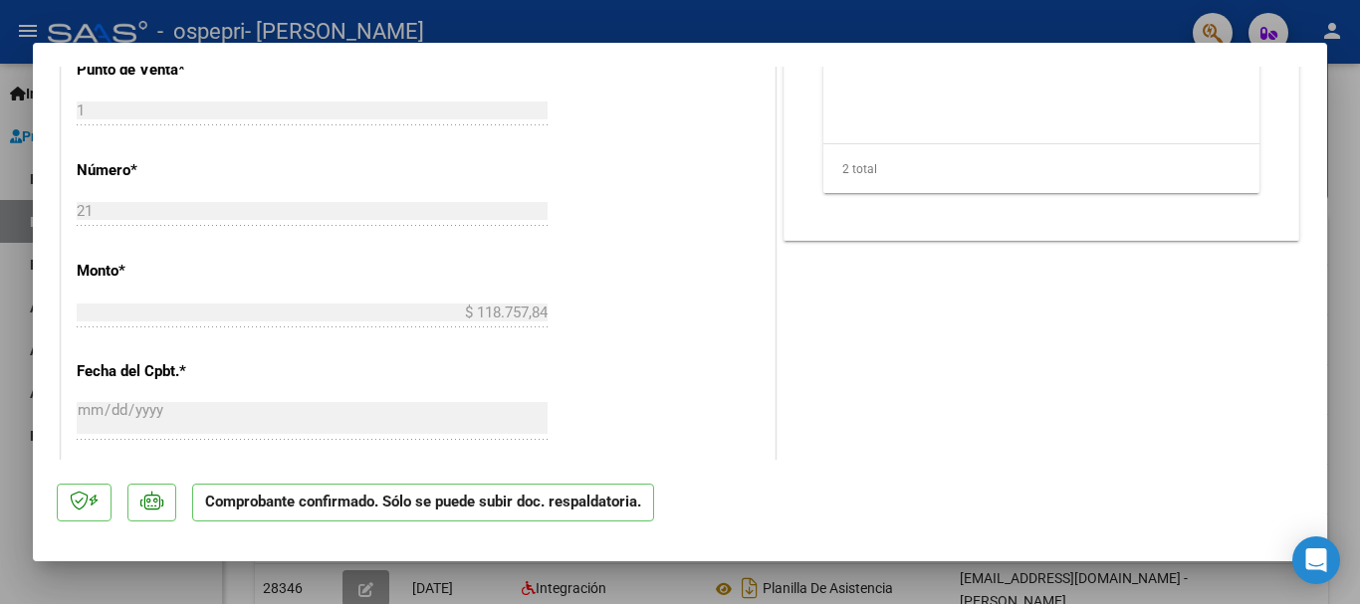
click at [1337, 219] on div at bounding box center [680, 302] width 1360 height 604
type input "$ 0,00"
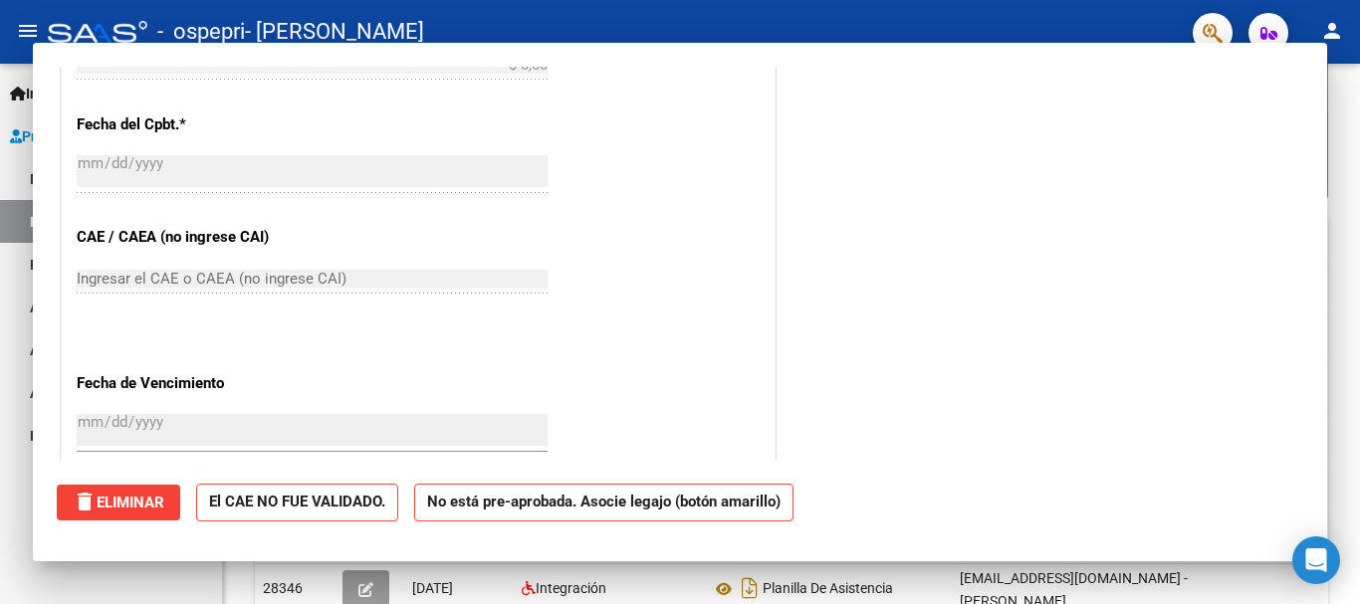
scroll to position [768, 0]
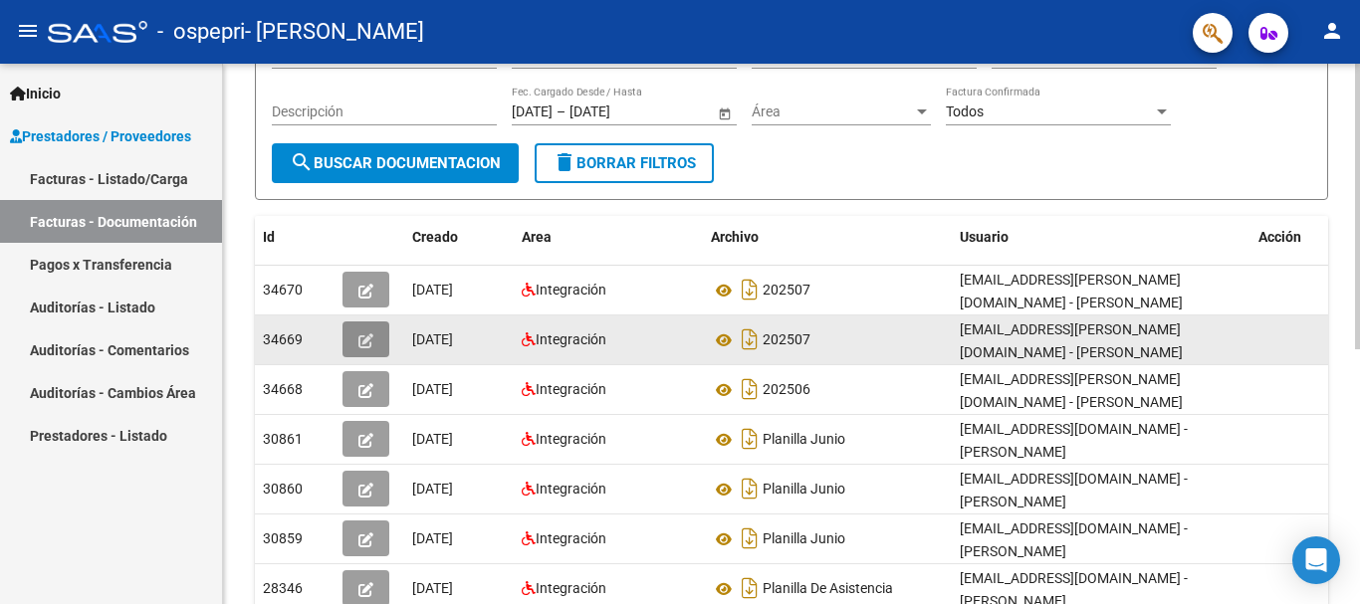
click at [373, 327] on button "button" at bounding box center [365, 340] width 47 height 36
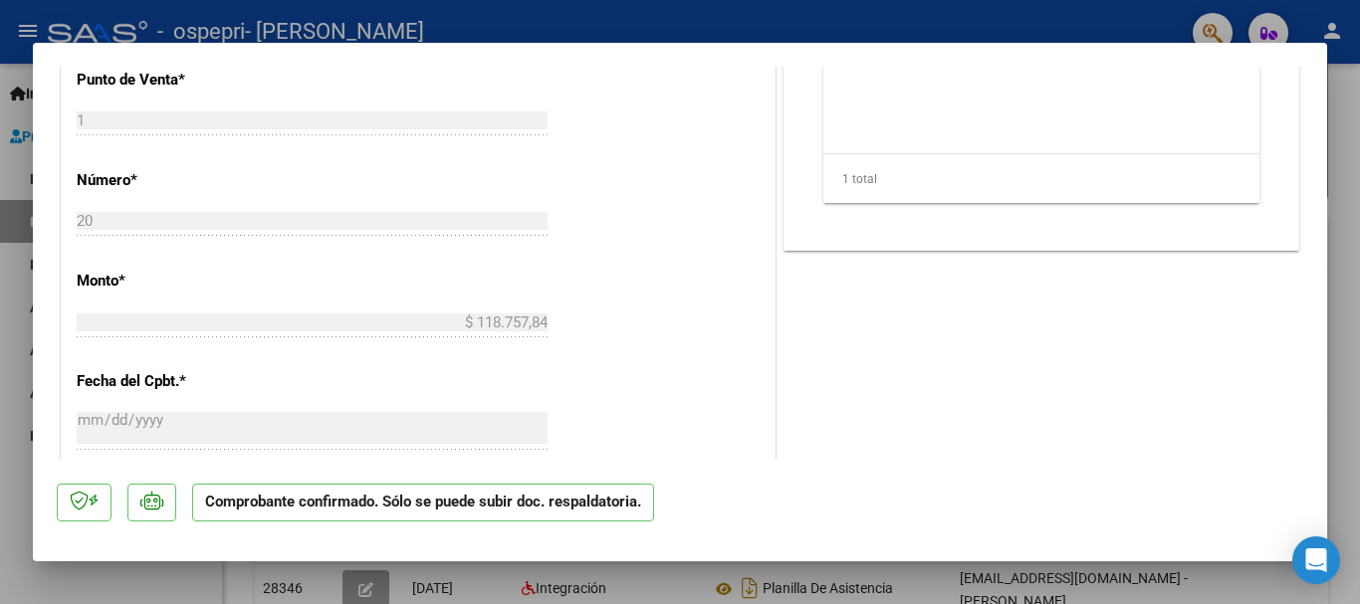
scroll to position [795, 0]
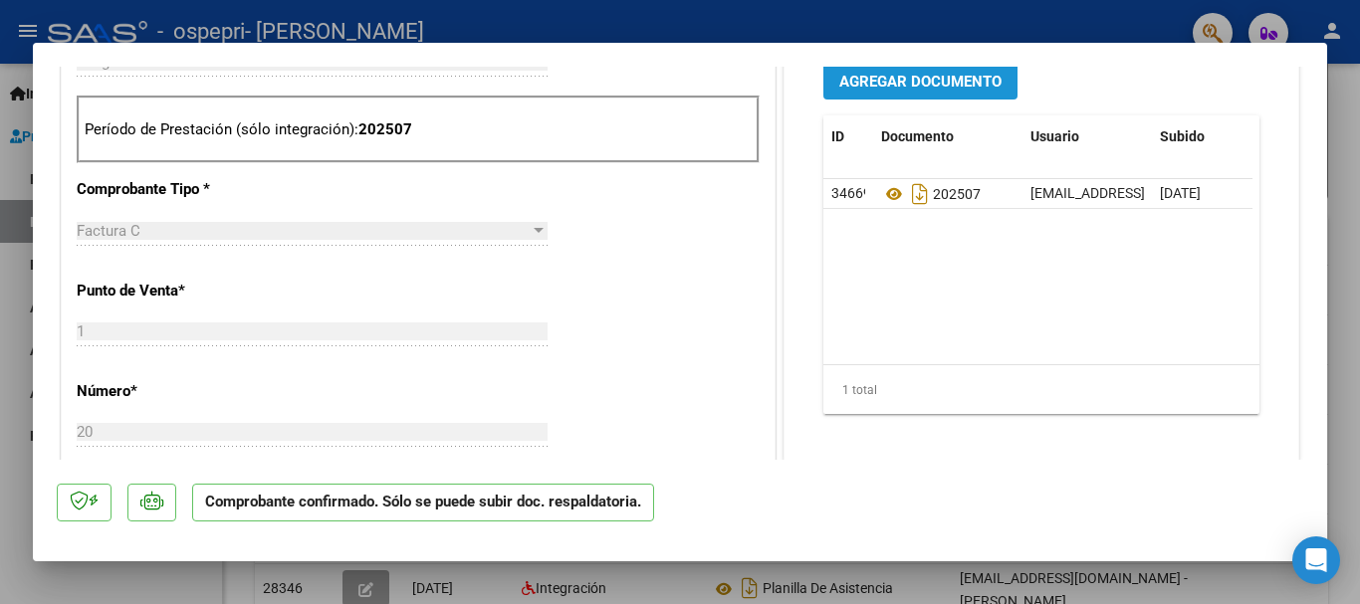
click at [858, 90] on span "Agregar Documento" at bounding box center [920, 82] width 162 height 18
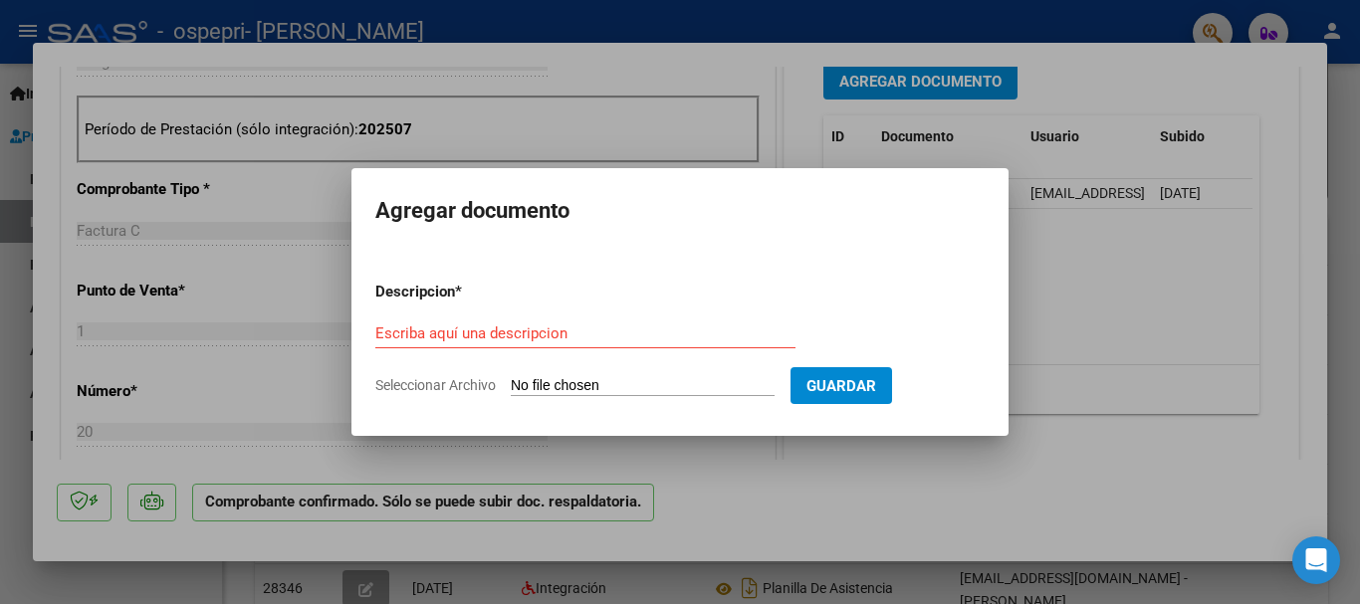
click at [623, 388] on input "Seleccionar Archivo" at bounding box center [643, 386] width 264 height 19
type input "C:\fakepath\Oliver Kriger. Julio.pdf"
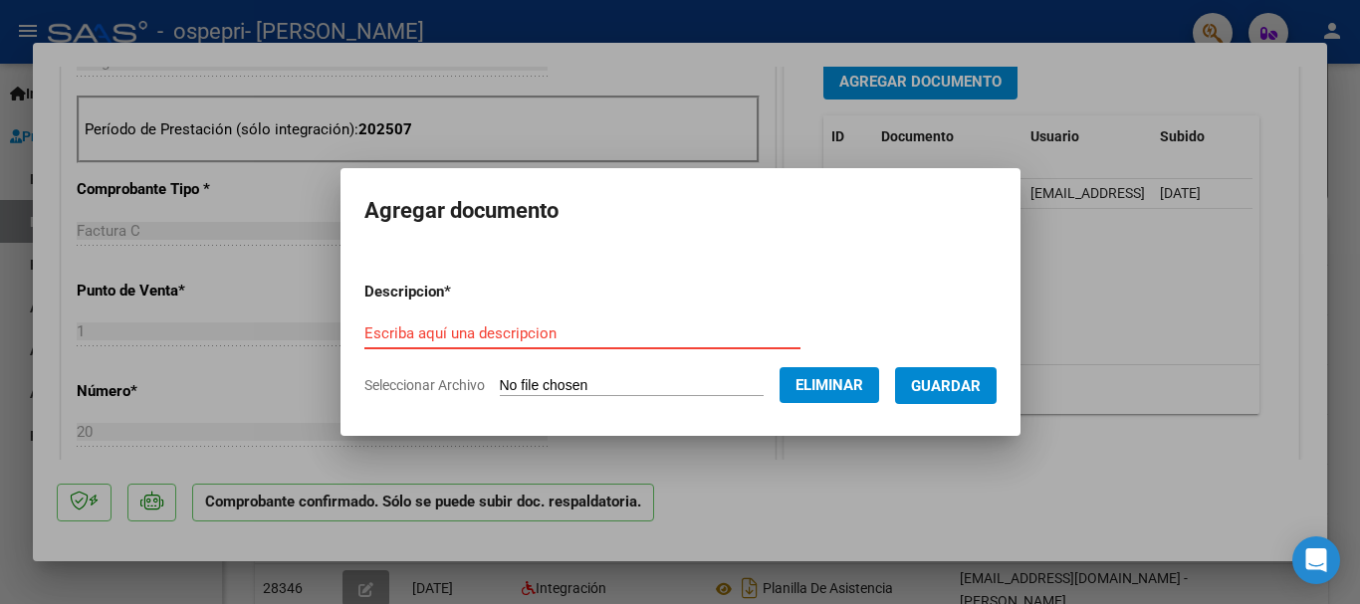
click at [490, 340] on input "Escriba aquí una descripcion" at bounding box center [582, 334] width 436 height 18
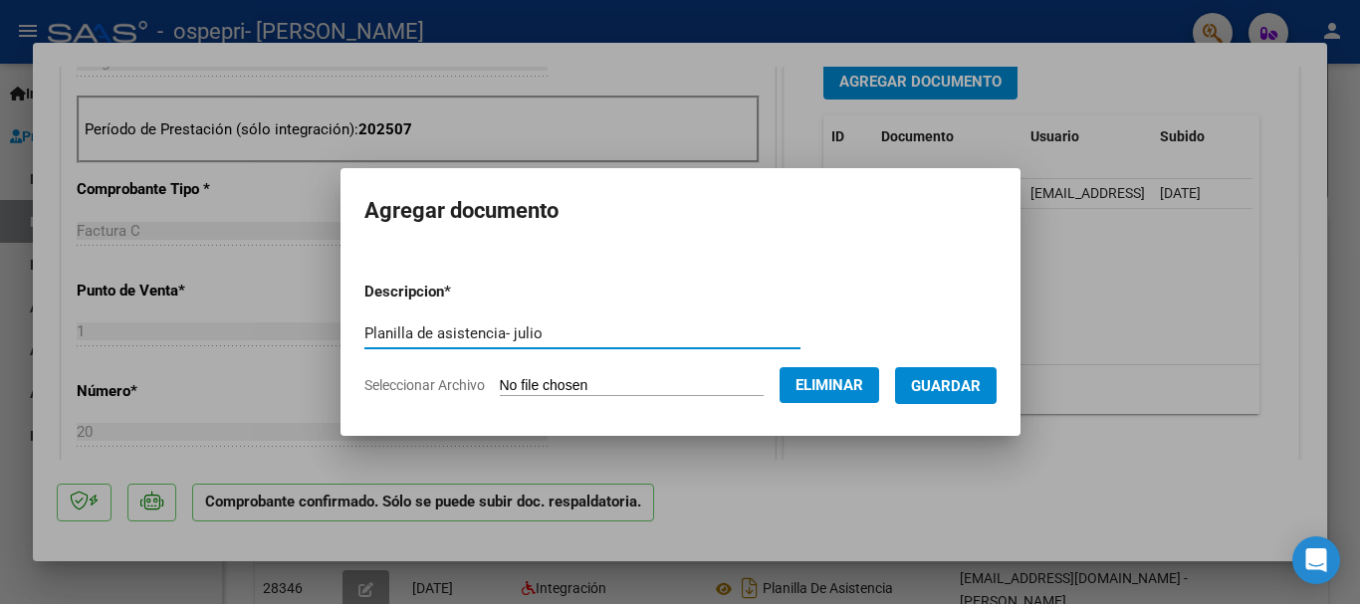
type input "Planilla de asistencia- julio"
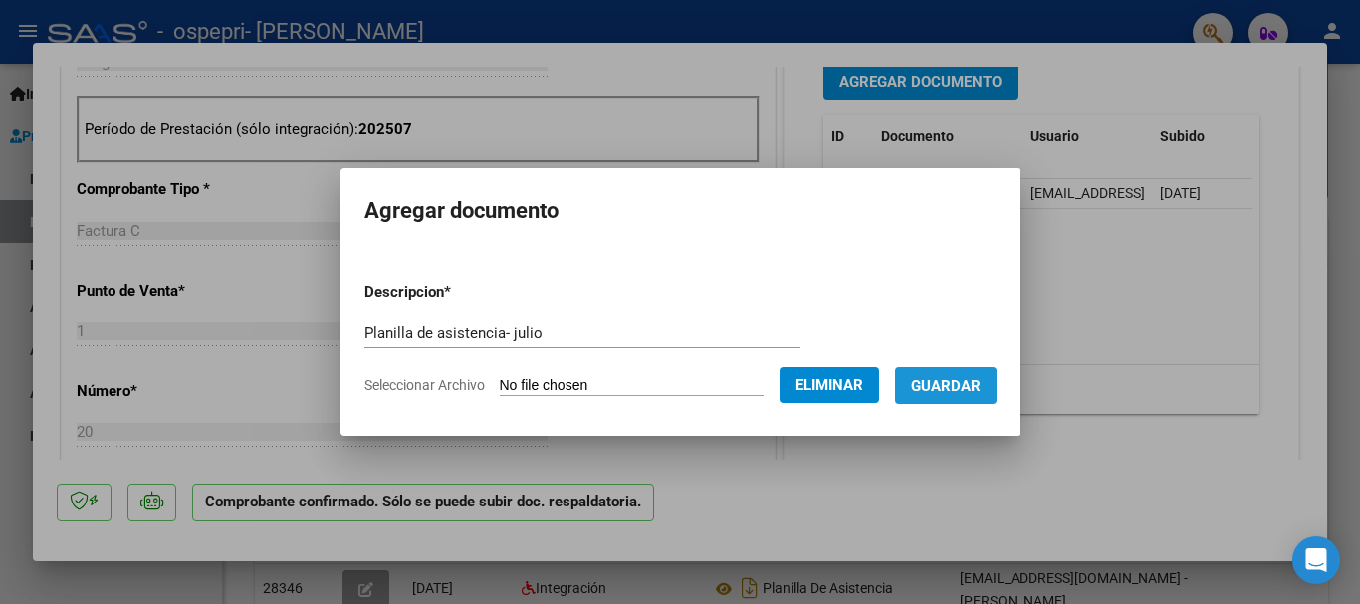
click at [970, 388] on span "Guardar" at bounding box center [946, 386] width 70 height 18
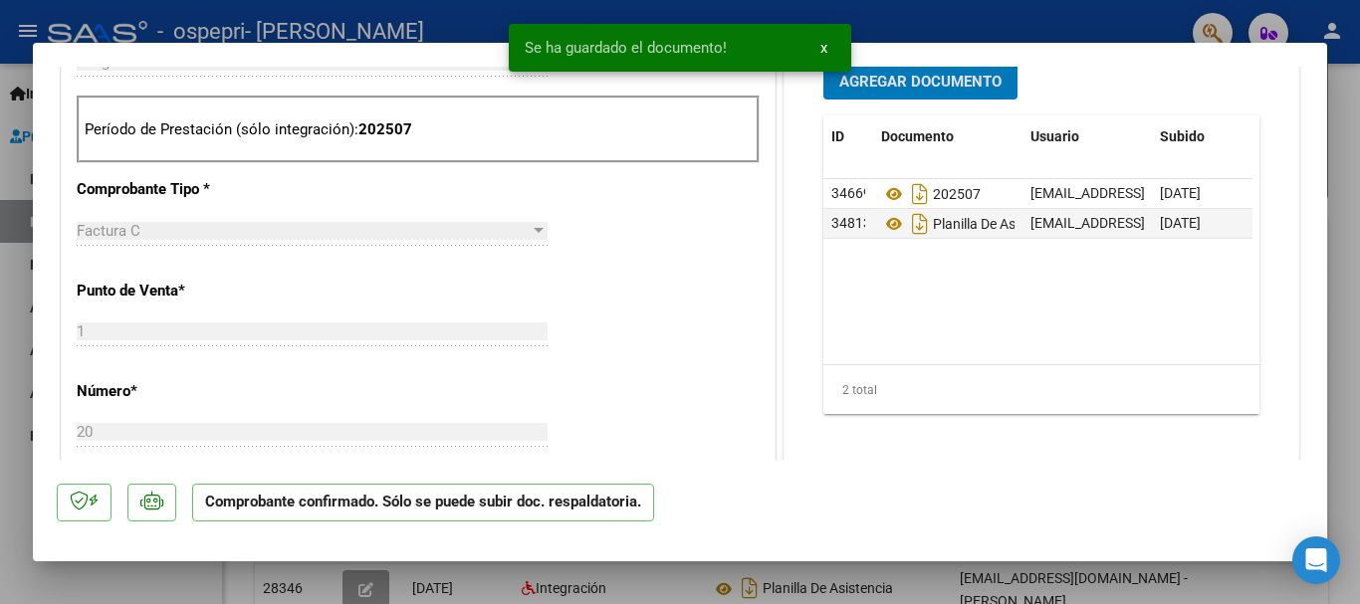
scroll to position [791, 0]
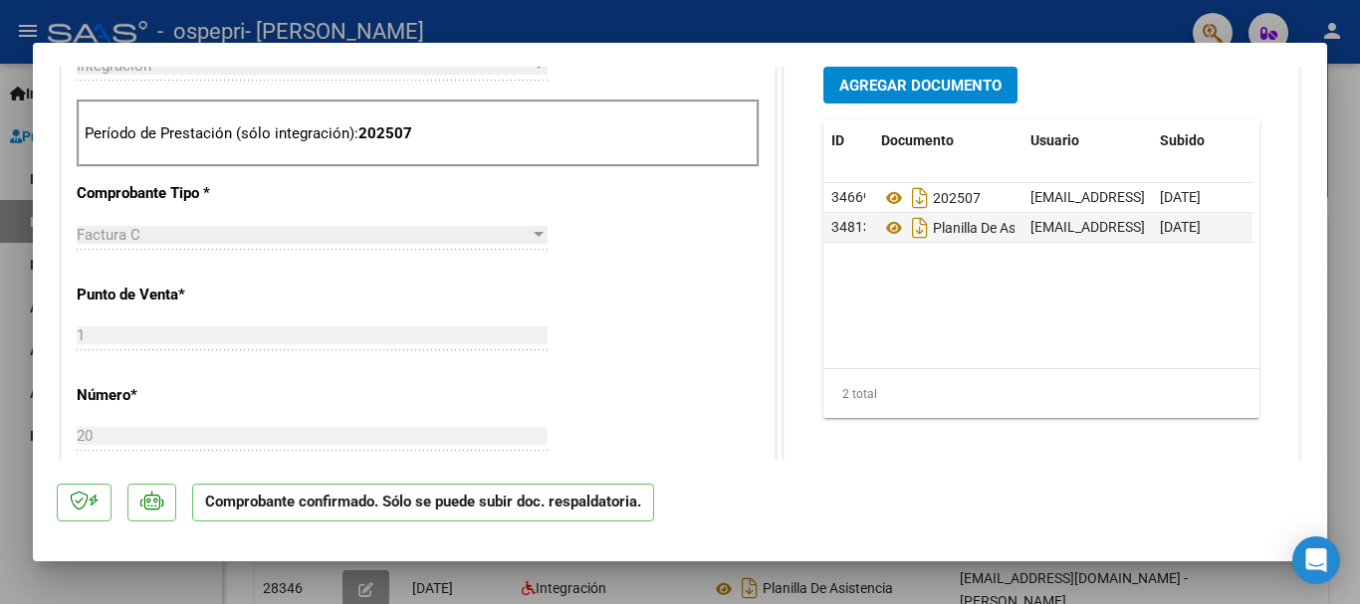
click at [1332, 323] on div at bounding box center [680, 302] width 1360 height 604
type input "$ 0,00"
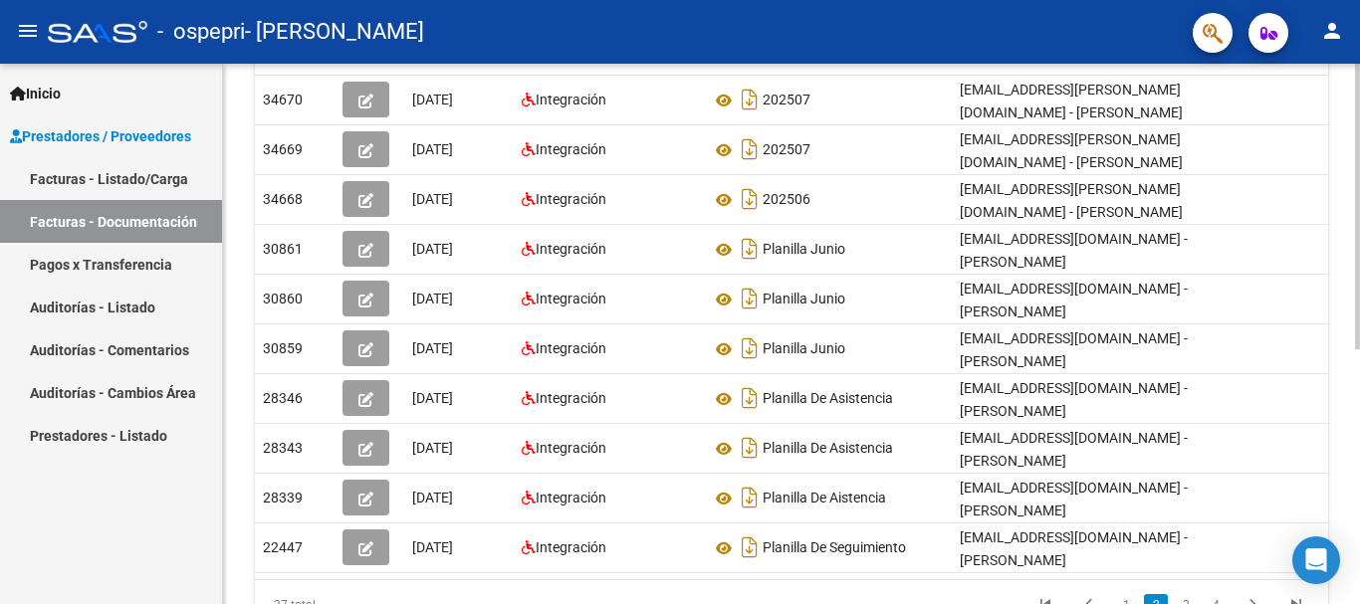
scroll to position [483, 0]
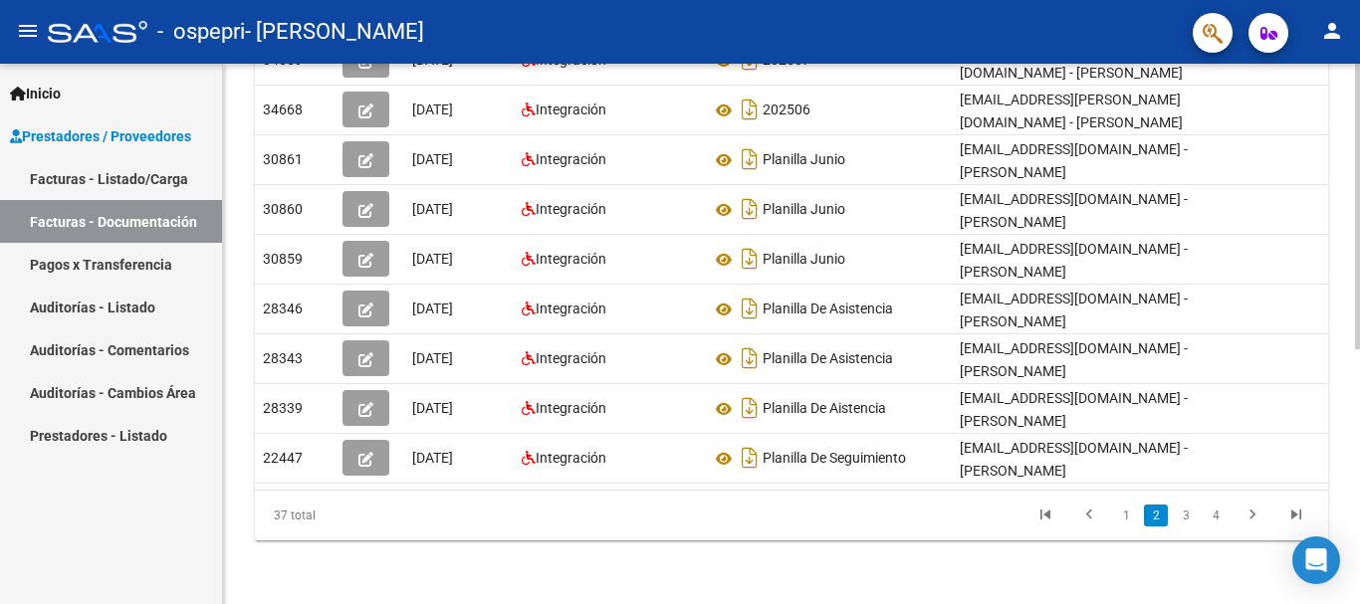
click at [1359, 366] on div at bounding box center [1357, 462] width 5 height 286
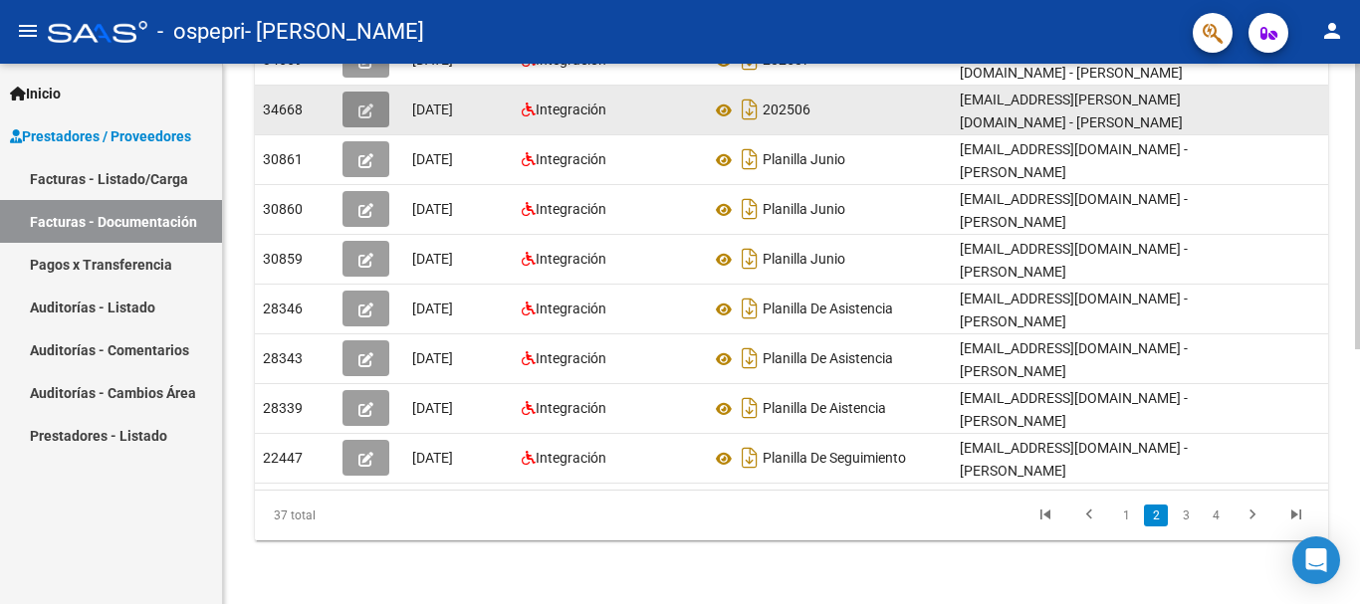
click at [377, 102] on button "button" at bounding box center [365, 110] width 47 height 36
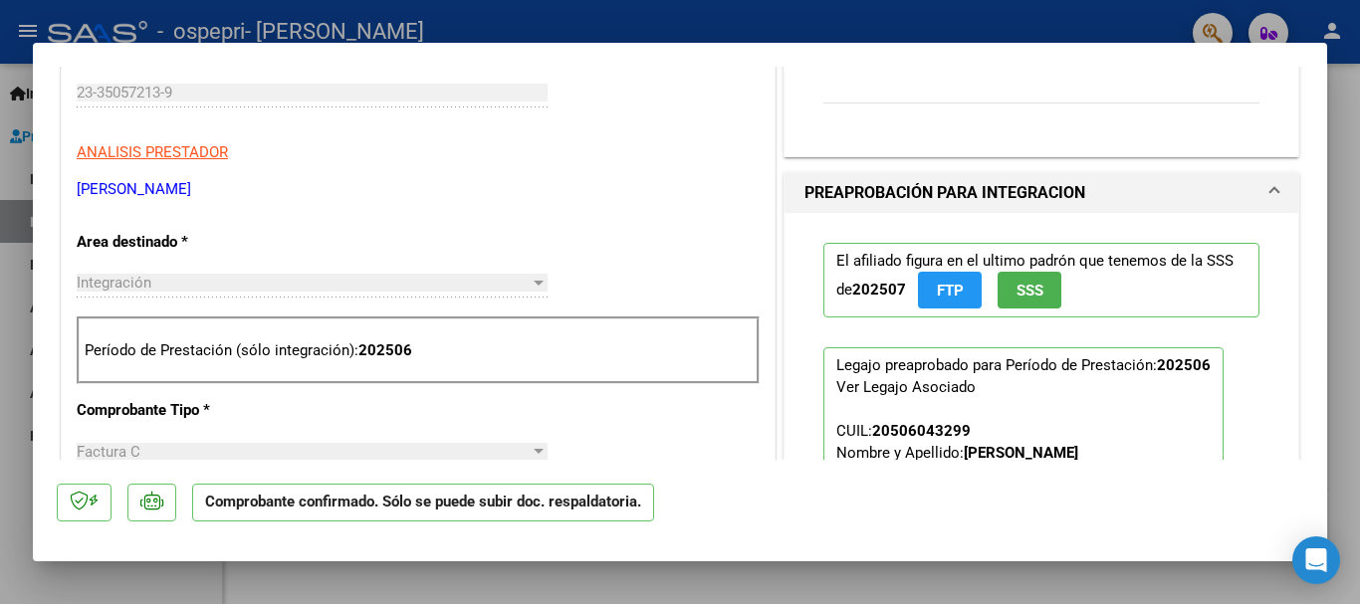
scroll to position [0, 0]
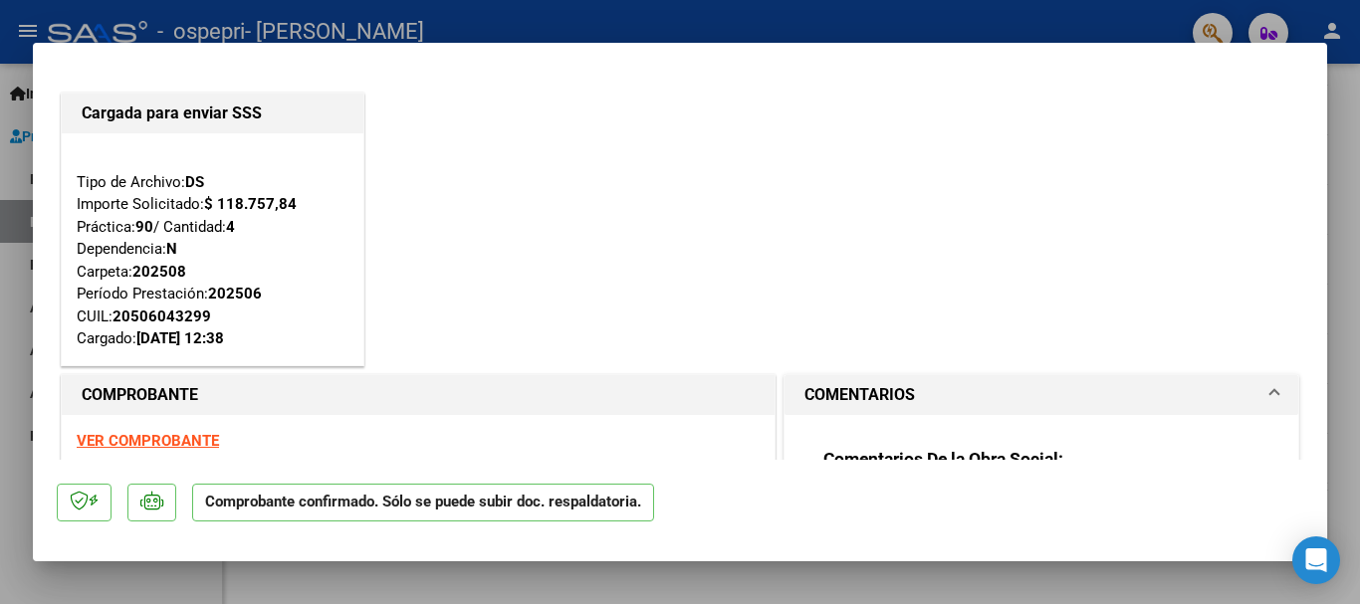
click at [1337, 120] on div at bounding box center [680, 302] width 1360 height 604
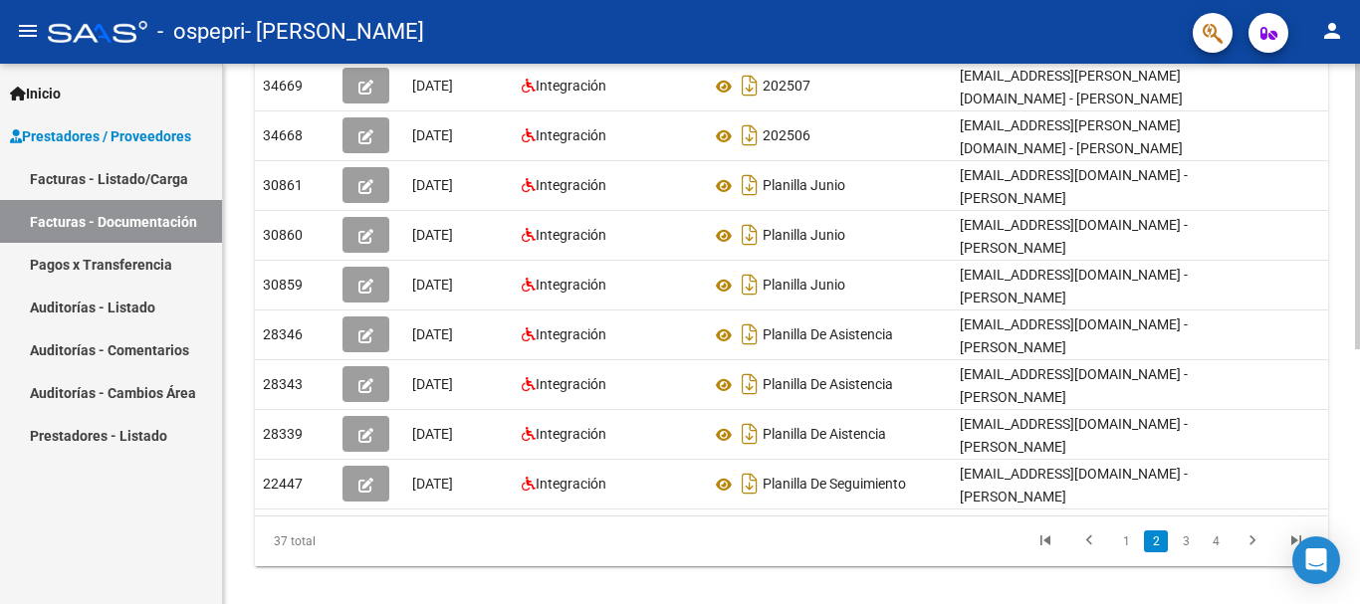
scroll to position [430, 0]
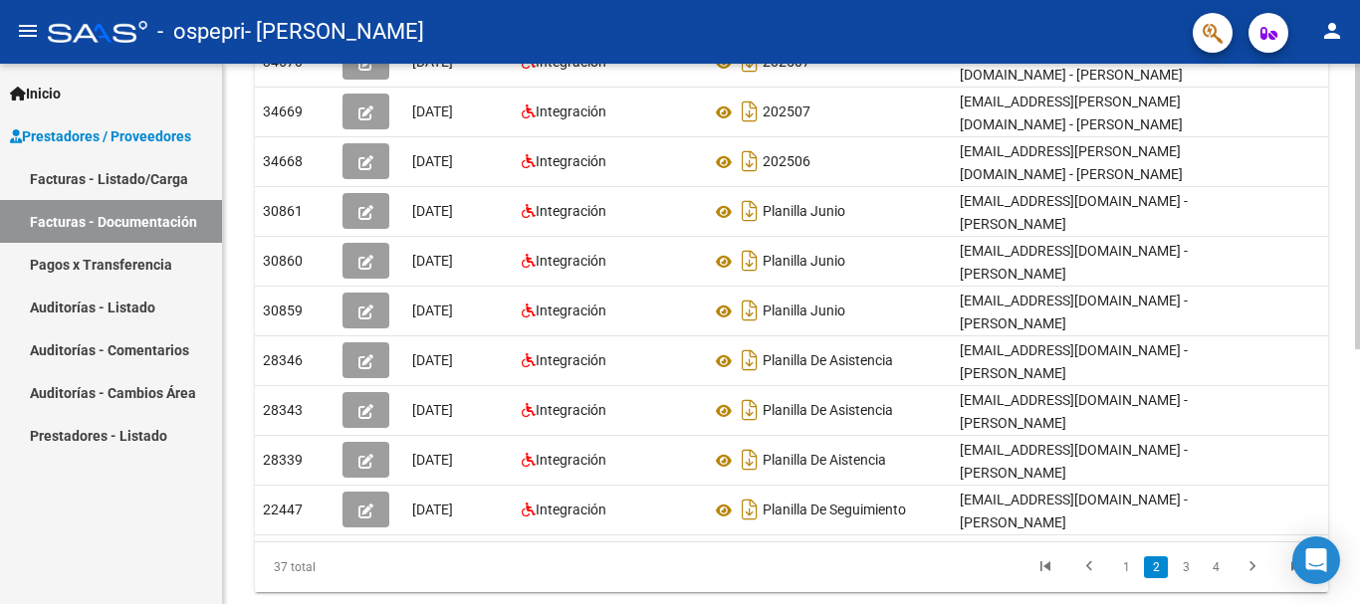
click at [1351, 300] on div "PRESTADORES -> Comprobantes - Documentación Respaldatoria cloud_download Export…" at bounding box center [794, 145] width 1142 height 1022
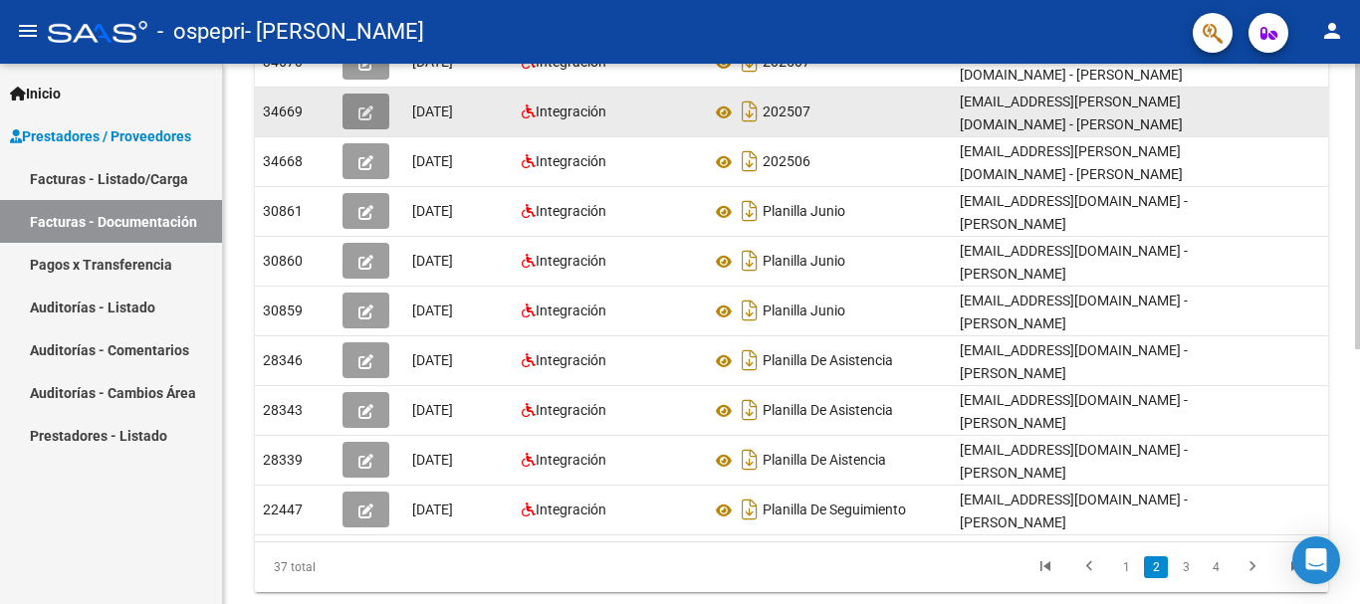
click at [377, 105] on button "button" at bounding box center [365, 112] width 47 height 36
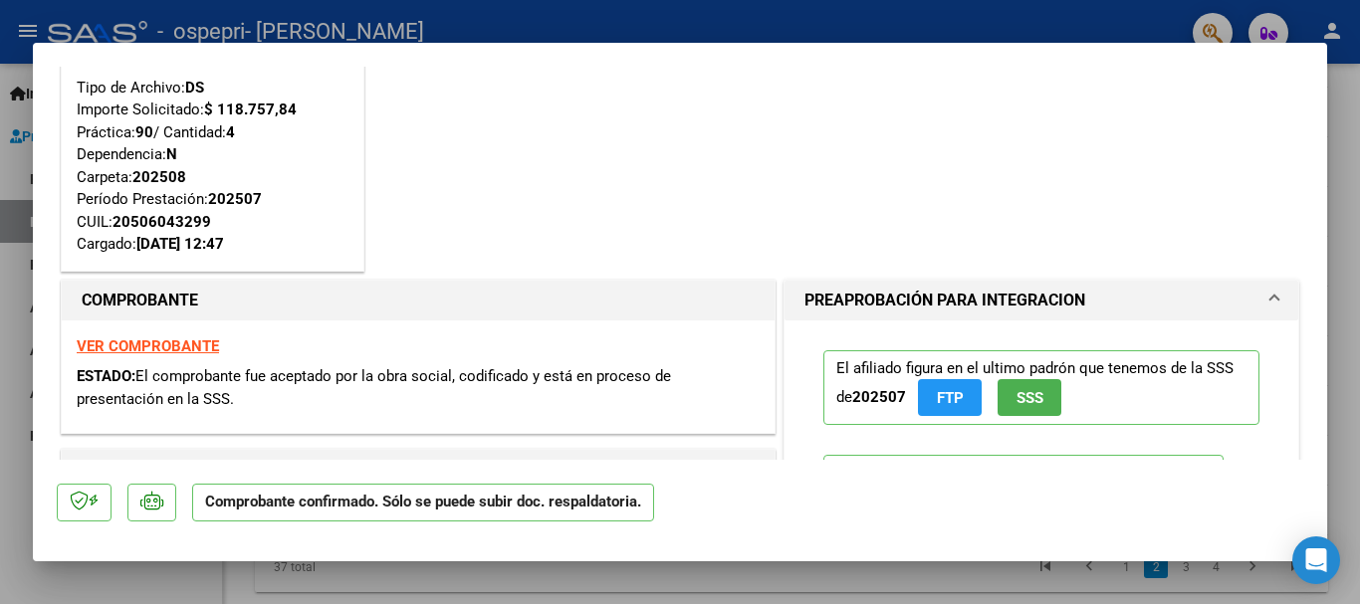
scroll to position [0, 0]
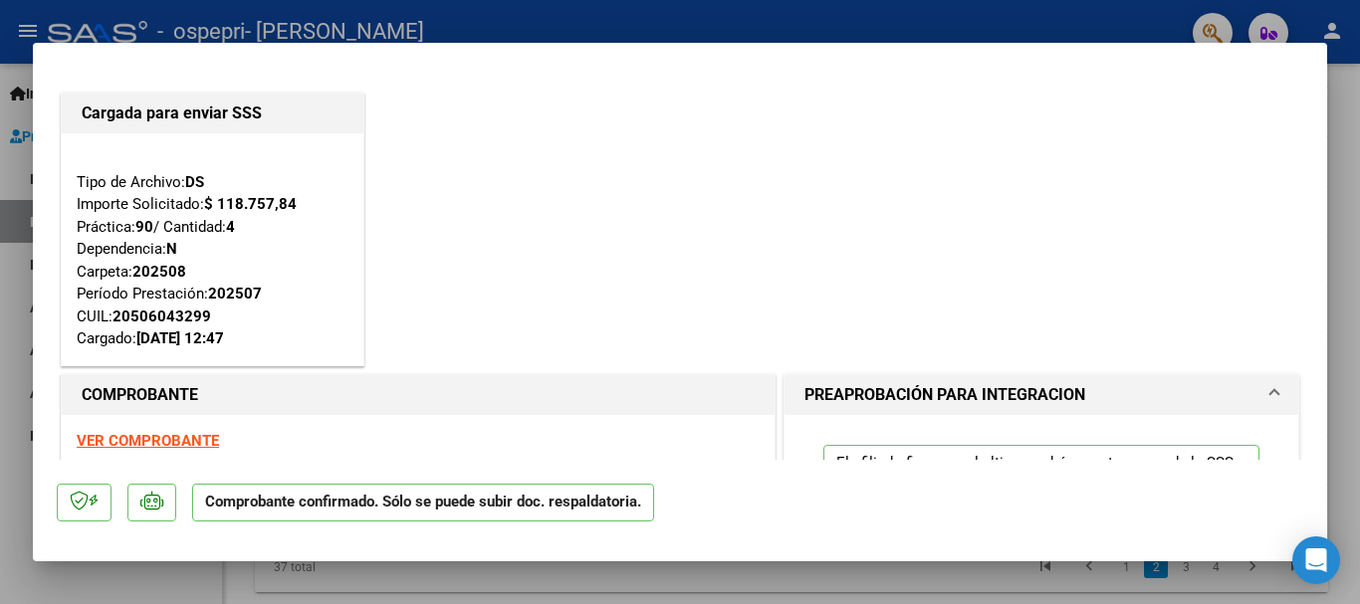
click at [1359, 117] on div at bounding box center [680, 302] width 1360 height 604
type input "$ 0,00"
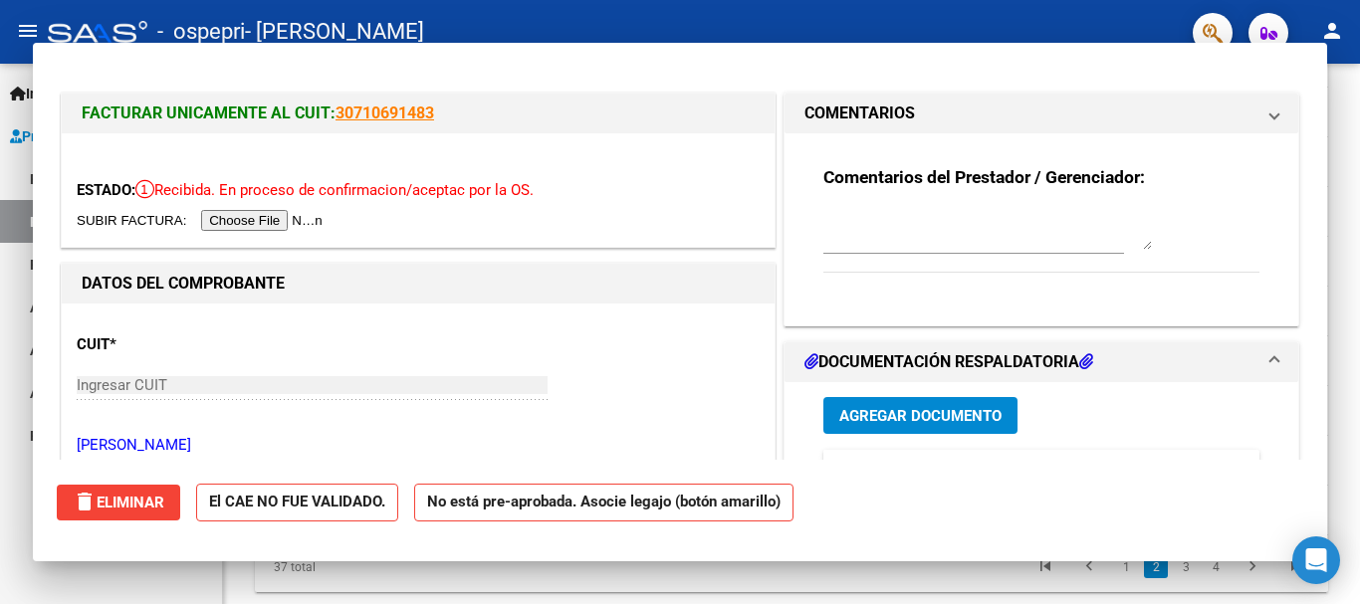
scroll to position [430, 0]
